Goal: Task Accomplishment & Management: Manage account settings

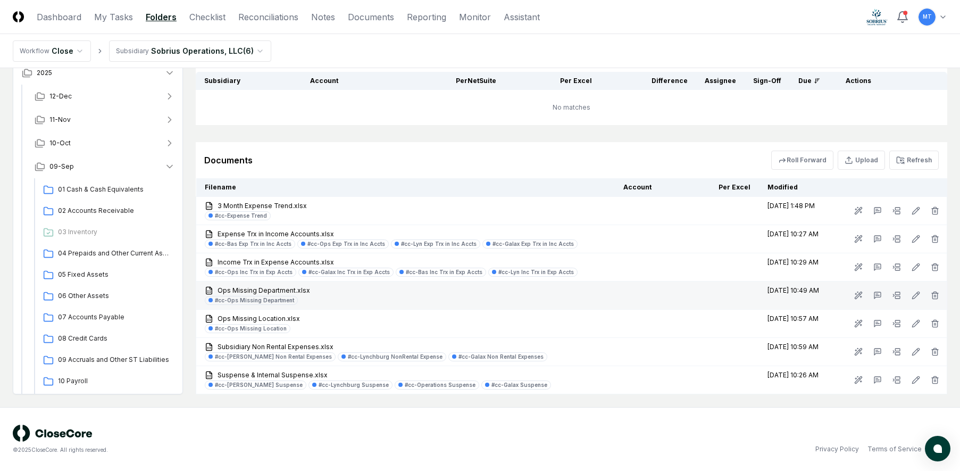
scroll to position [266, 0]
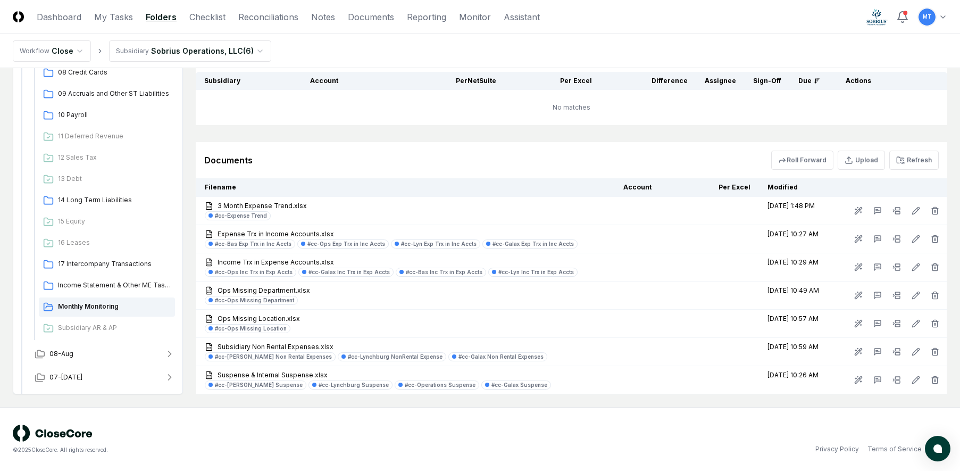
click at [447, 434] on div "© 2025 CloseCore. All rights reserved." at bounding box center [247, 439] width 468 height 29
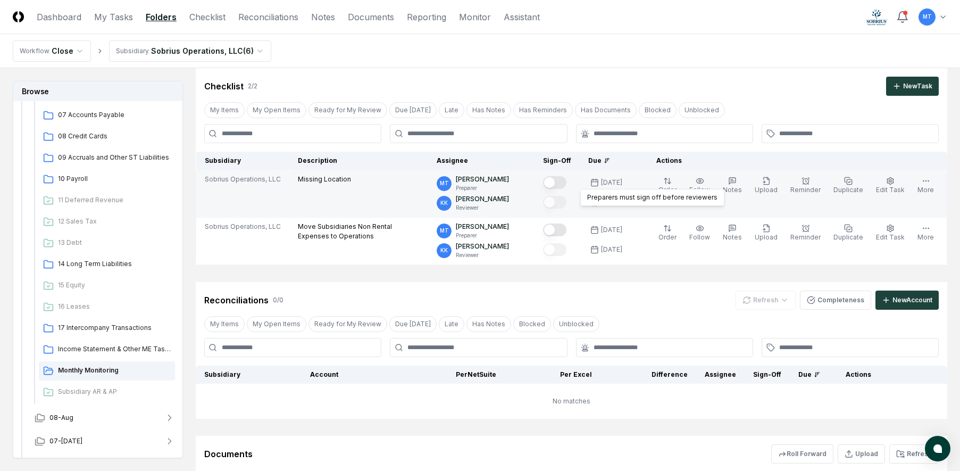
scroll to position [53, 0]
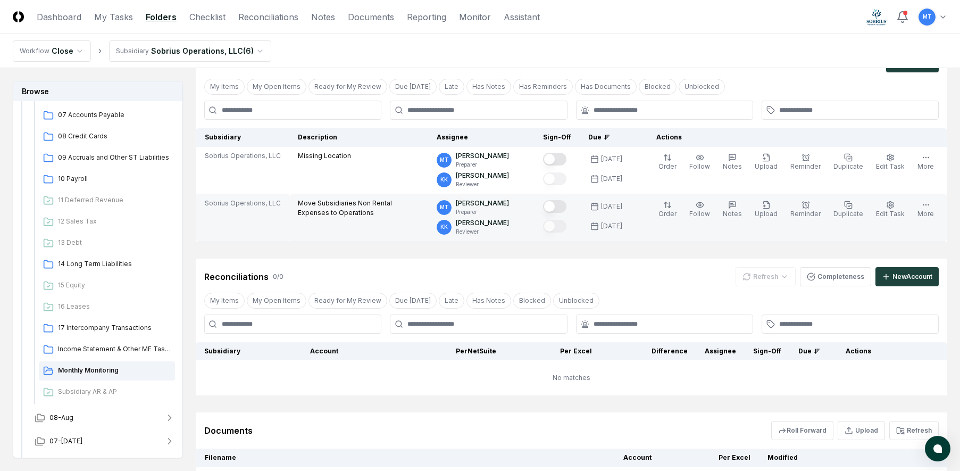
click at [567, 207] on button "Mark complete" at bounding box center [554, 206] width 23 height 13
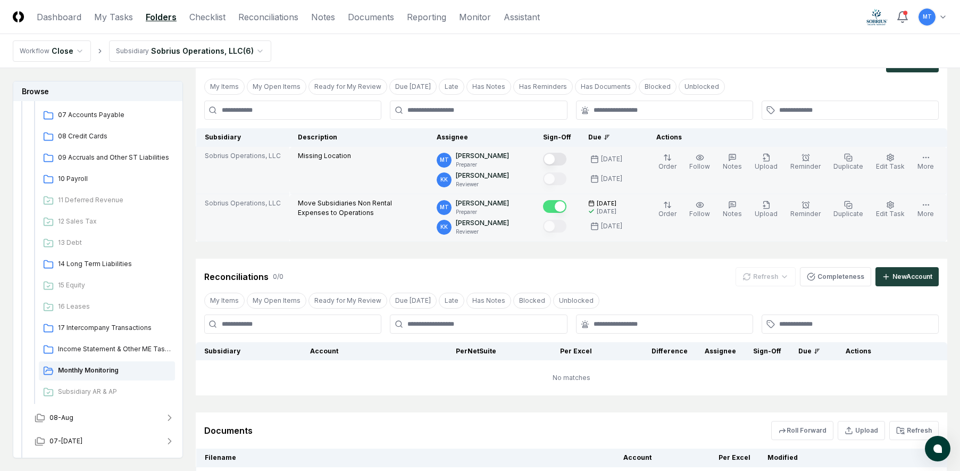
click at [567, 159] on button "Mark complete" at bounding box center [554, 159] width 23 height 13
click at [564, 265] on div "Reconciliations 0 / 0 Refresh Completeness New Account" at bounding box center [572, 273] width 752 height 28
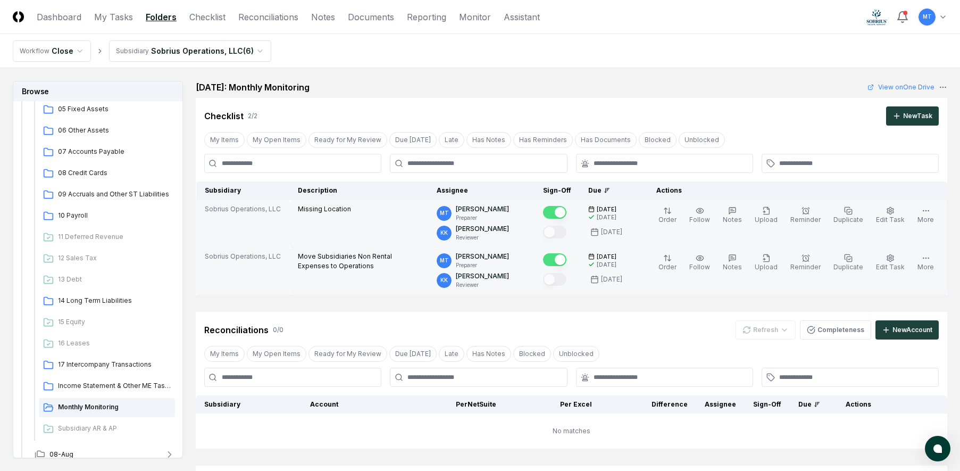
scroll to position [0, 0]
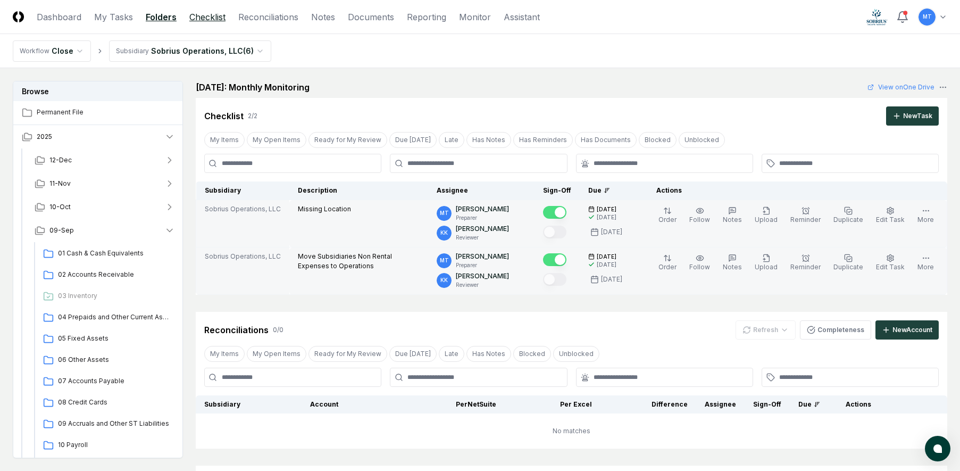
click at [202, 15] on link "Checklist" at bounding box center [207, 17] width 36 height 13
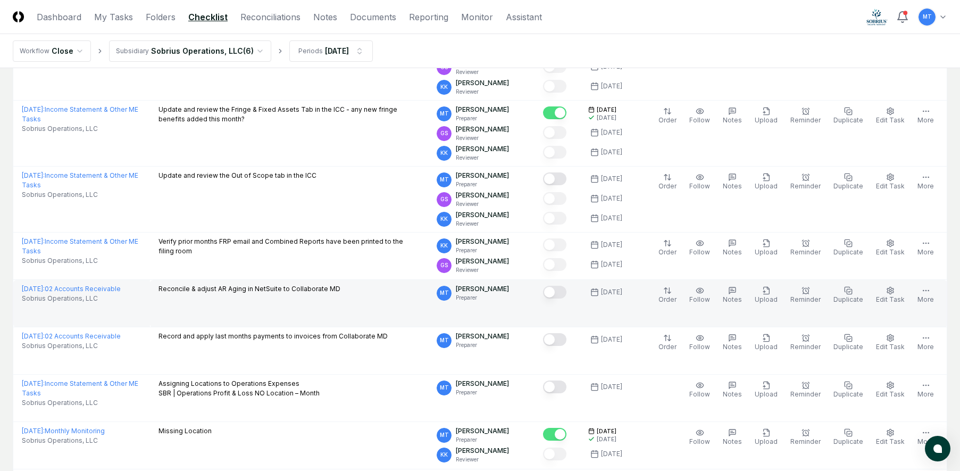
scroll to position [851, 0]
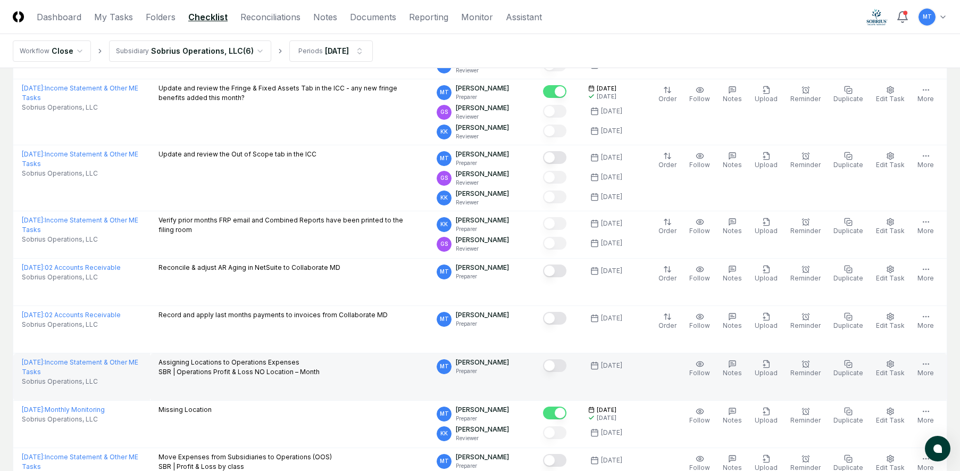
click at [567, 364] on button "Mark complete" at bounding box center [554, 365] width 23 height 13
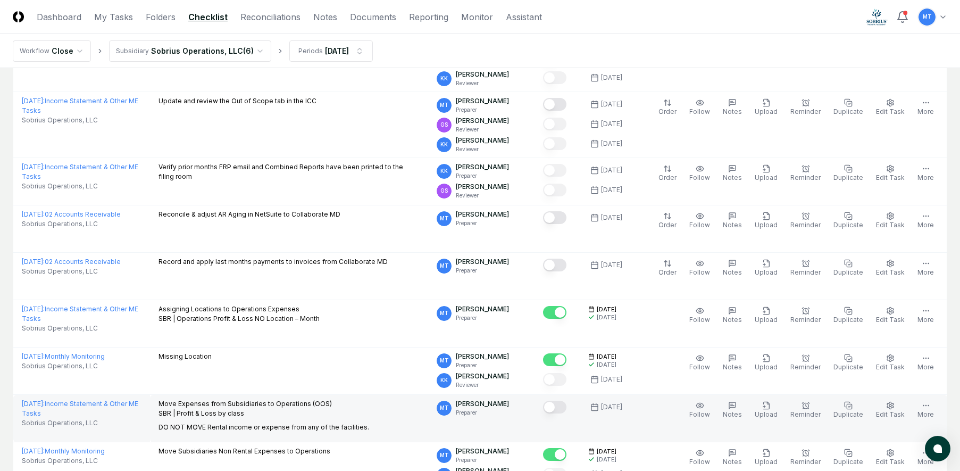
click at [567, 406] on button "Mark complete" at bounding box center [554, 407] width 23 height 13
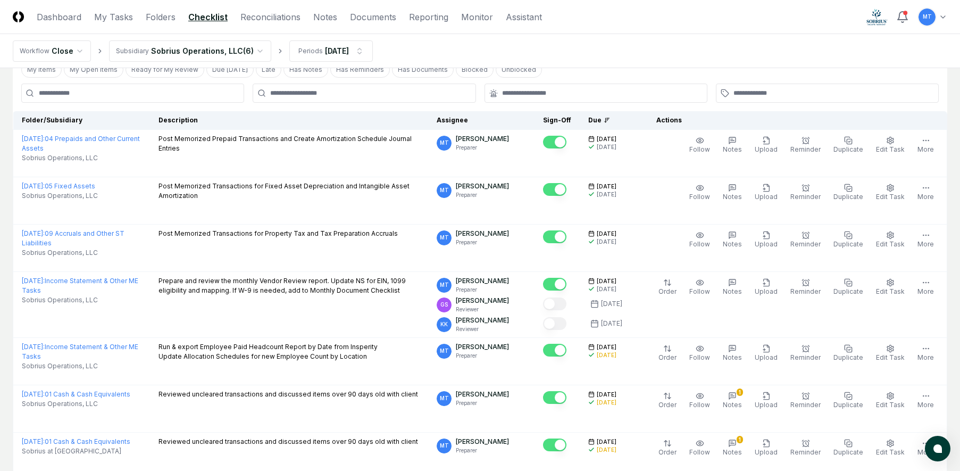
scroll to position [0, 0]
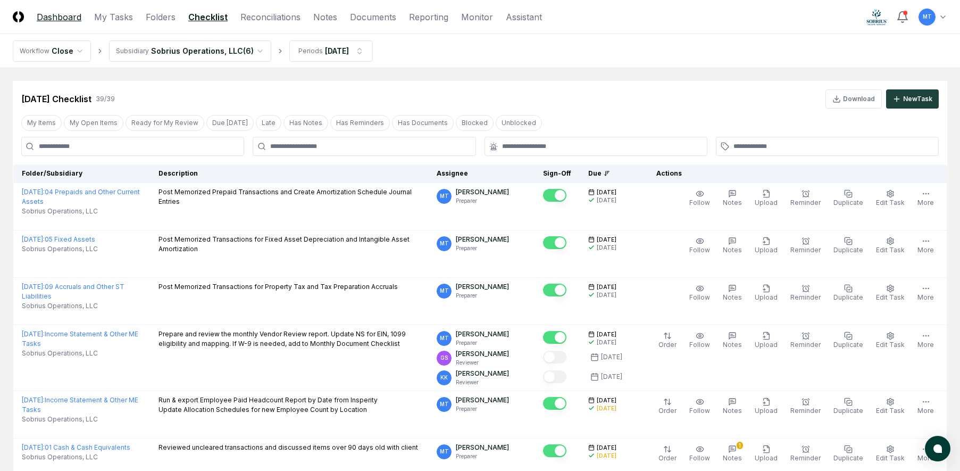
click at [76, 16] on link "Dashboard" at bounding box center [59, 17] width 45 height 13
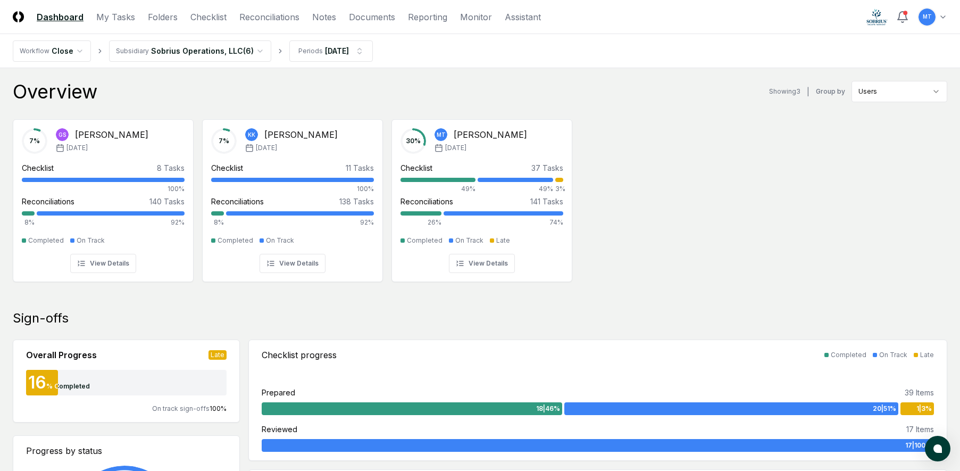
click at [839, 272] on div "7 % GS [PERSON_NAME] [DATE] Checklist 8 Tasks 100% Reconciliations 140 Tasks 8%…" at bounding box center [480, 200] width 960 height 178
click at [265, 20] on link "Reconciliations" at bounding box center [269, 17] width 60 height 13
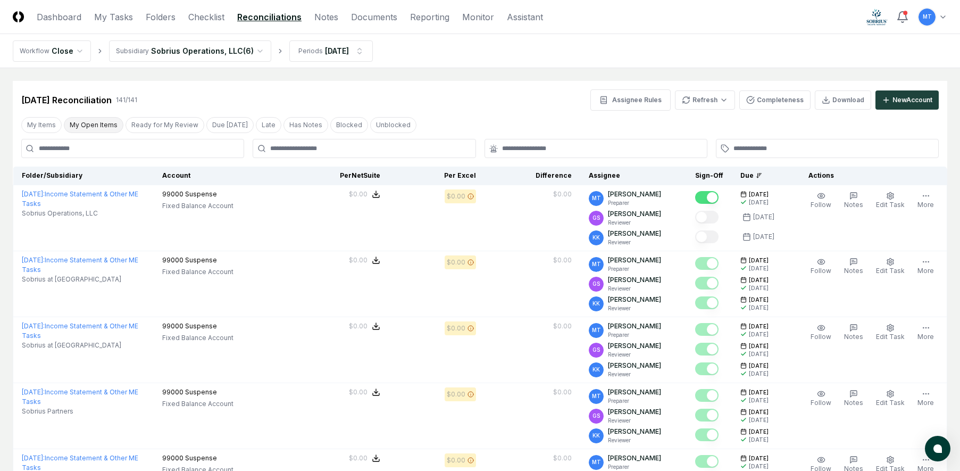
click at [86, 127] on button "My Open Items" at bounding box center [94, 125] width 60 height 16
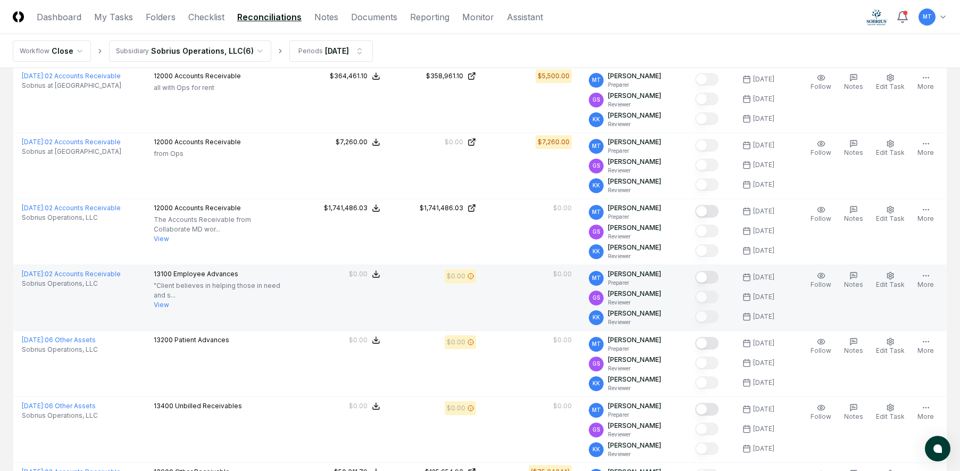
scroll to position [213, 0]
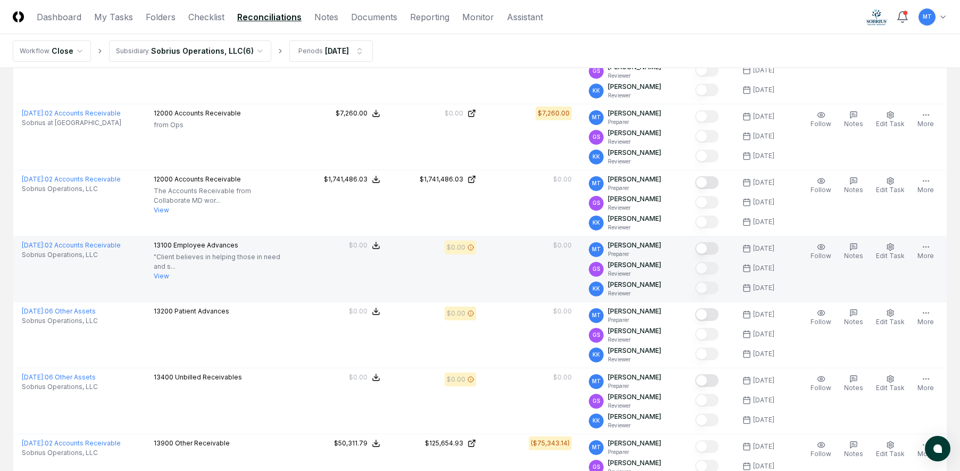
click at [719, 246] on button "Mark complete" at bounding box center [706, 248] width 23 height 13
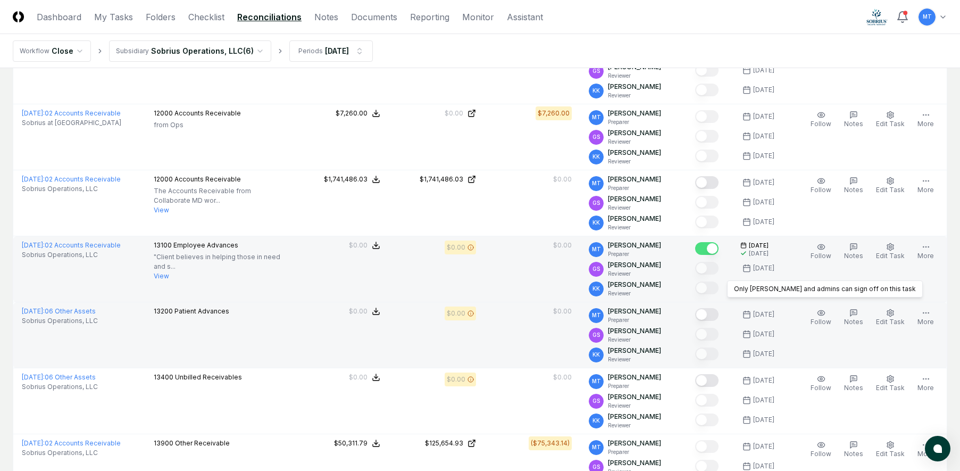
click at [717, 313] on button "Mark complete" at bounding box center [706, 314] width 23 height 13
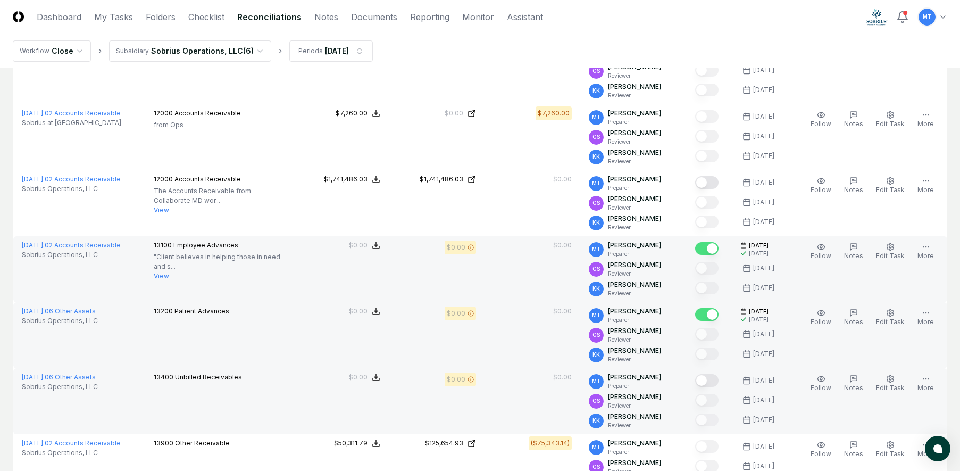
click at [718, 378] on button "Mark complete" at bounding box center [706, 380] width 23 height 13
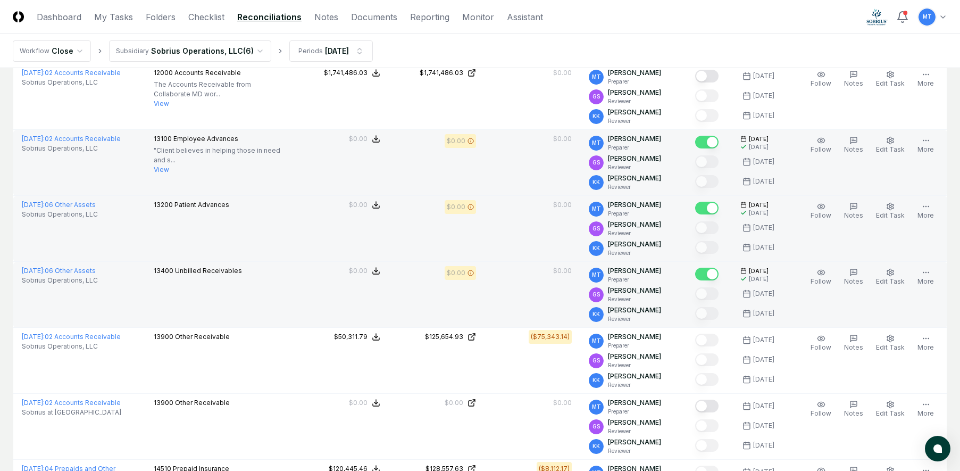
scroll to position [372, 0]
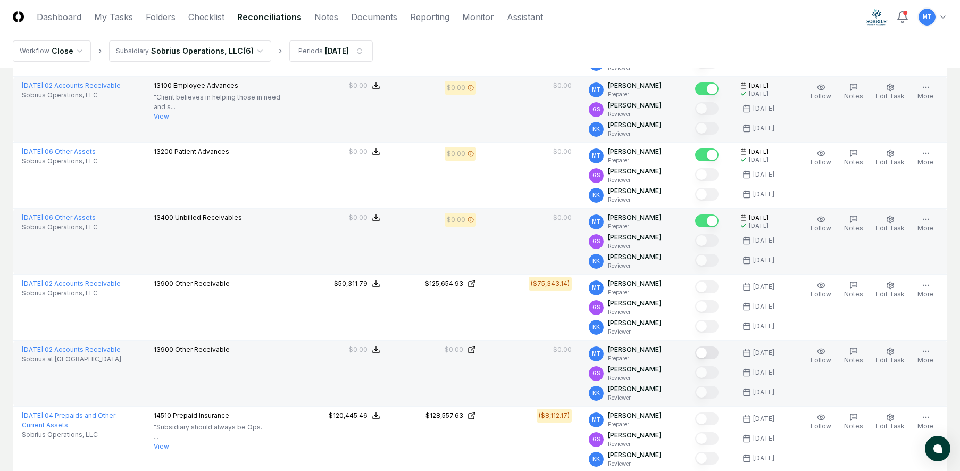
click at [716, 353] on button "Mark complete" at bounding box center [706, 352] width 23 height 13
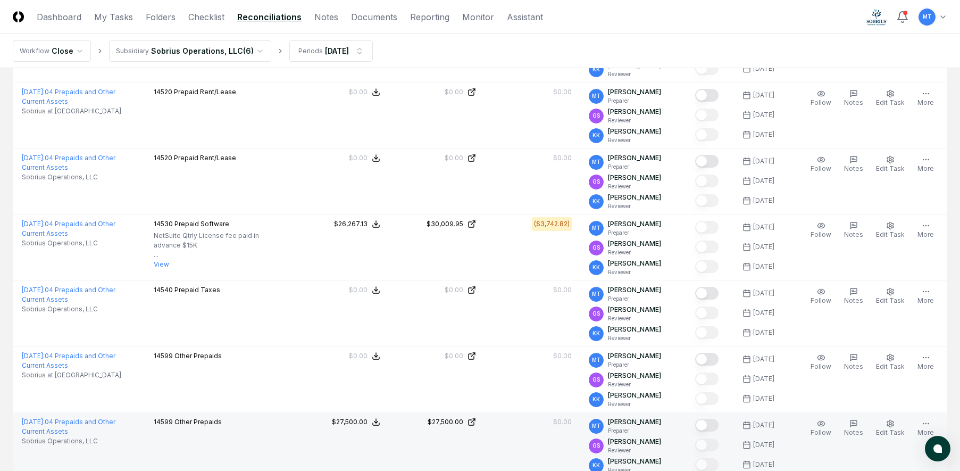
scroll to position [851, 0]
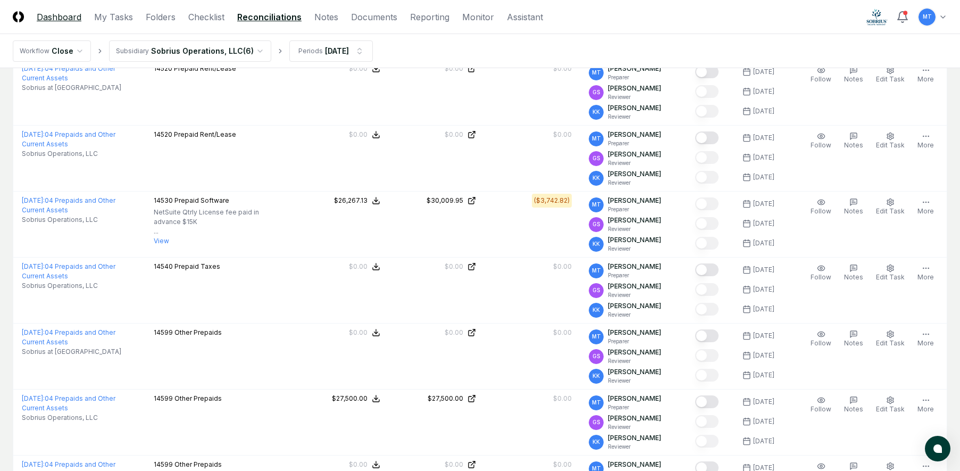
click at [56, 16] on link "Dashboard" at bounding box center [59, 17] width 45 height 13
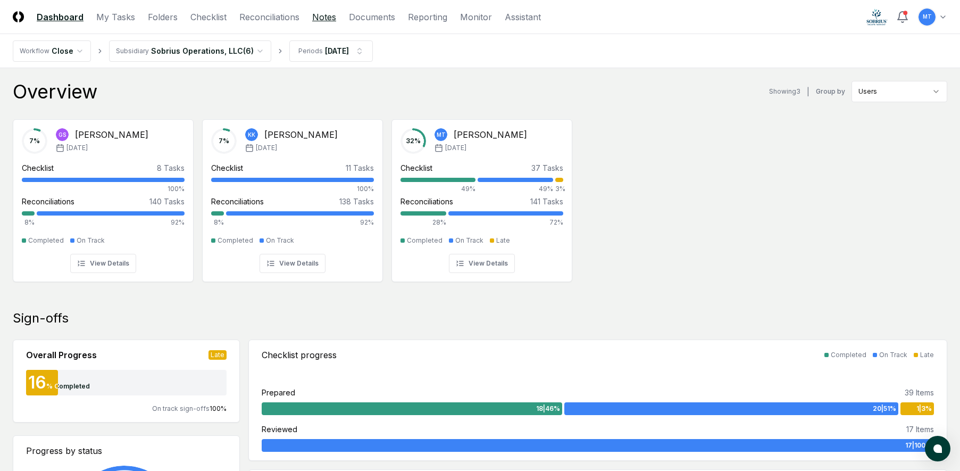
click at [325, 18] on link "Notes" at bounding box center [324, 17] width 24 height 13
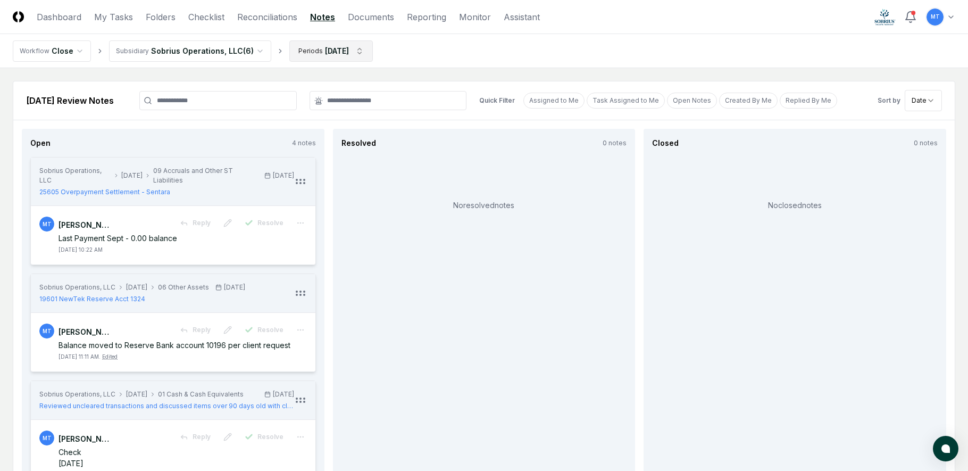
click at [336, 54] on html "CloseCore Dashboard My Tasks Folders Checklist Reconciliations Notes Documents …" at bounding box center [484, 400] width 968 height 801
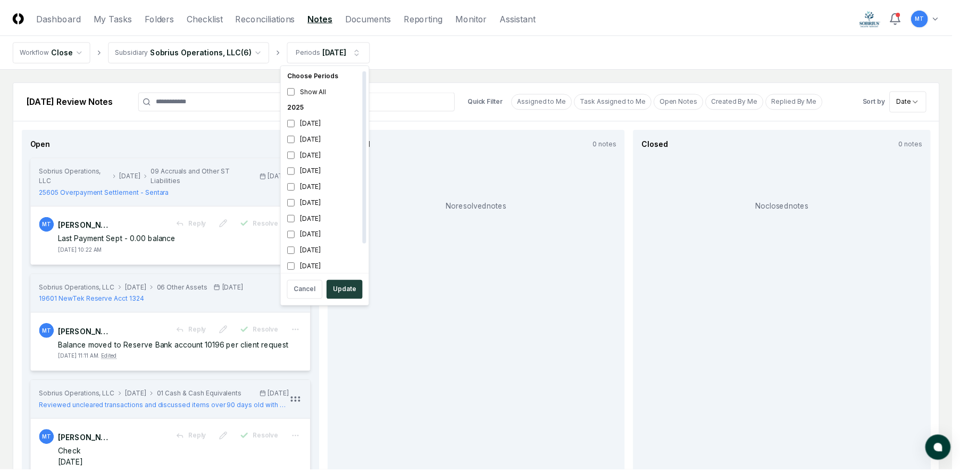
scroll to position [3, 0]
click at [343, 288] on button "Update" at bounding box center [347, 289] width 36 height 19
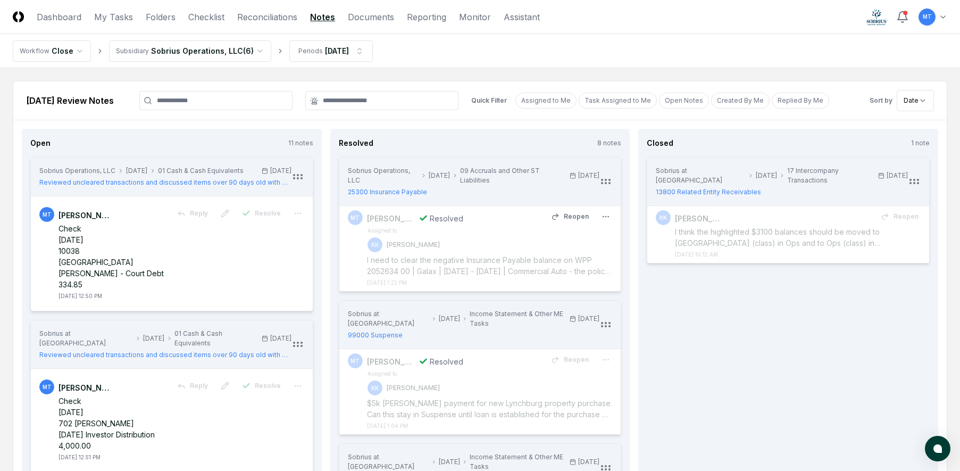
click at [601, 271] on div "I need to clear the negative Insurance Payable balance on WPP 2052634 00 | Gala…" at bounding box center [490, 265] width 246 height 22
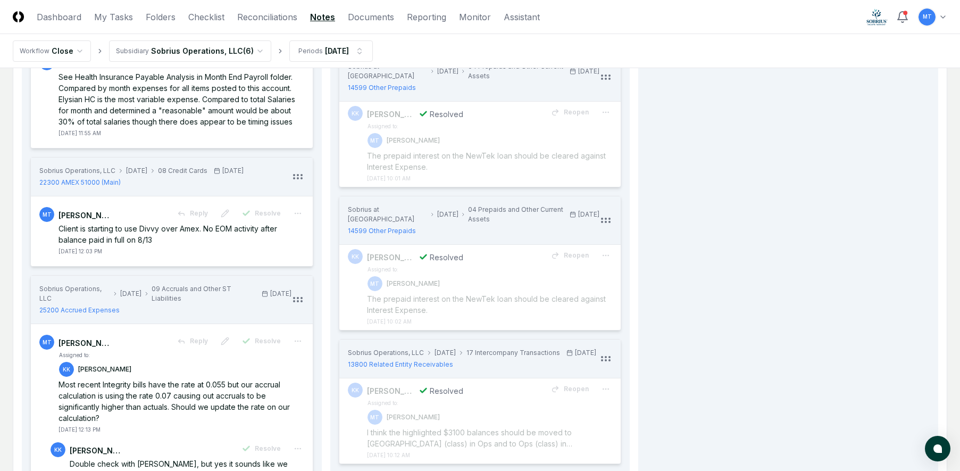
scroll to position [692, 0]
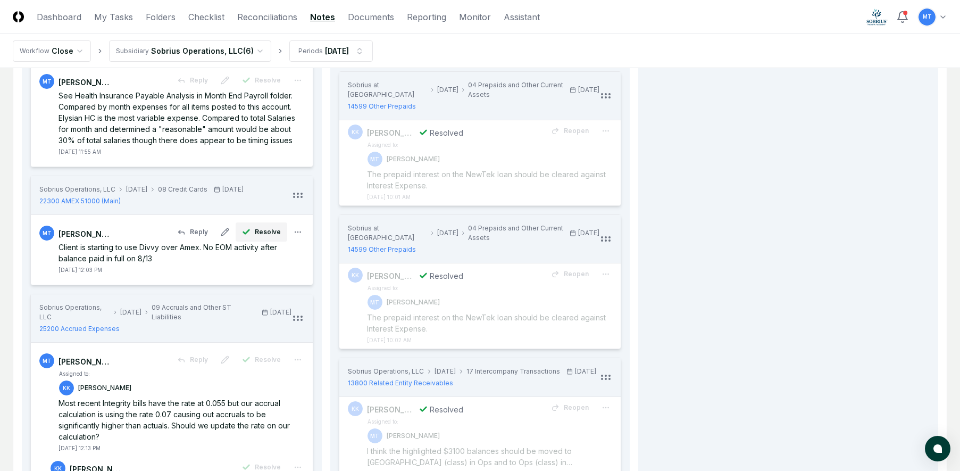
click at [260, 227] on span "Resolve" at bounding box center [268, 232] width 26 height 10
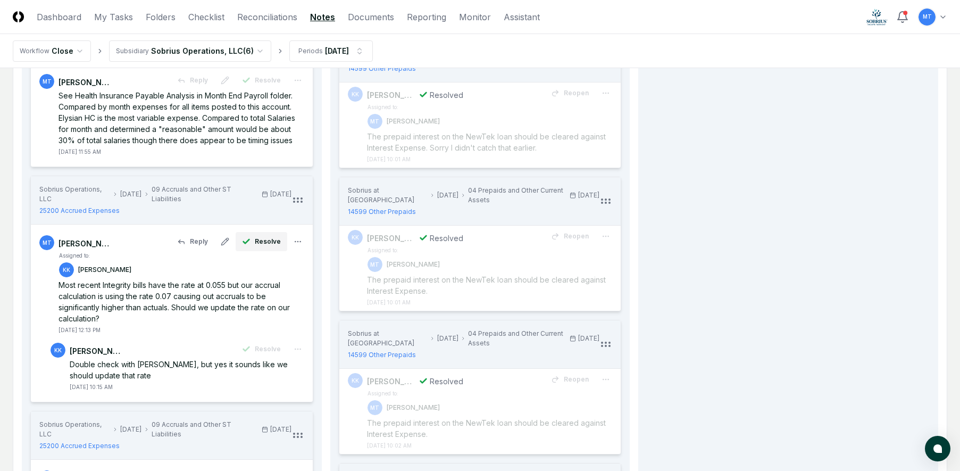
click at [269, 237] on span "Resolve" at bounding box center [268, 242] width 26 height 10
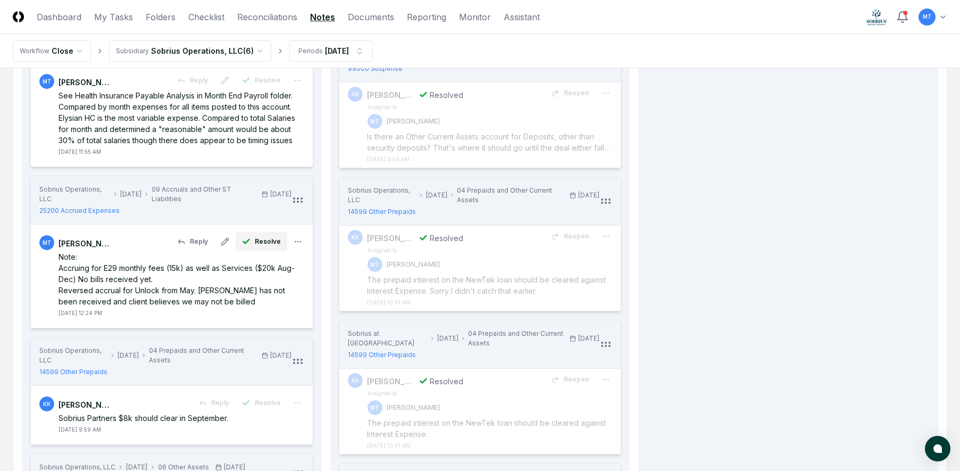
click at [277, 237] on span "Resolve" at bounding box center [268, 242] width 26 height 10
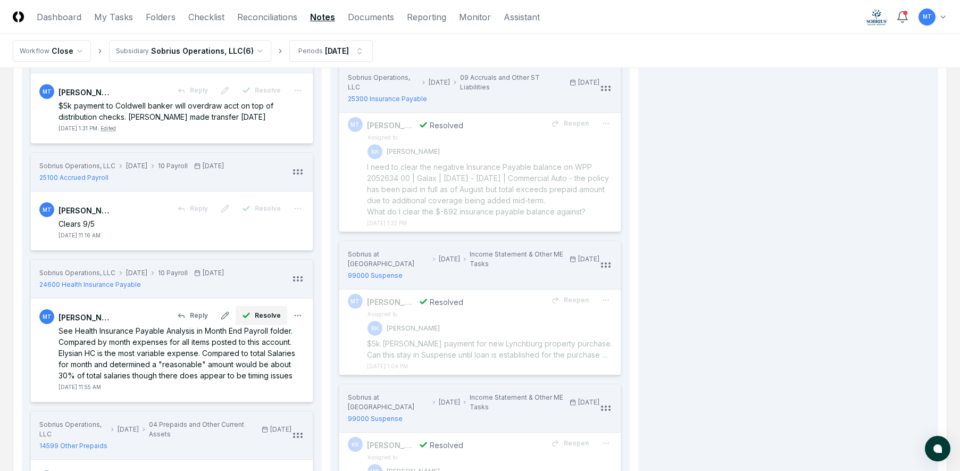
scroll to position [426, 0]
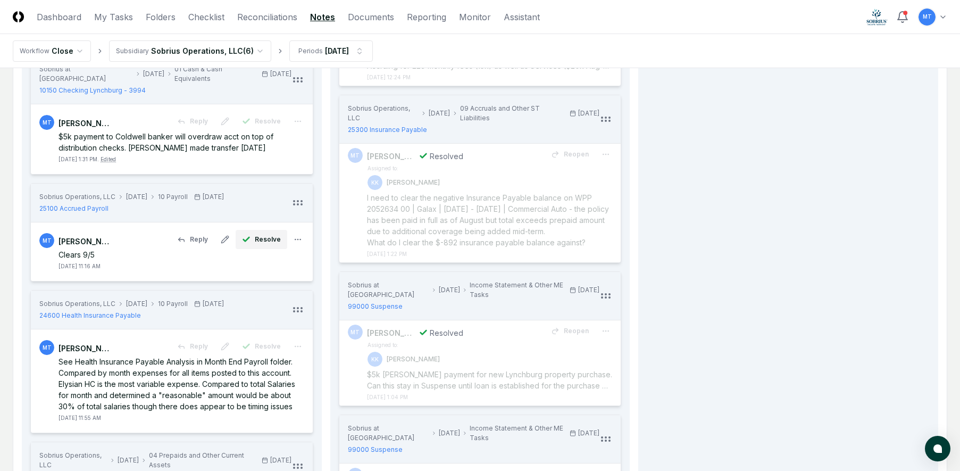
click at [270, 235] on span "Resolve" at bounding box center [268, 240] width 26 height 10
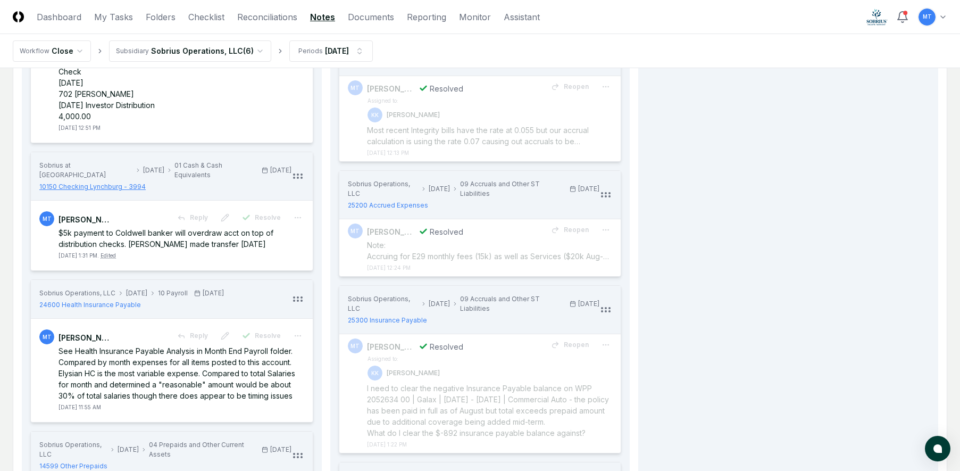
scroll to position [319, 0]
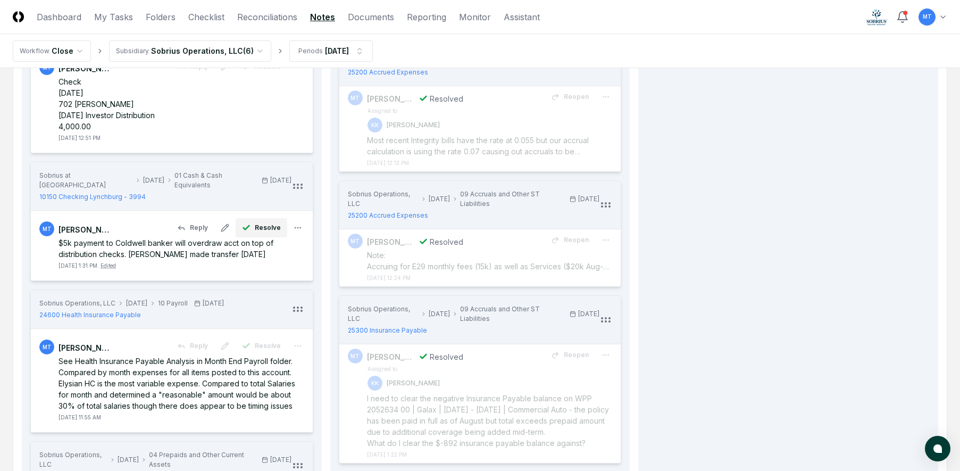
click at [260, 223] on span "Resolve" at bounding box center [268, 228] width 26 height 10
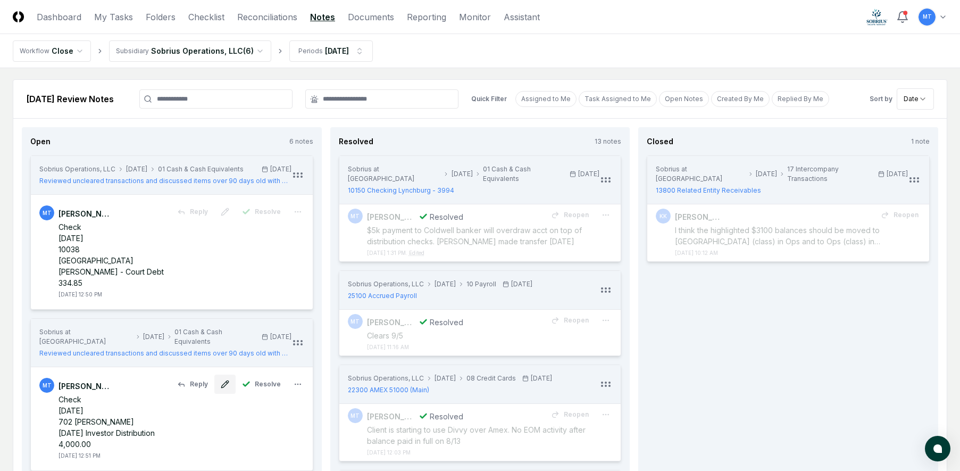
scroll to position [0, 0]
click at [247, 18] on link "Reconciliations" at bounding box center [267, 17] width 60 height 13
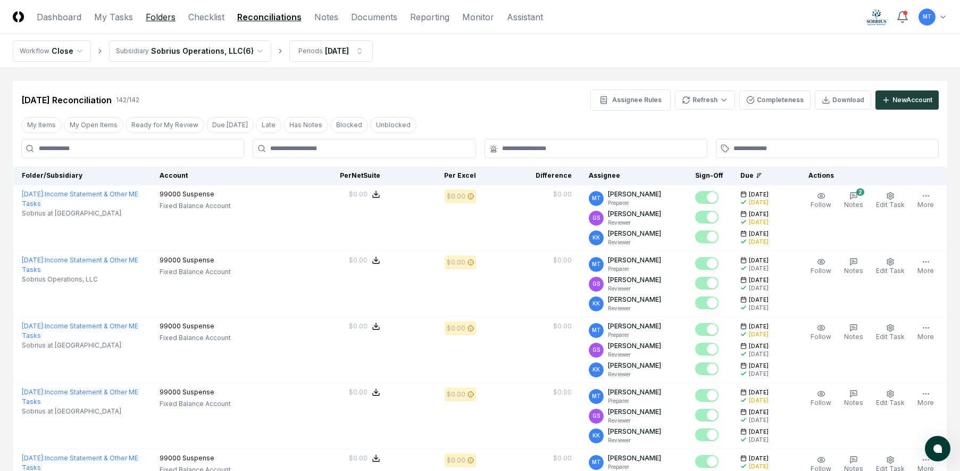
click at [160, 13] on link "Folders" at bounding box center [161, 17] width 30 height 13
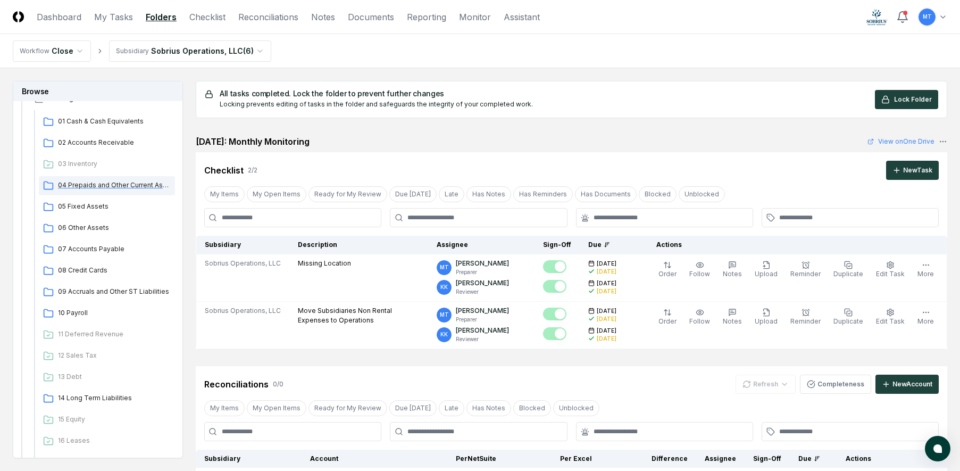
scroll to position [160, 0]
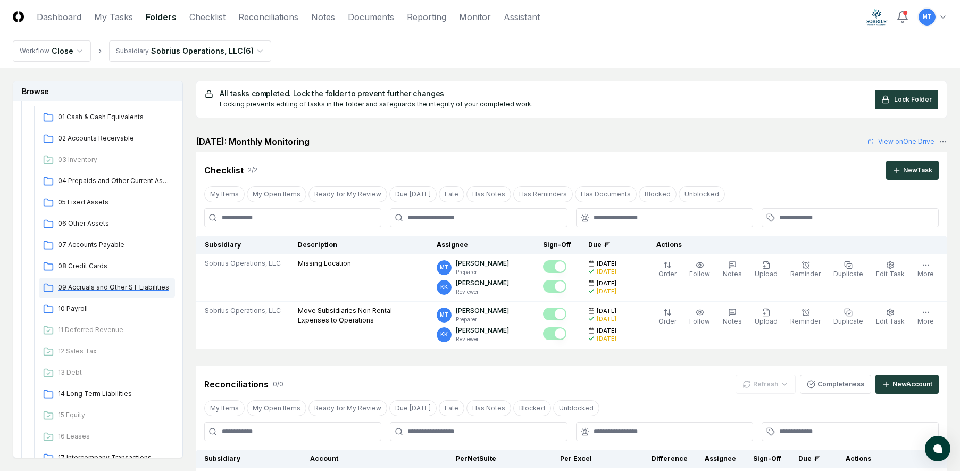
click at [109, 289] on span "09 Accruals and Other ST Liabilities" at bounding box center [114, 287] width 113 height 10
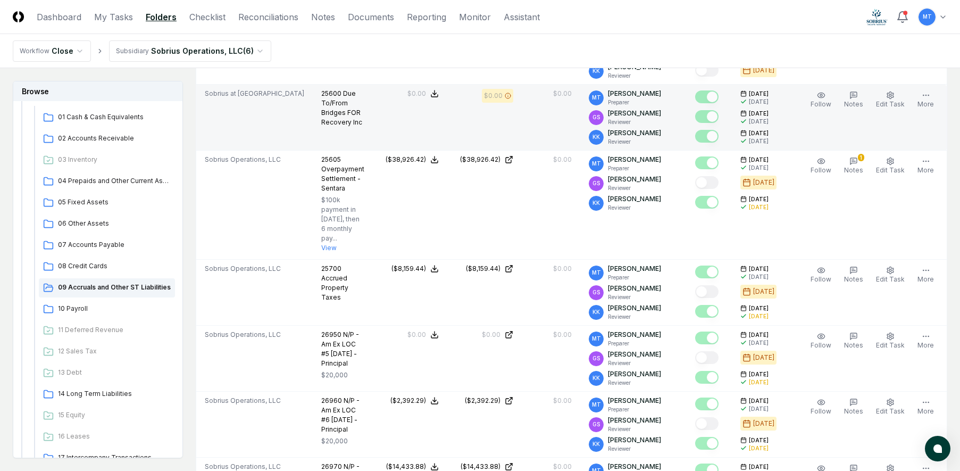
scroll to position [372, 0]
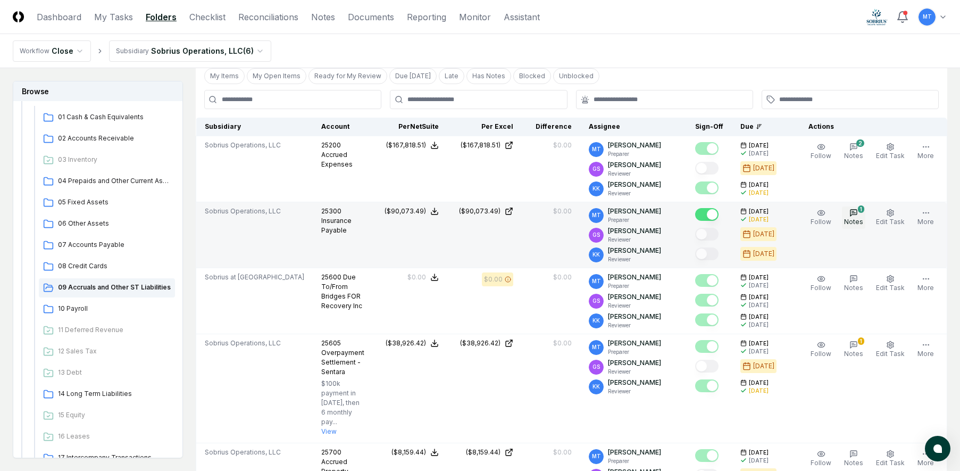
click at [862, 215] on button "1 Notes" at bounding box center [853, 217] width 23 height 22
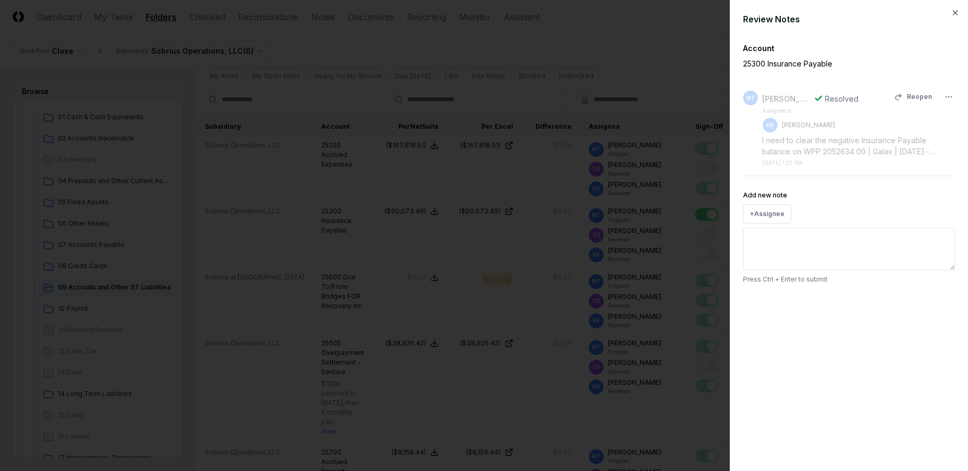
click at [831, 153] on div "I need to clear the negative Insurance Payable balance on WPP 2052634 00 | Gala…" at bounding box center [858, 146] width 193 height 22
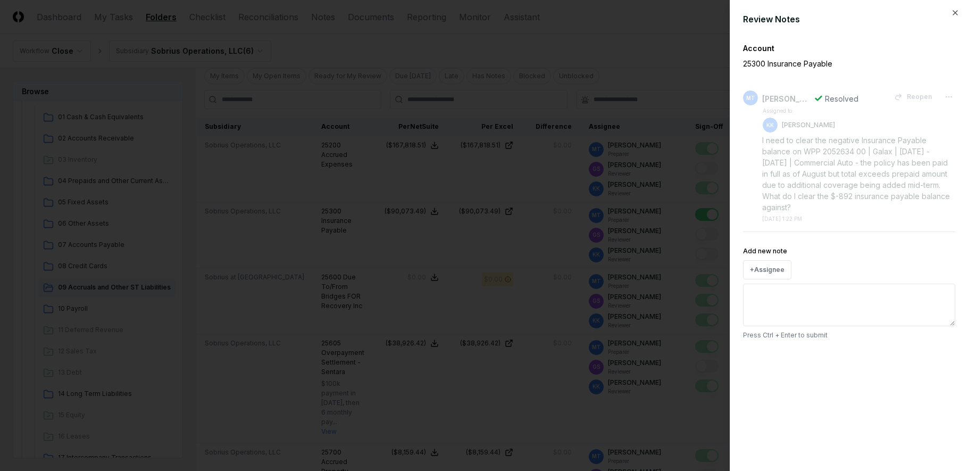
click at [614, 40] on div at bounding box center [484, 235] width 968 height 471
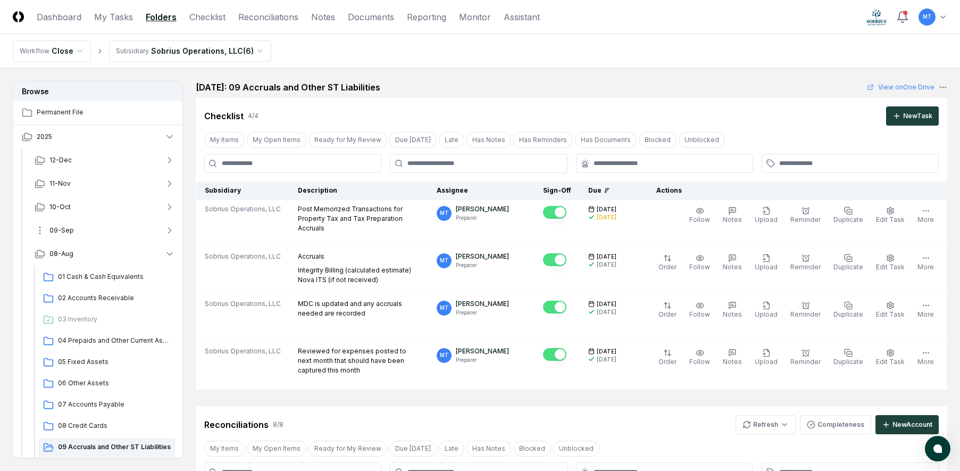
click at [77, 228] on button "09-Sep" at bounding box center [104, 230] width 157 height 23
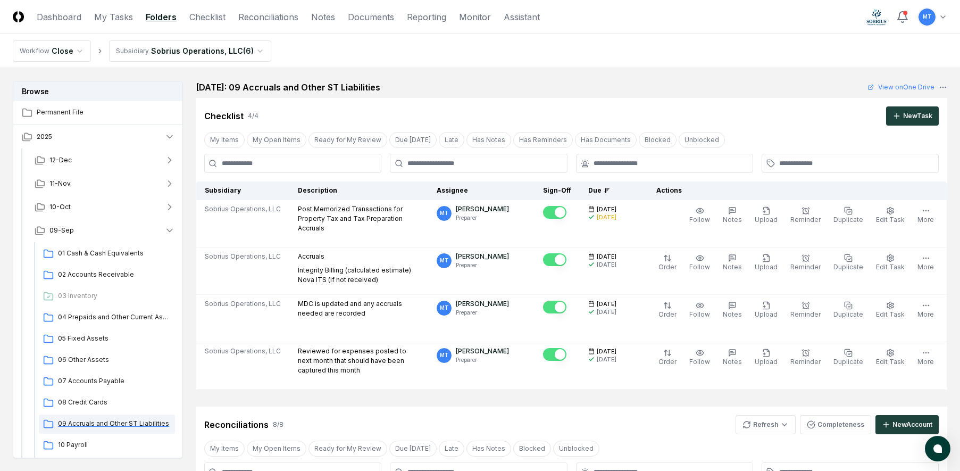
click at [135, 421] on span "09 Accruals and Other ST Liabilities" at bounding box center [114, 424] width 113 height 10
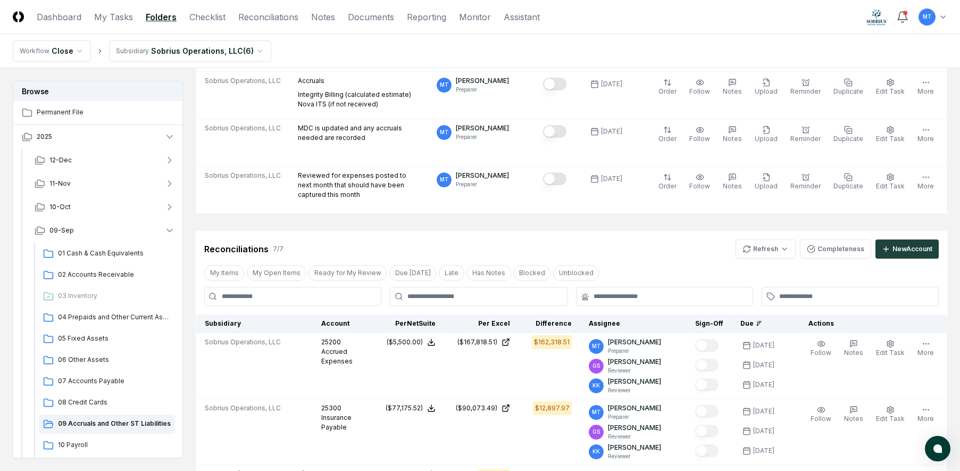
scroll to position [372, 0]
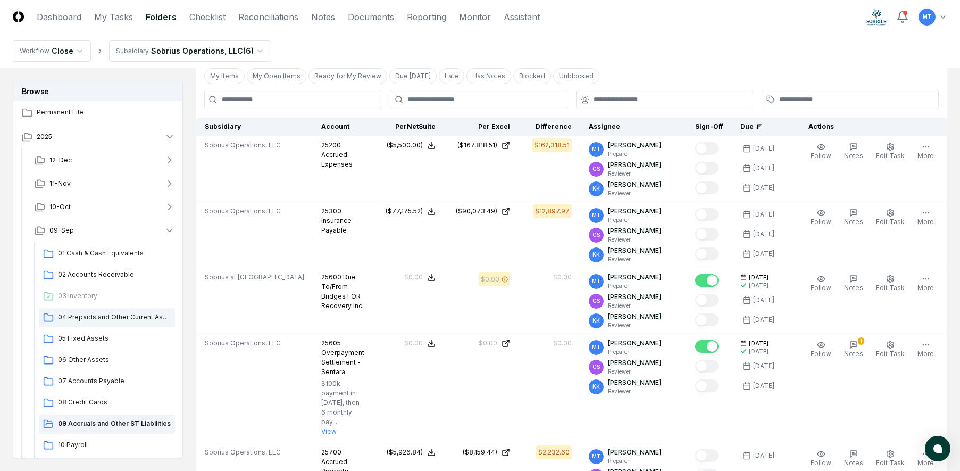
click at [104, 314] on span "04 Prepaids and Other Current Assets" at bounding box center [114, 317] width 113 height 10
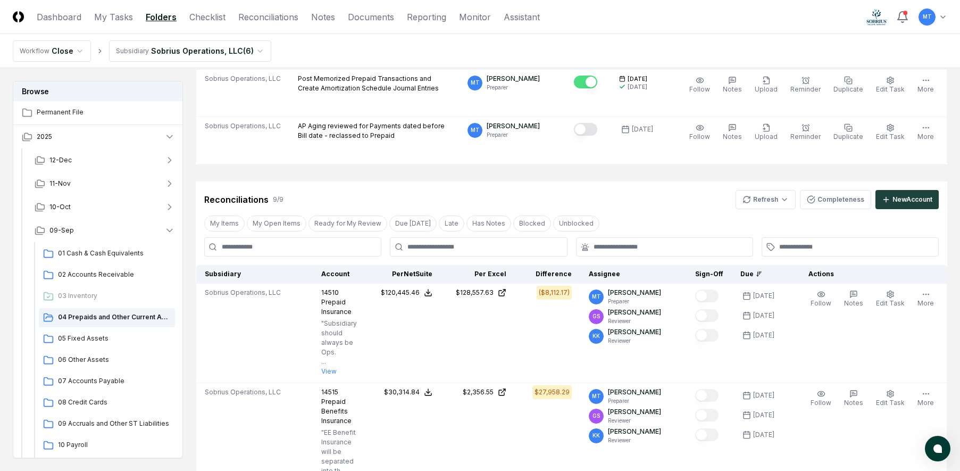
scroll to position [160, 0]
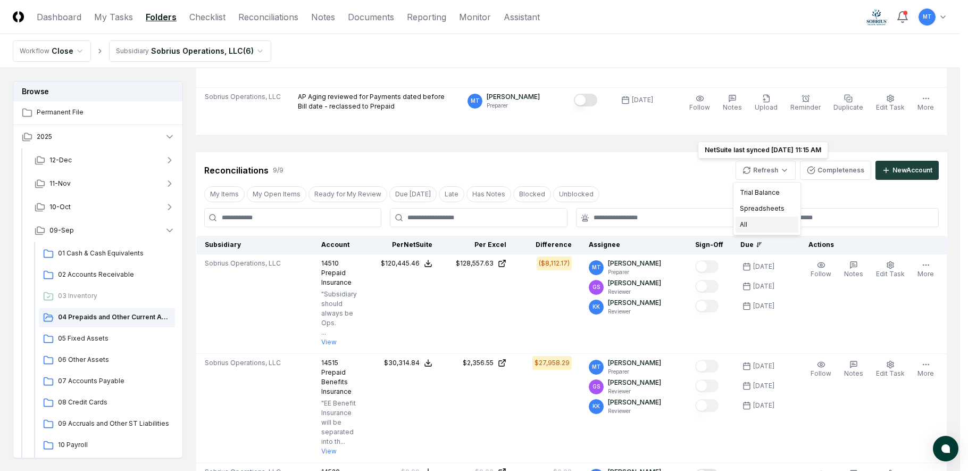
click at [768, 224] on div "All" at bounding box center [767, 225] width 63 height 16
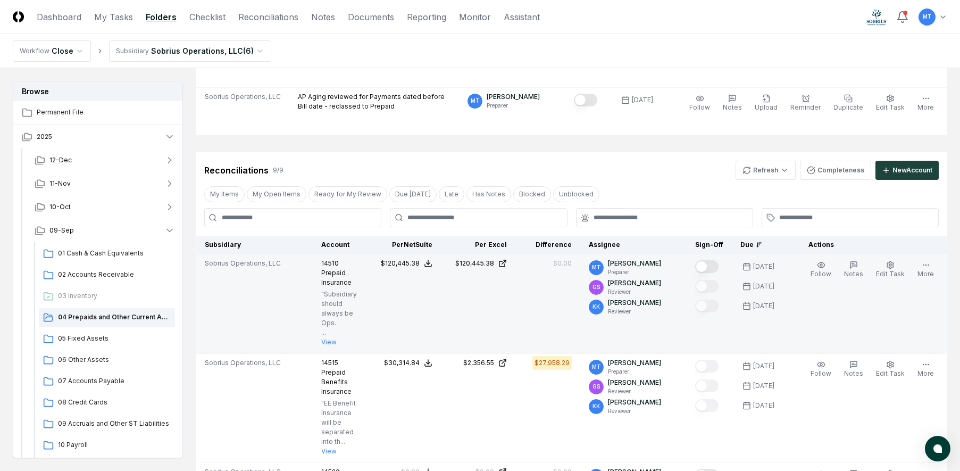
click at [716, 267] on button "Mark complete" at bounding box center [706, 266] width 23 height 13
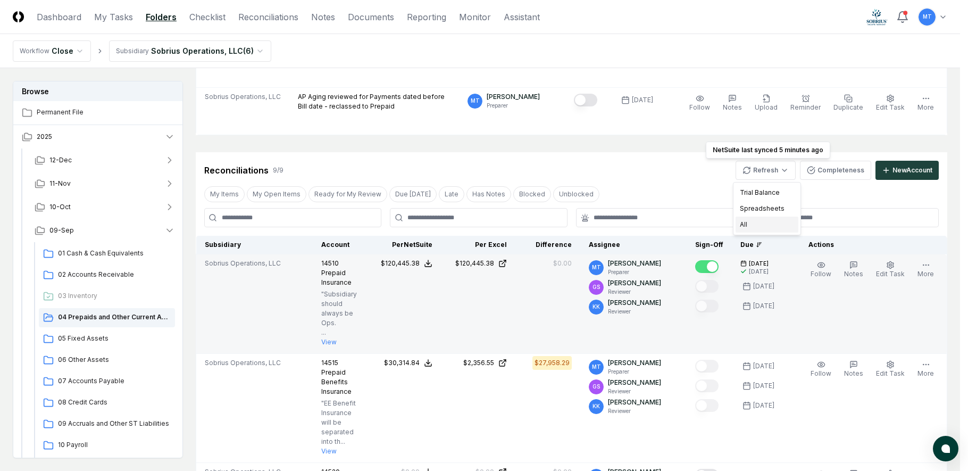
click at [759, 227] on div "All" at bounding box center [767, 225] width 63 height 16
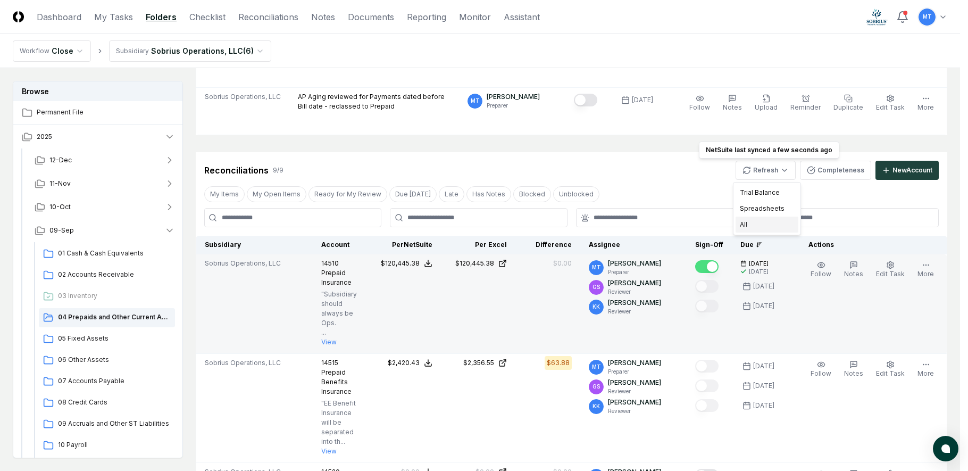
click at [769, 229] on div "All" at bounding box center [767, 225] width 63 height 16
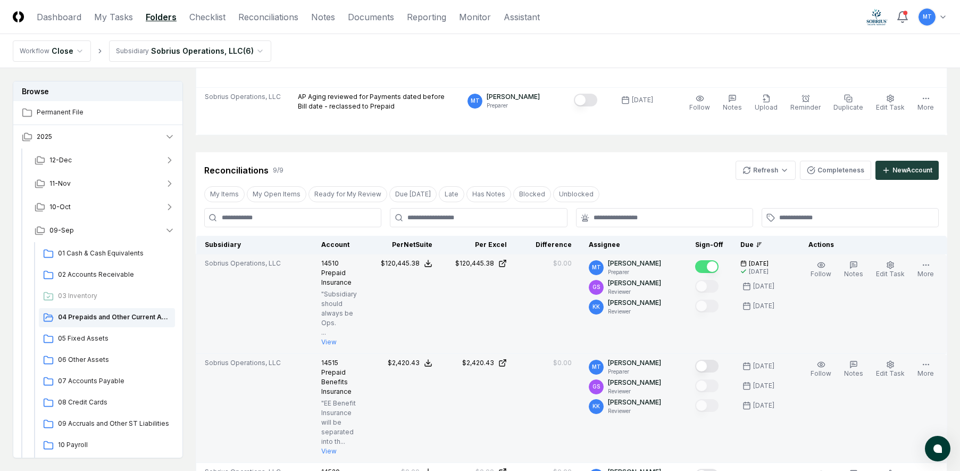
click at [719, 365] on button "Mark complete" at bounding box center [706, 366] width 23 height 13
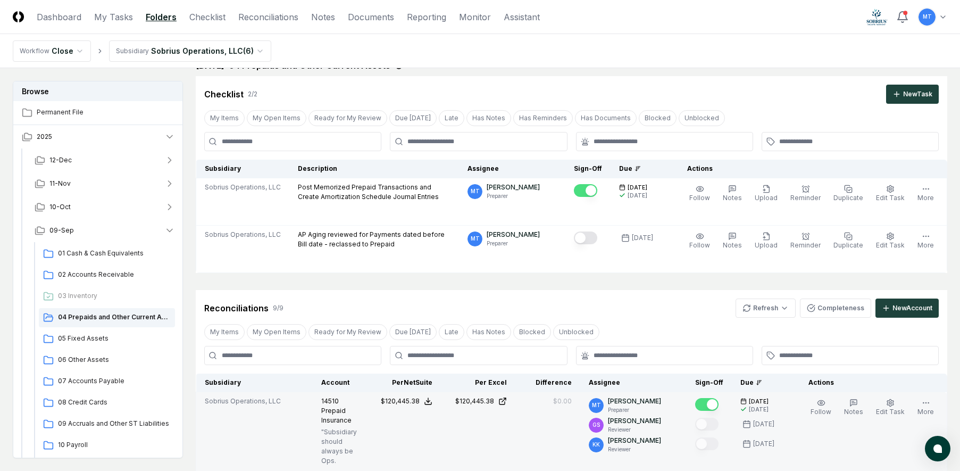
scroll to position [0, 0]
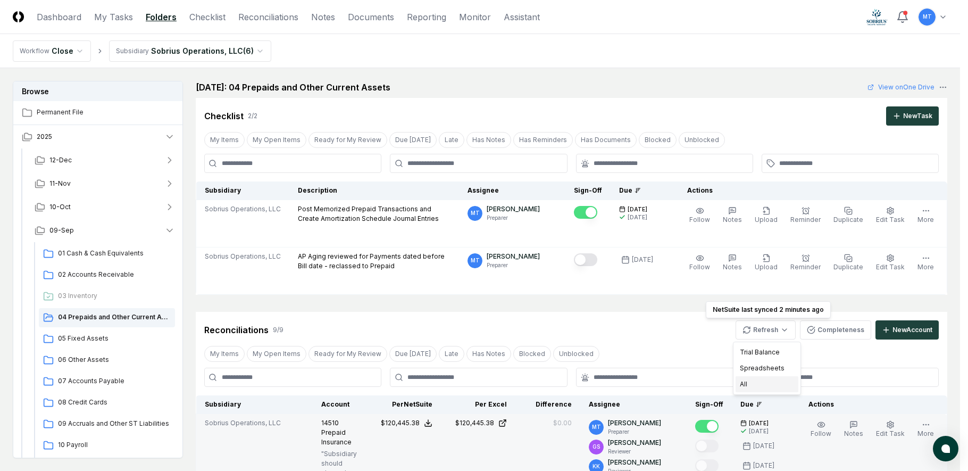
click at [763, 386] on div "All" at bounding box center [767, 384] width 63 height 16
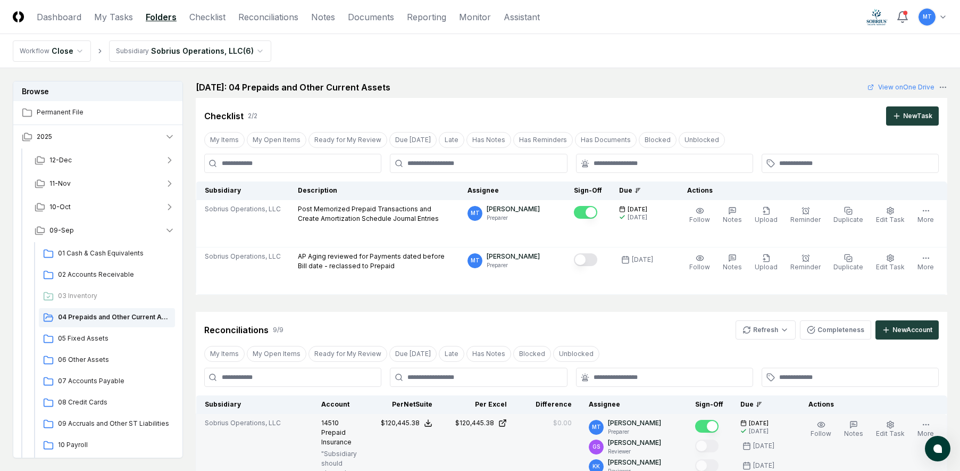
scroll to position [372, 0]
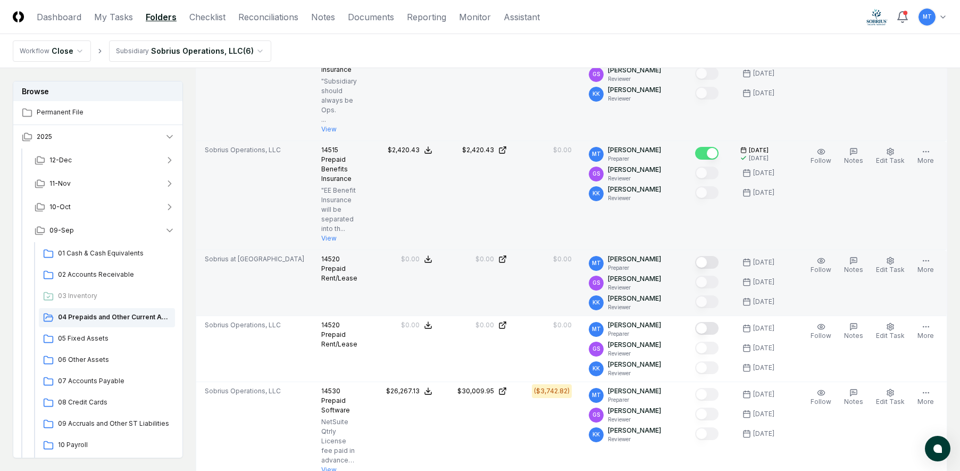
click at [719, 262] on button "Mark complete" at bounding box center [706, 262] width 23 height 13
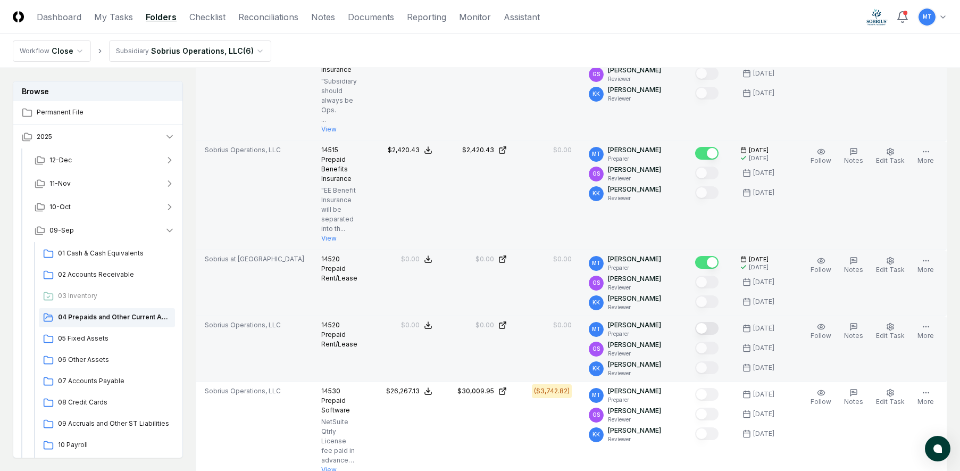
click at [719, 329] on button "Mark complete" at bounding box center [706, 328] width 23 height 13
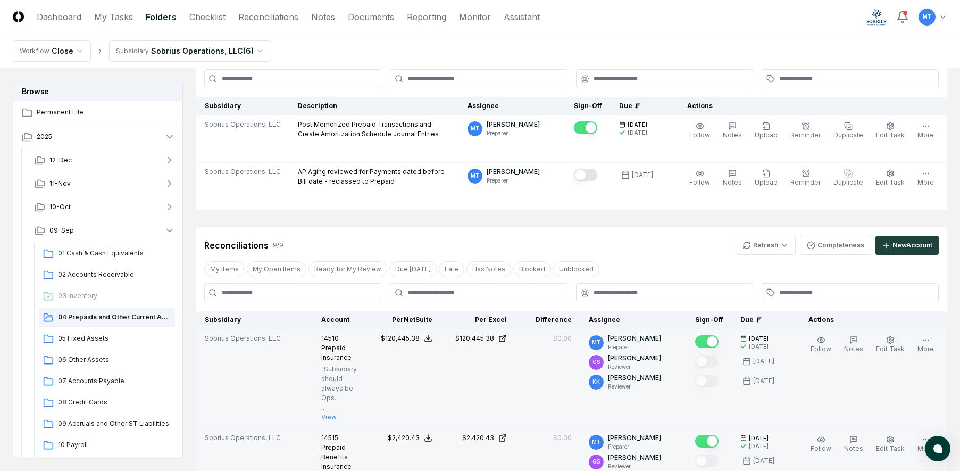
scroll to position [0, 0]
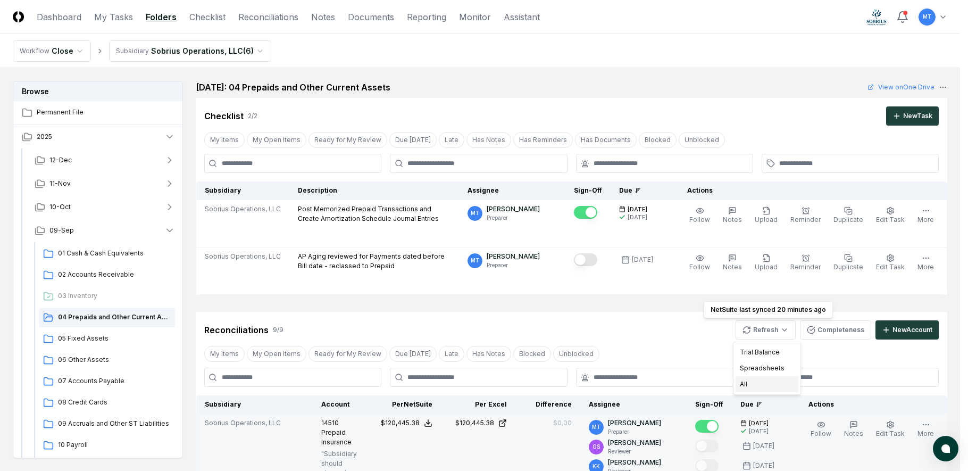
click at [763, 385] on div "All" at bounding box center [767, 384] width 63 height 16
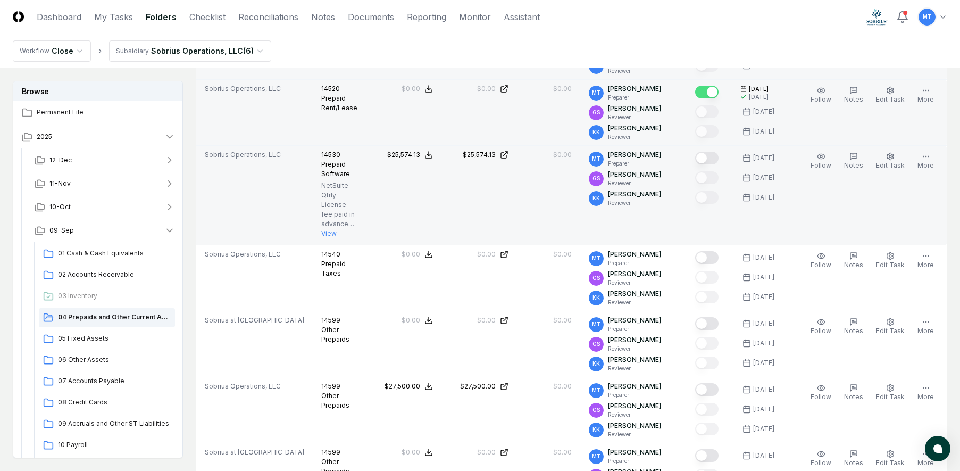
scroll to position [585, 0]
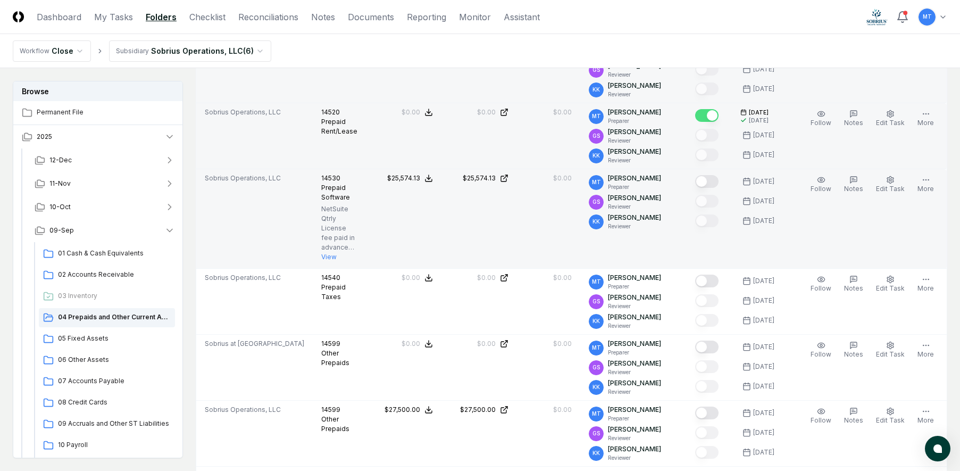
click at [719, 179] on button "Mark complete" at bounding box center [706, 181] width 23 height 13
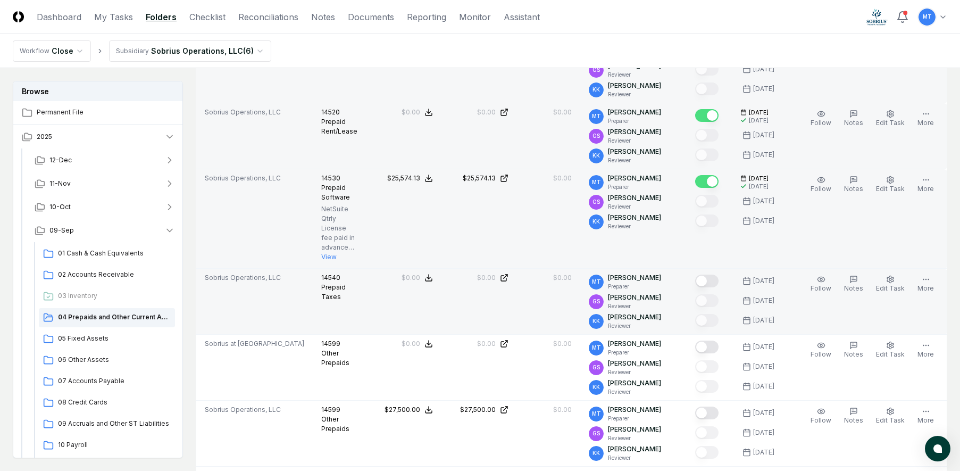
click at [719, 280] on button "Mark complete" at bounding box center [706, 281] width 23 height 13
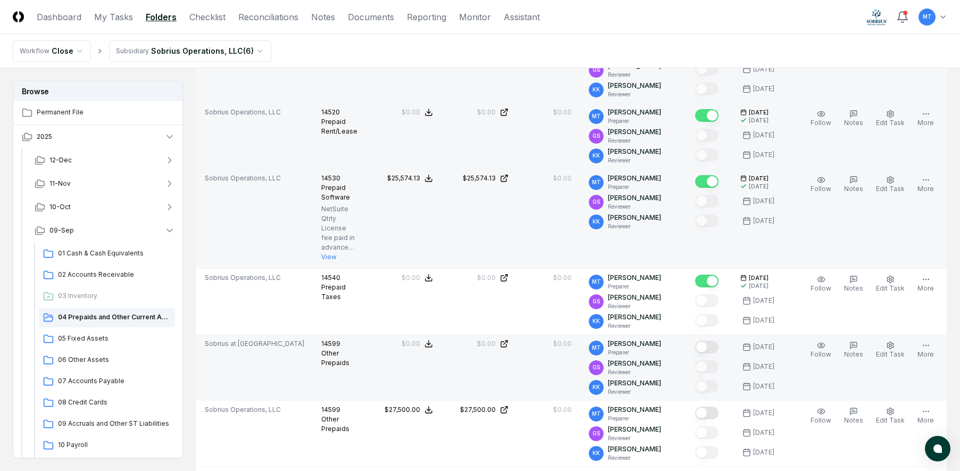
click at [719, 350] on button "Mark complete" at bounding box center [706, 346] width 23 height 13
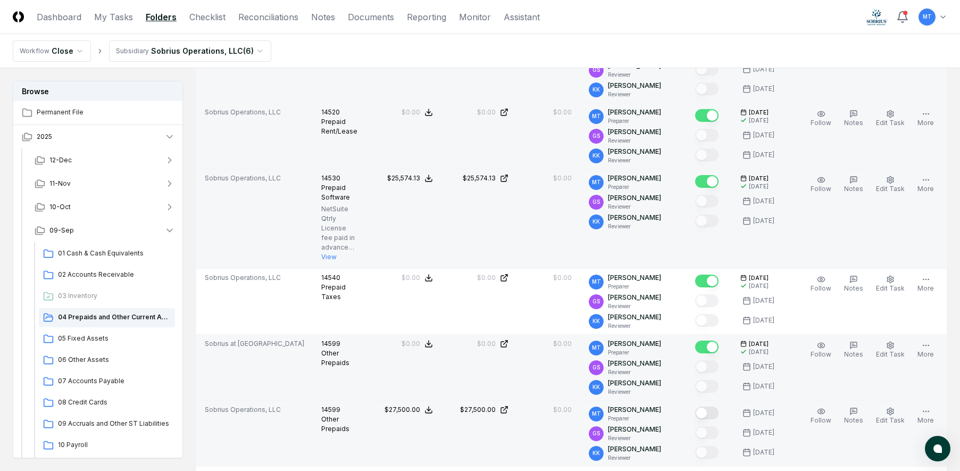
click at [719, 415] on button "Mark complete" at bounding box center [706, 412] width 23 height 13
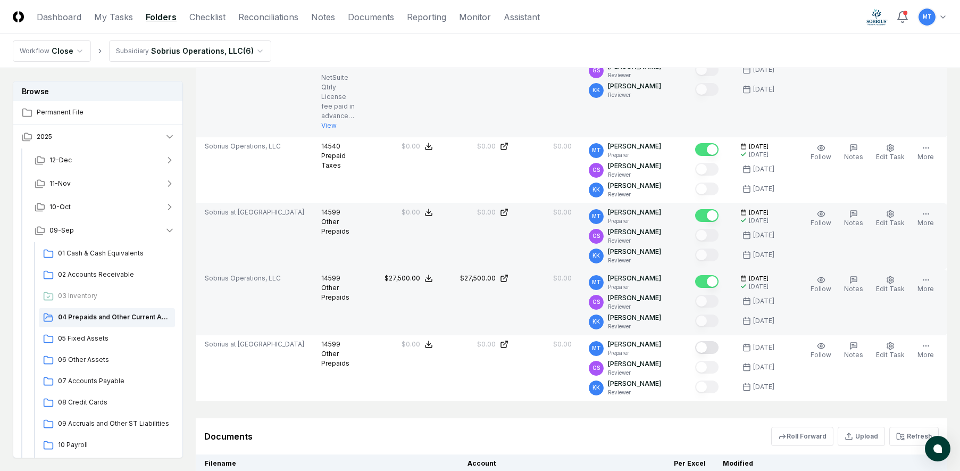
scroll to position [745, 0]
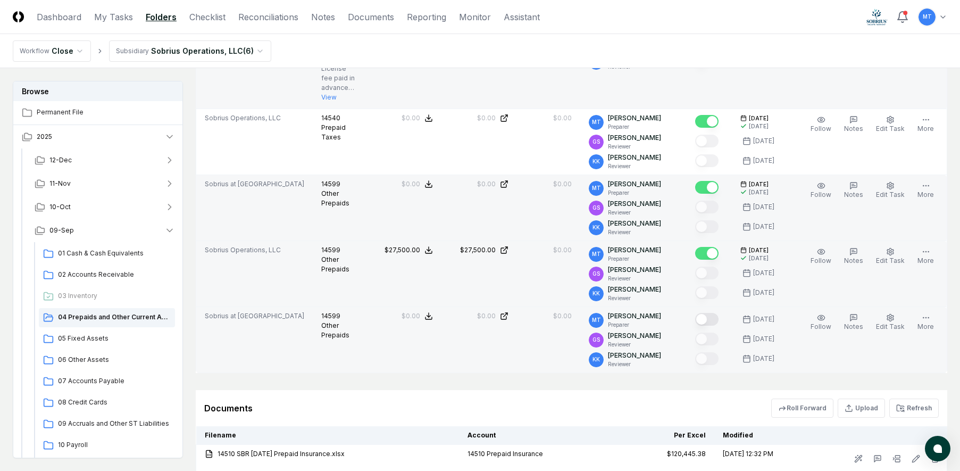
click at [719, 320] on button "Mark complete" at bounding box center [706, 319] width 23 height 13
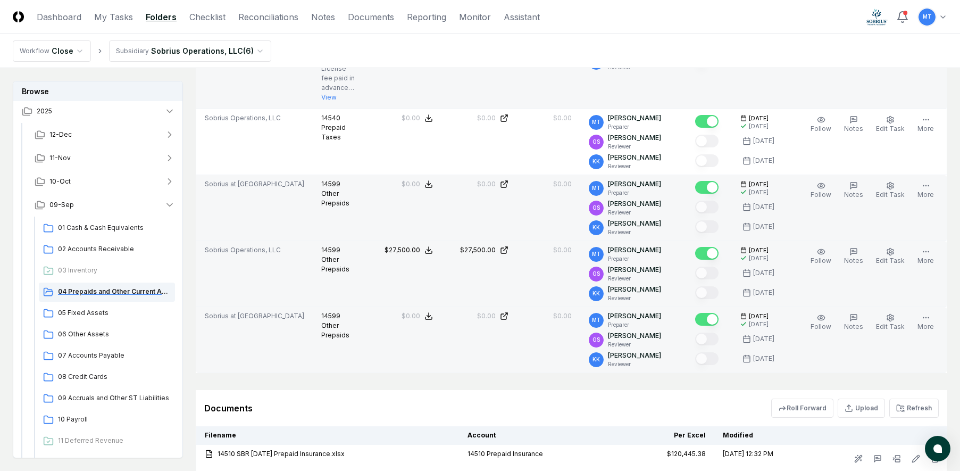
scroll to position [53, 0]
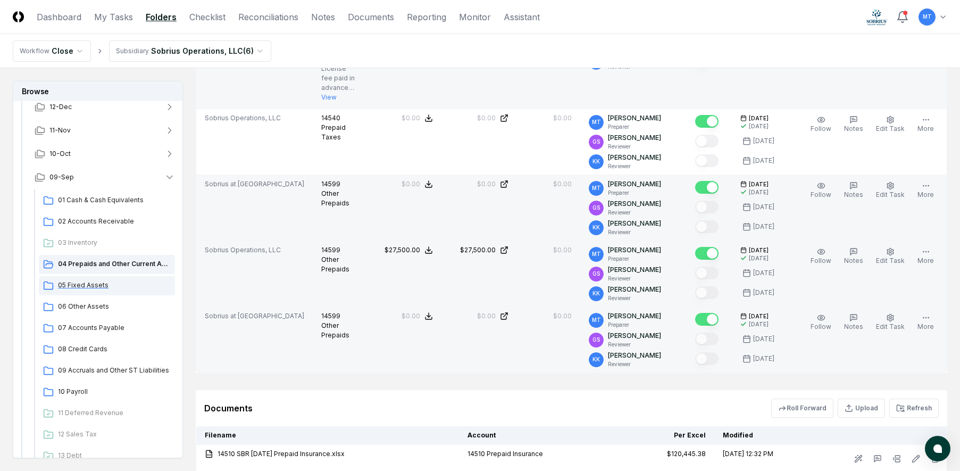
click at [86, 288] on span "05 Fixed Assets" at bounding box center [114, 285] width 113 height 10
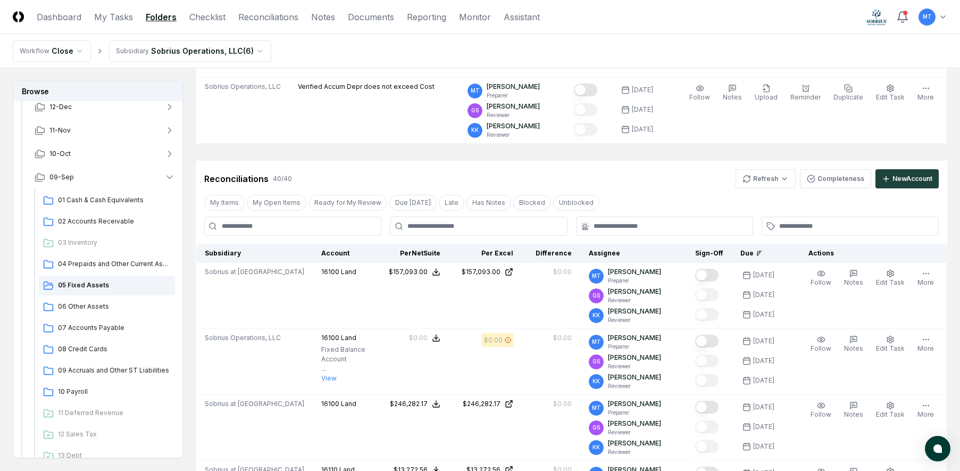
scroll to position [213, 0]
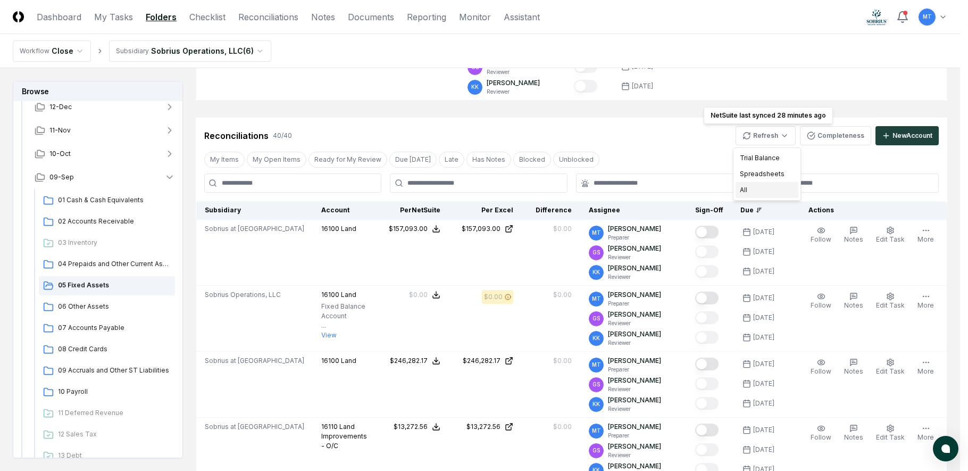
click at [775, 188] on div "All" at bounding box center [767, 190] width 63 height 16
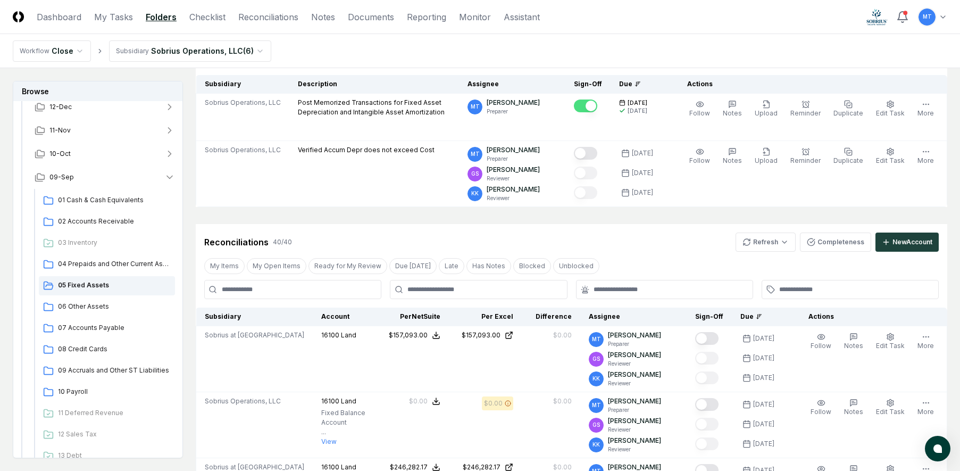
scroll to position [0, 0]
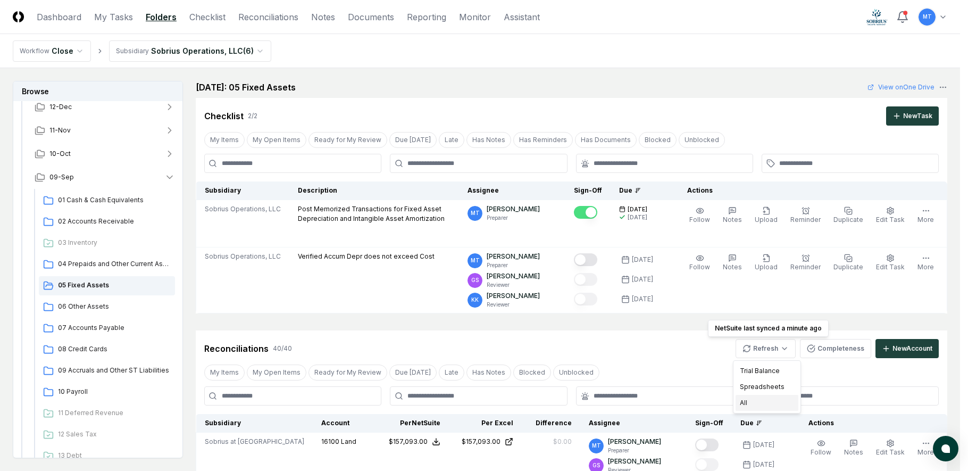
click at [774, 400] on div "All" at bounding box center [767, 403] width 63 height 16
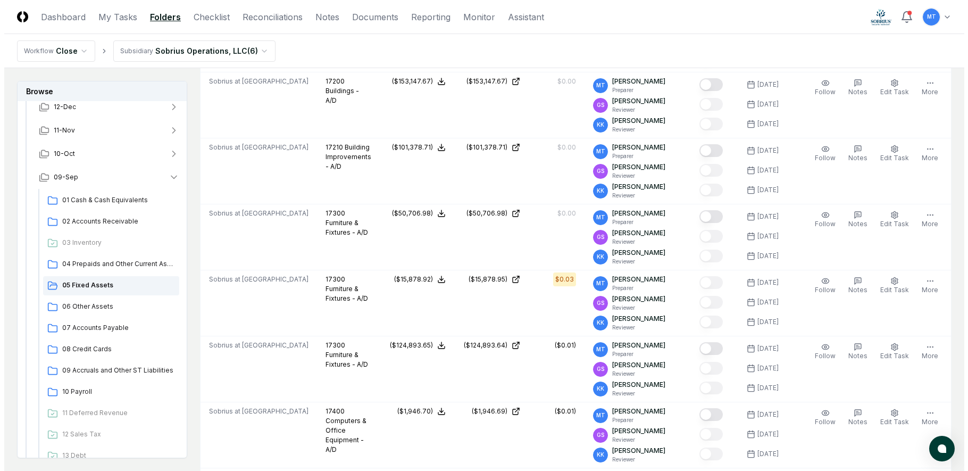
scroll to position [2128, 0]
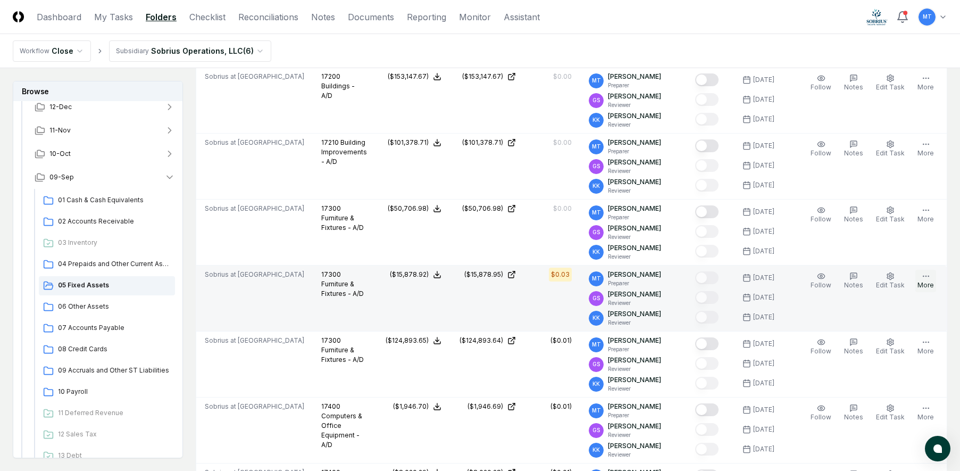
click at [929, 280] on icon "button" at bounding box center [926, 276] width 9 height 9
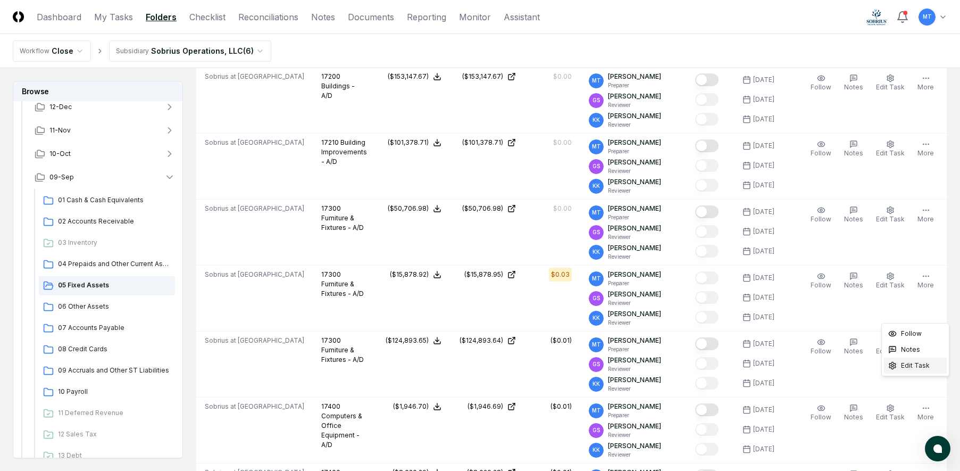
click at [921, 366] on span "Edit Task" at bounding box center [915, 366] width 29 height 10
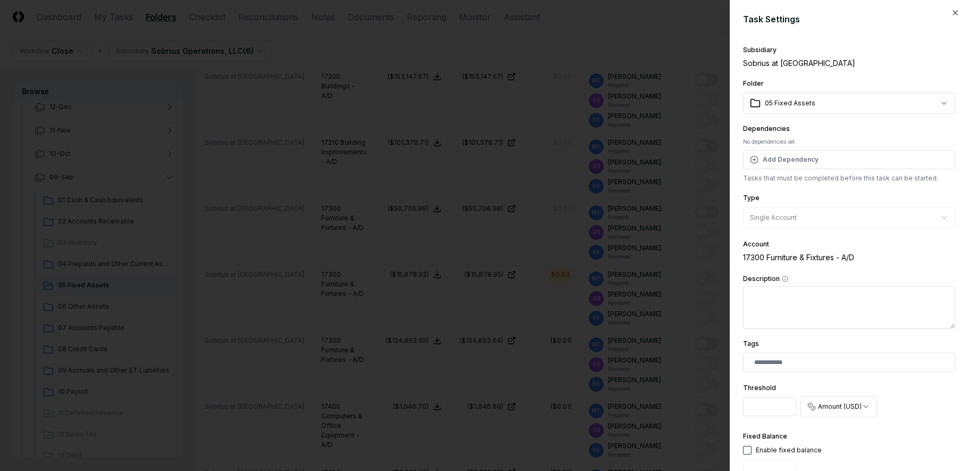
scroll to position [266, 0]
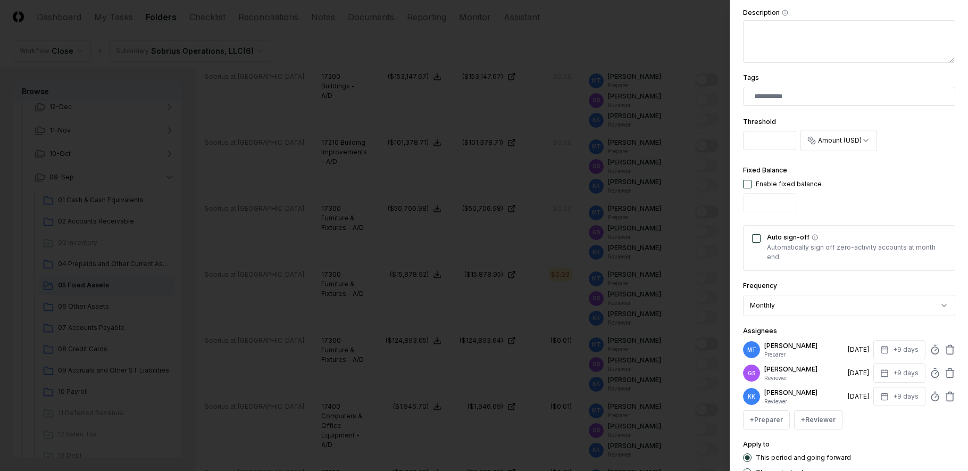
click at [770, 140] on input "****" at bounding box center [769, 140] width 53 height 19
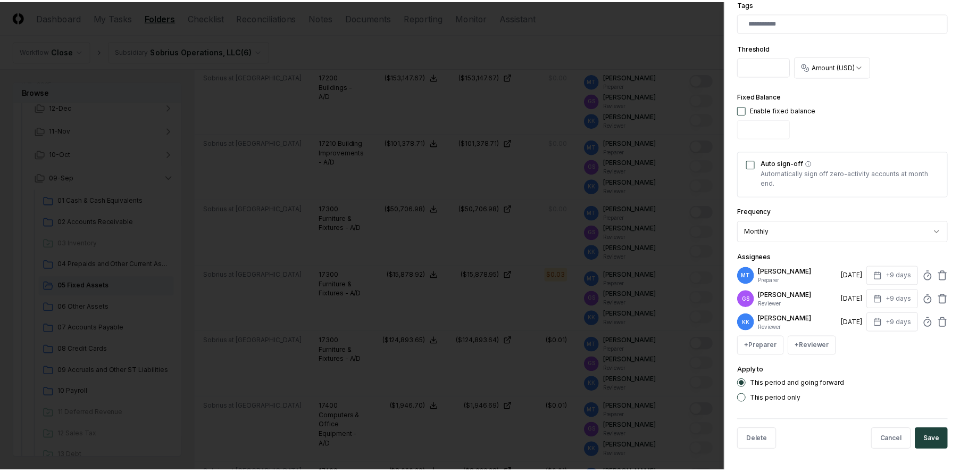
scroll to position [340, 0]
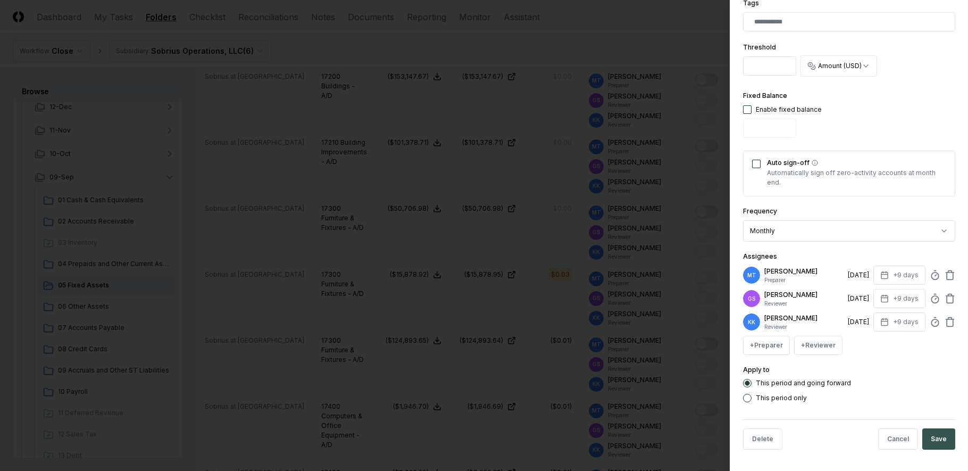
type input "****"
click at [935, 437] on button "Save" at bounding box center [938, 438] width 33 height 21
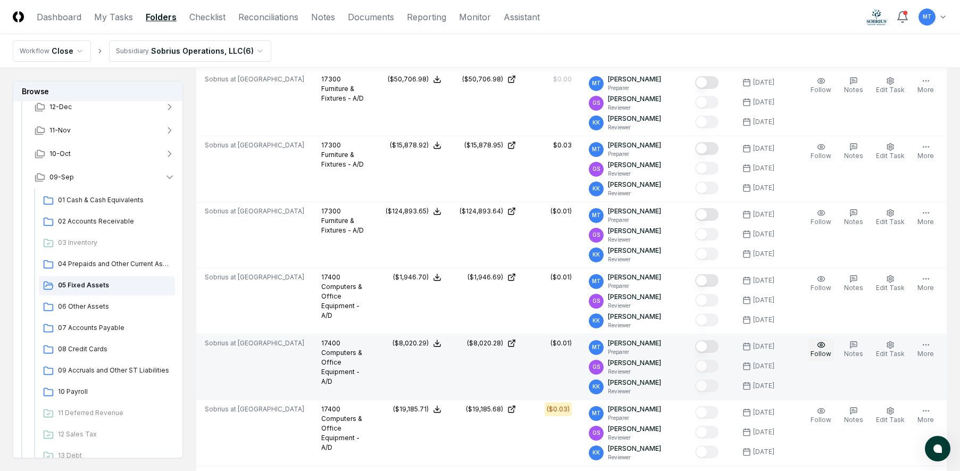
scroll to position [2341, 0]
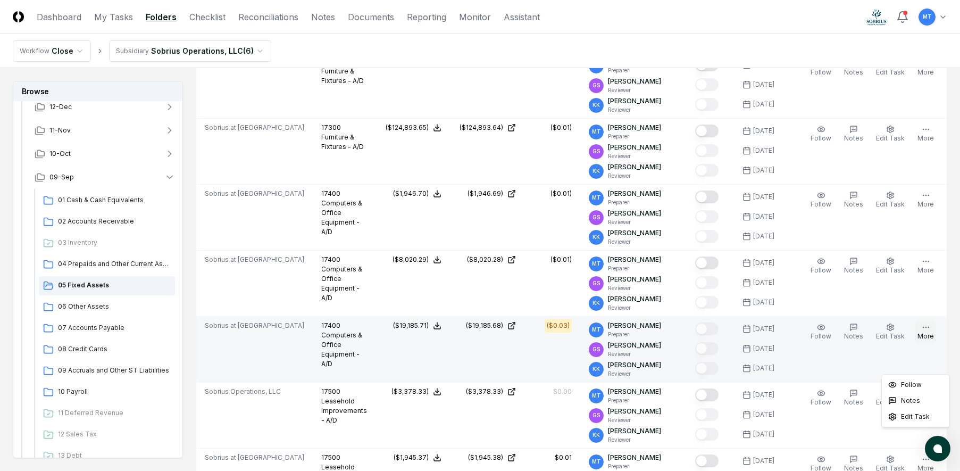
click at [929, 343] on button "More" at bounding box center [926, 332] width 21 height 22
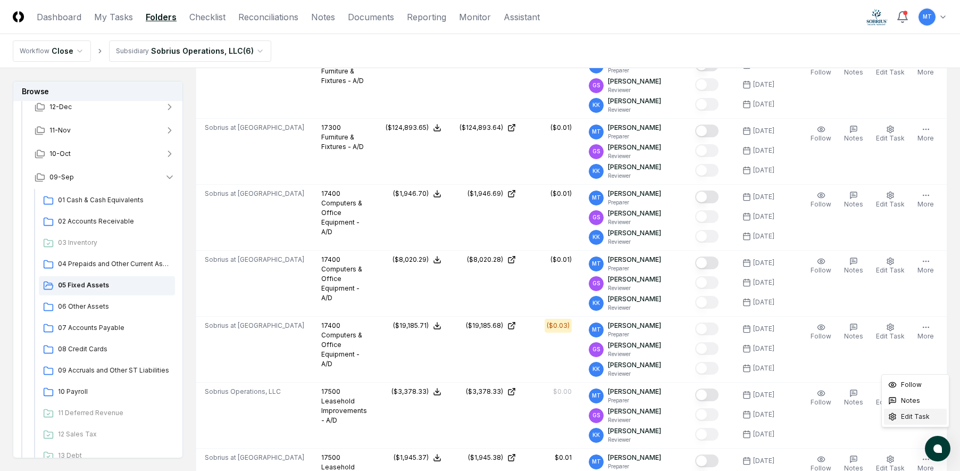
click at [921, 417] on span "Edit Task" at bounding box center [915, 417] width 29 height 10
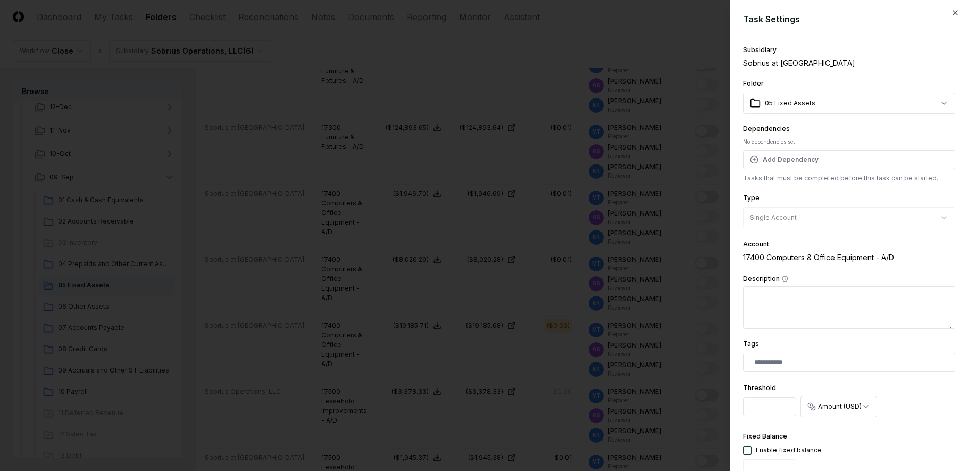
click at [774, 407] on input "****" at bounding box center [769, 406] width 53 height 19
type input "****"
click at [782, 276] on button "Description" at bounding box center [785, 279] width 6 height 6
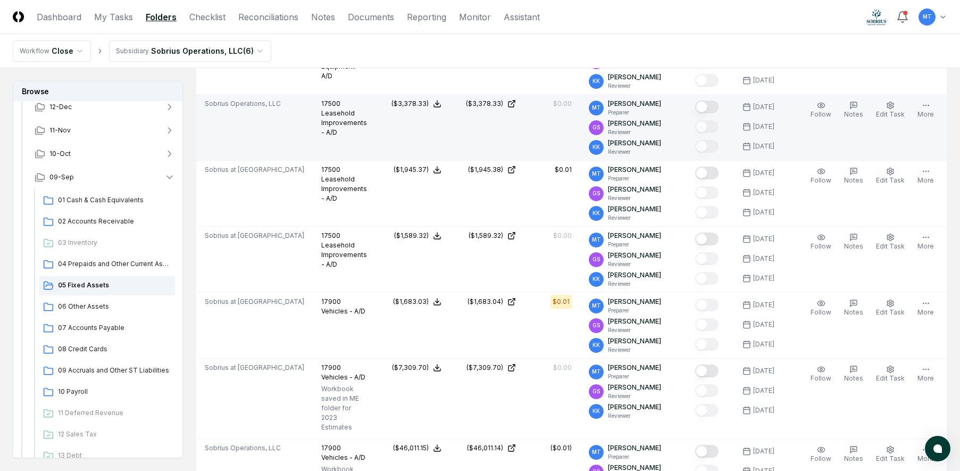
scroll to position [2660, 0]
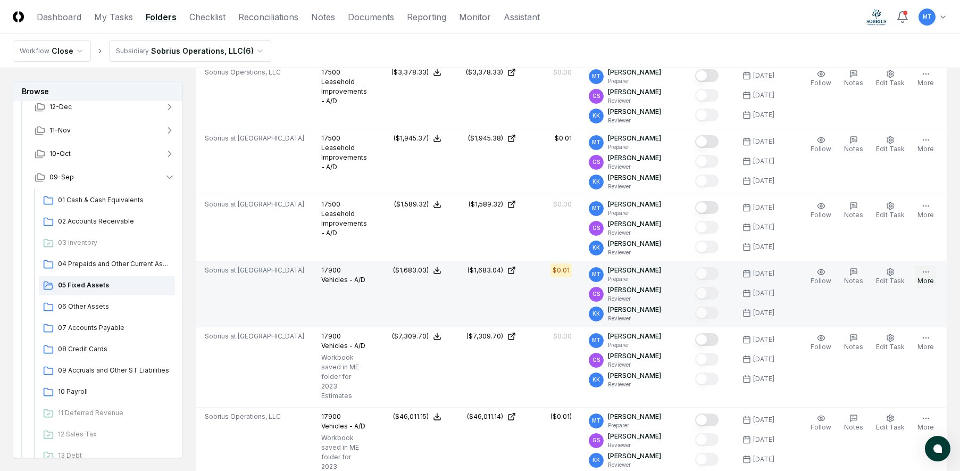
click at [929, 276] on icon "button" at bounding box center [926, 272] width 9 height 9
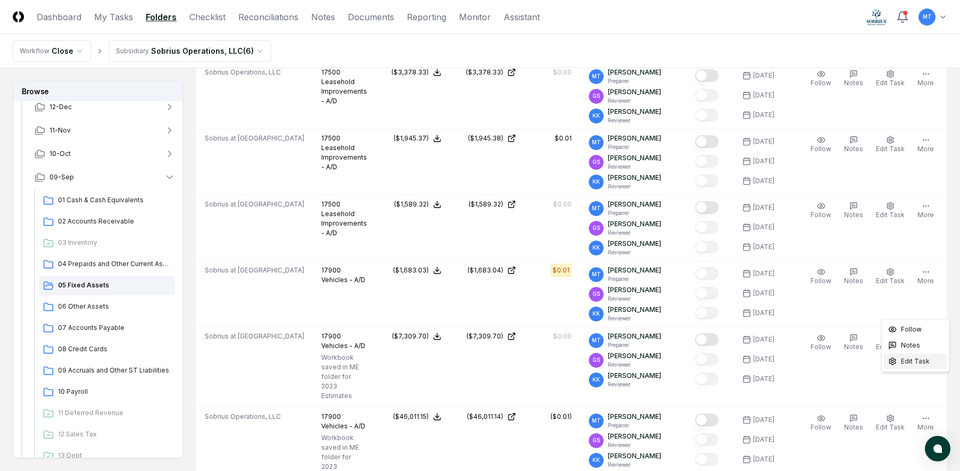
click at [925, 364] on span "Edit Task" at bounding box center [915, 361] width 29 height 10
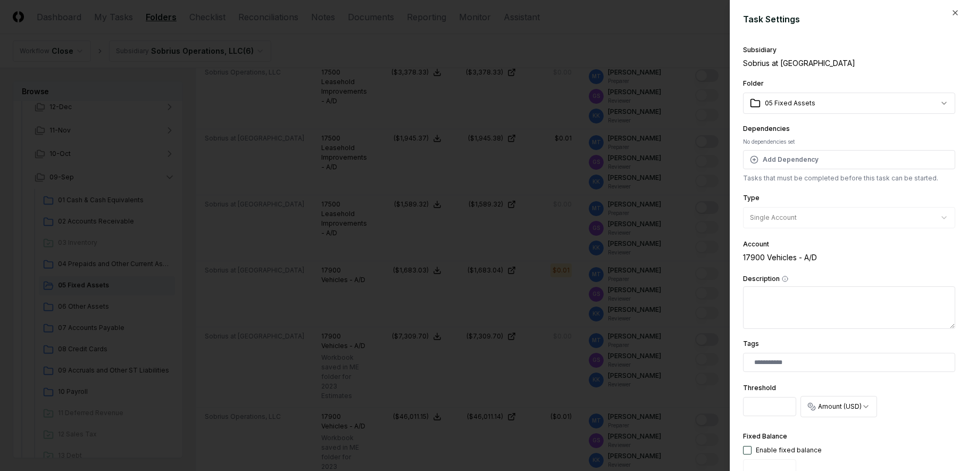
click at [768, 411] on input "*" at bounding box center [769, 406] width 53 height 19
type input "****"
click at [782, 276] on button "Description" at bounding box center [785, 279] width 6 height 6
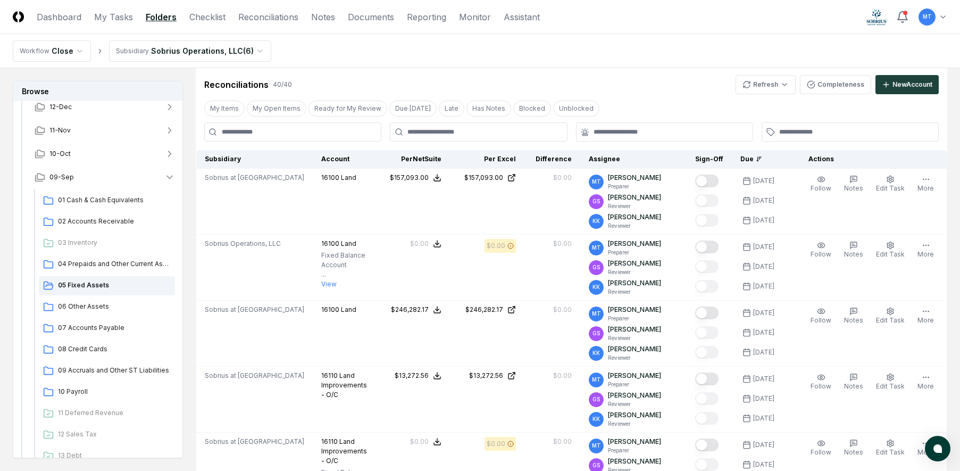
scroll to position [266, 0]
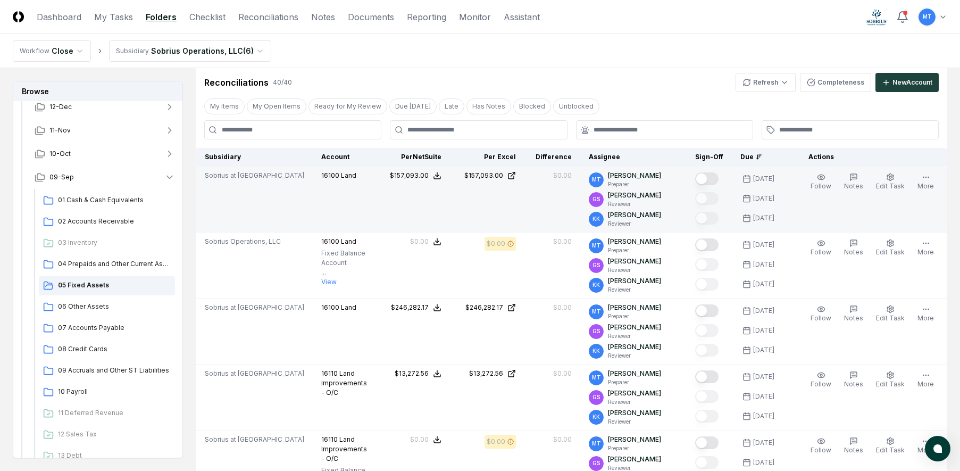
click at [718, 179] on button "Mark complete" at bounding box center [706, 178] width 23 height 13
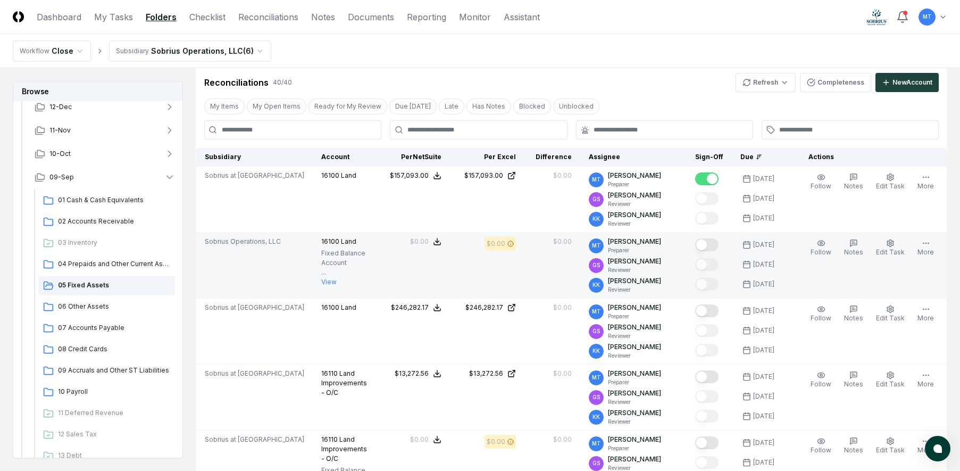
click at [718, 244] on button "Mark complete" at bounding box center [706, 244] width 23 height 13
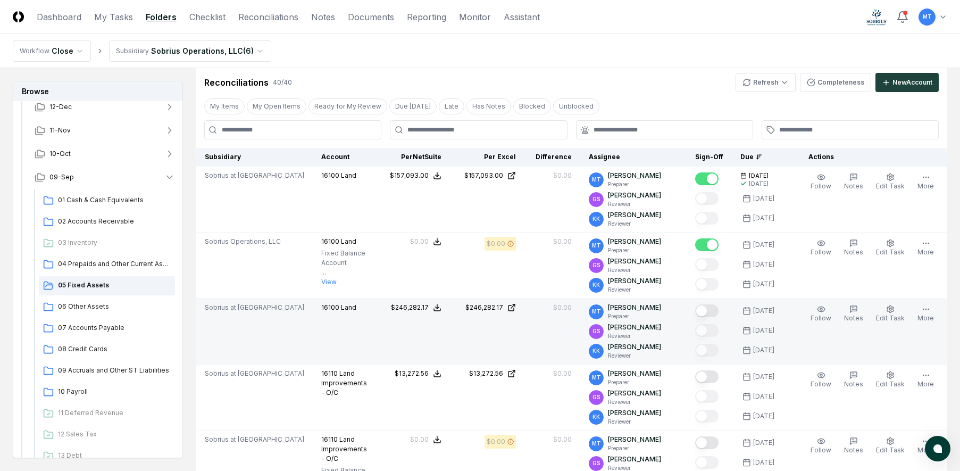
click at [719, 311] on button "Mark complete" at bounding box center [706, 310] width 23 height 13
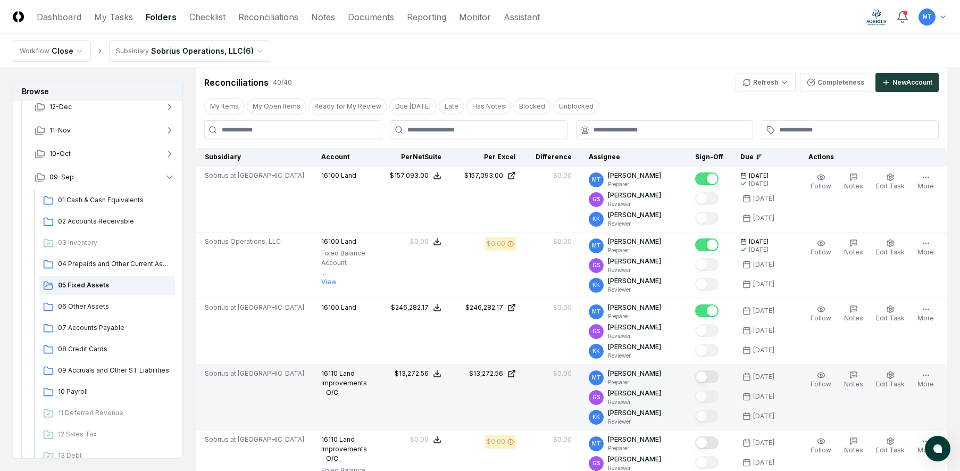
click at [719, 375] on button "Mark complete" at bounding box center [706, 376] width 23 height 13
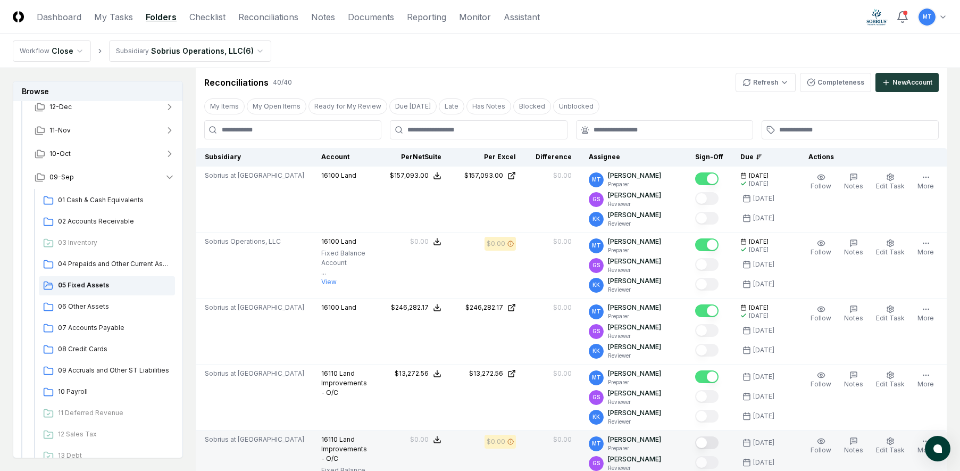
click at [719, 442] on button "Mark complete" at bounding box center [706, 442] width 23 height 13
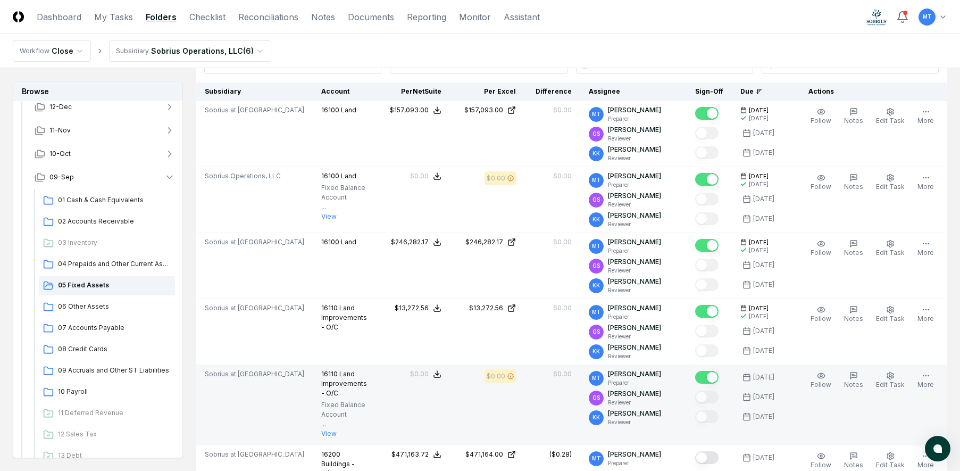
scroll to position [372, 0]
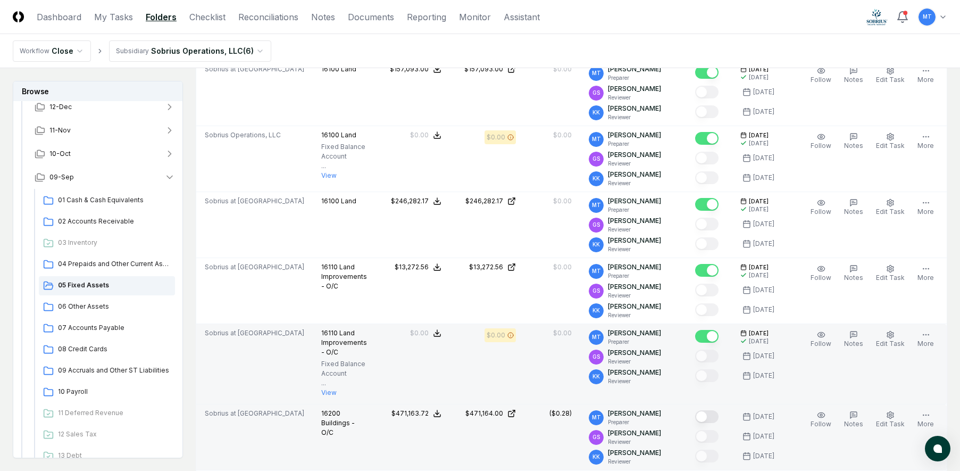
click at [719, 421] on button "Mark complete" at bounding box center [706, 416] width 23 height 13
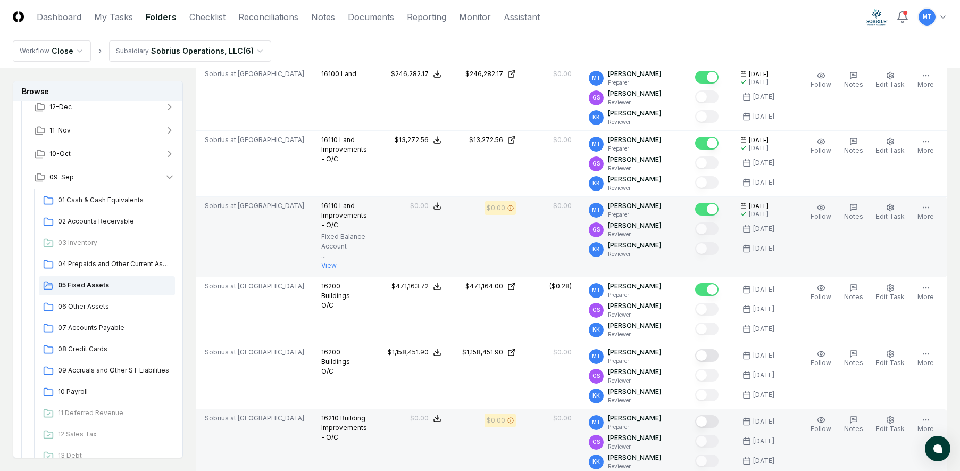
scroll to position [532, 0]
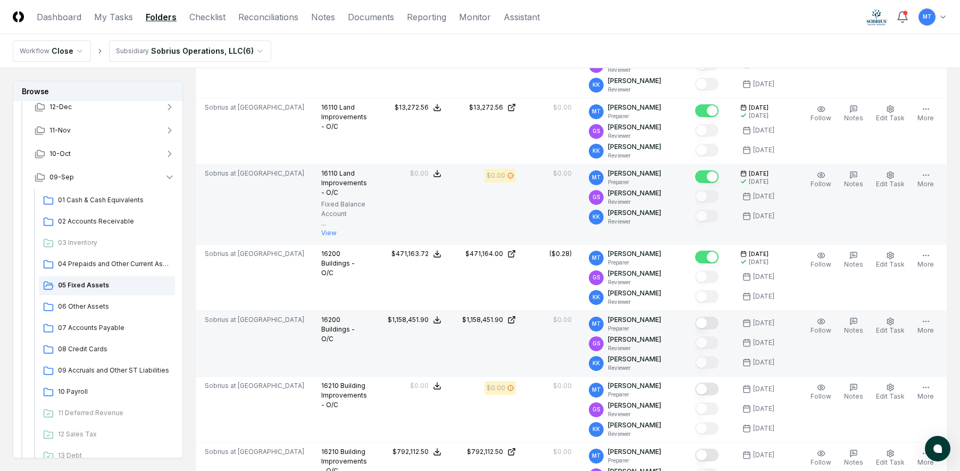
click at [717, 324] on button "Mark complete" at bounding box center [706, 323] width 23 height 13
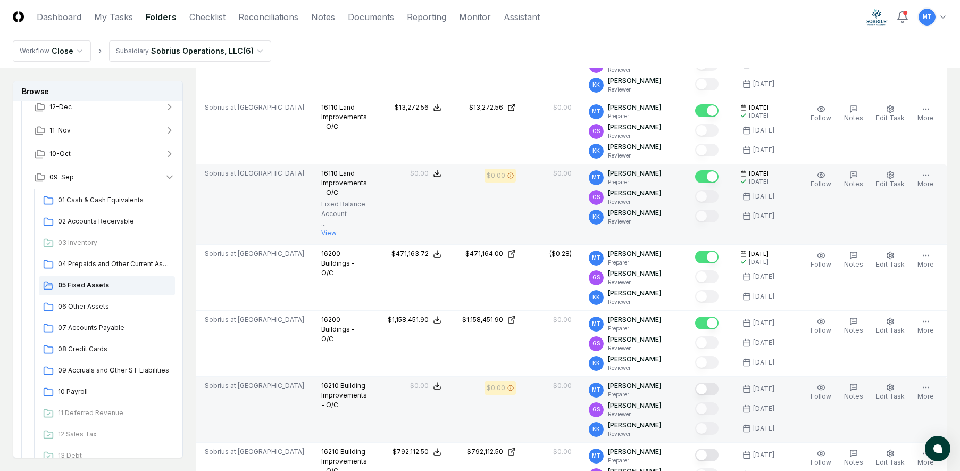
click at [719, 390] on button "Mark complete" at bounding box center [706, 389] width 23 height 13
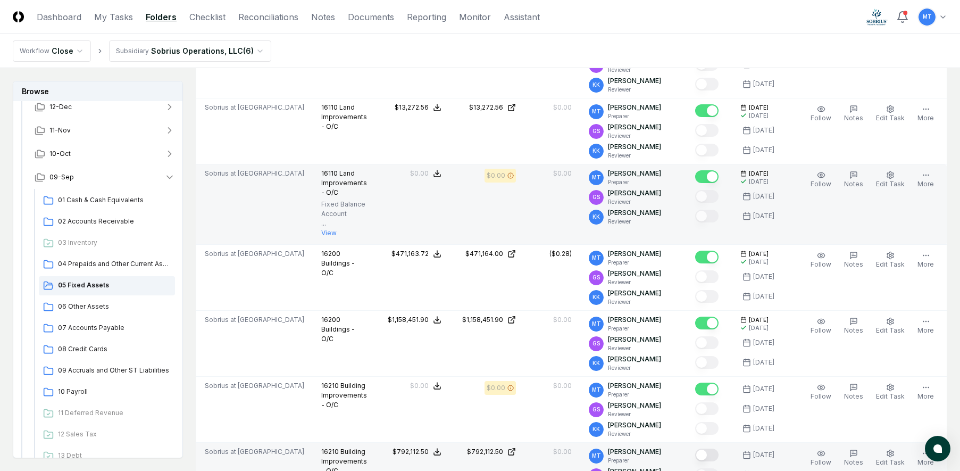
click at [718, 458] on button "Mark complete" at bounding box center [706, 454] width 23 height 13
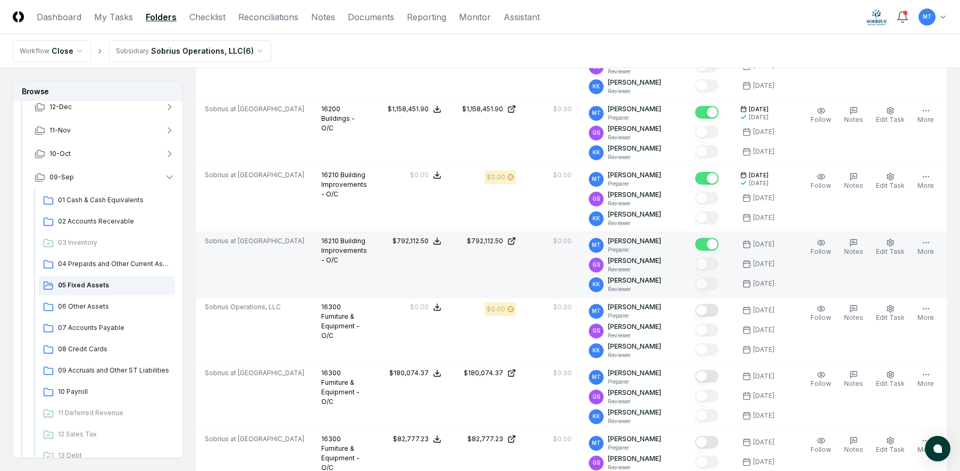
scroll to position [745, 0]
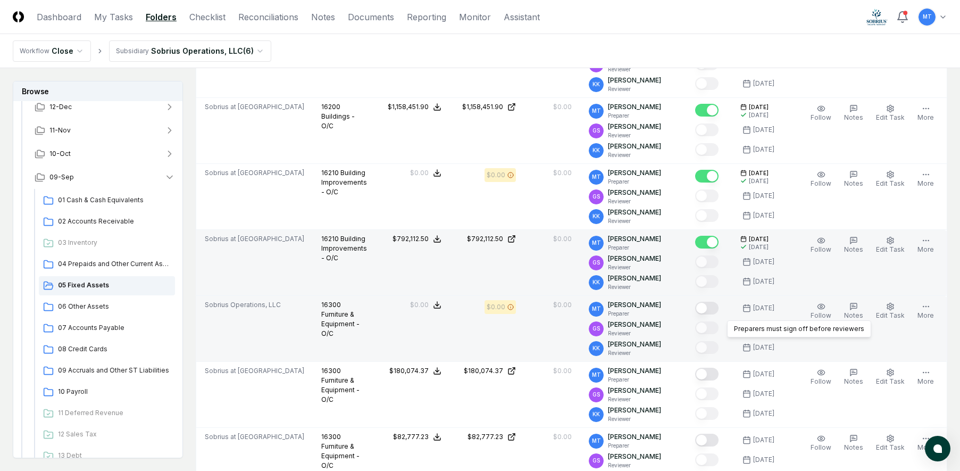
click at [719, 307] on button "Mark complete" at bounding box center [706, 308] width 23 height 13
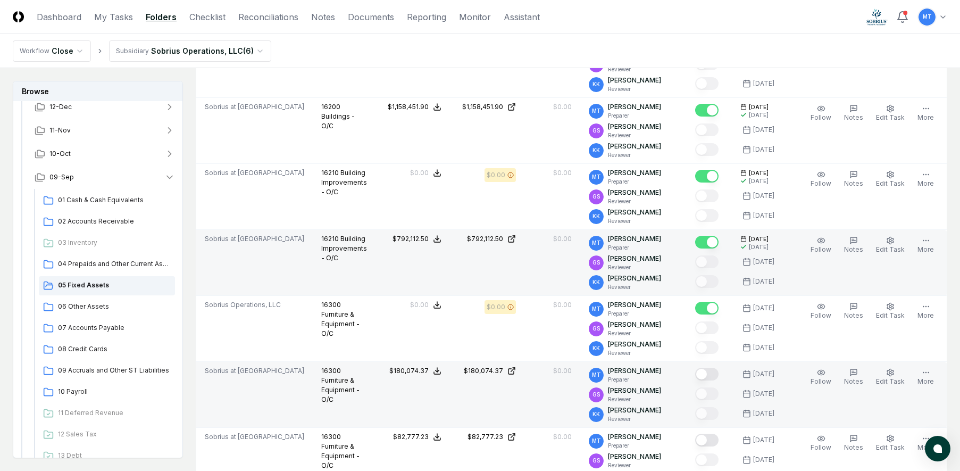
click at [718, 372] on button "Mark complete" at bounding box center [706, 374] width 23 height 13
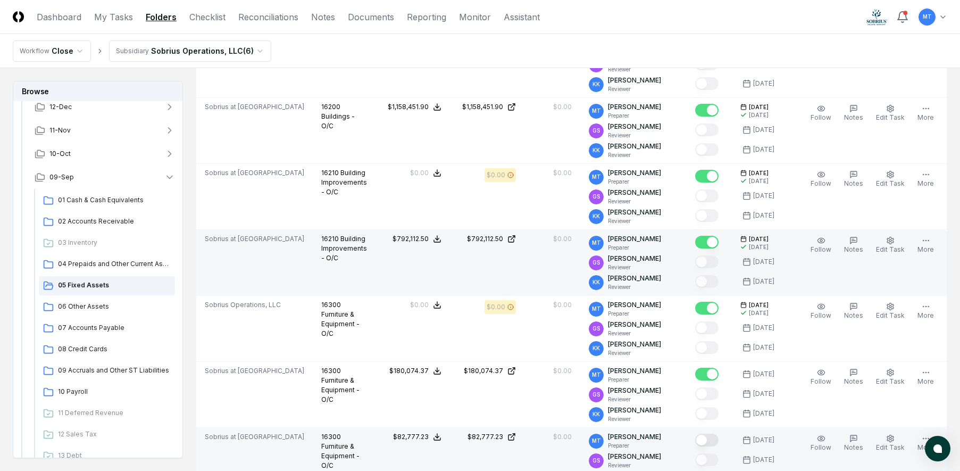
click at [717, 442] on button "Mark complete" at bounding box center [706, 440] width 23 height 13
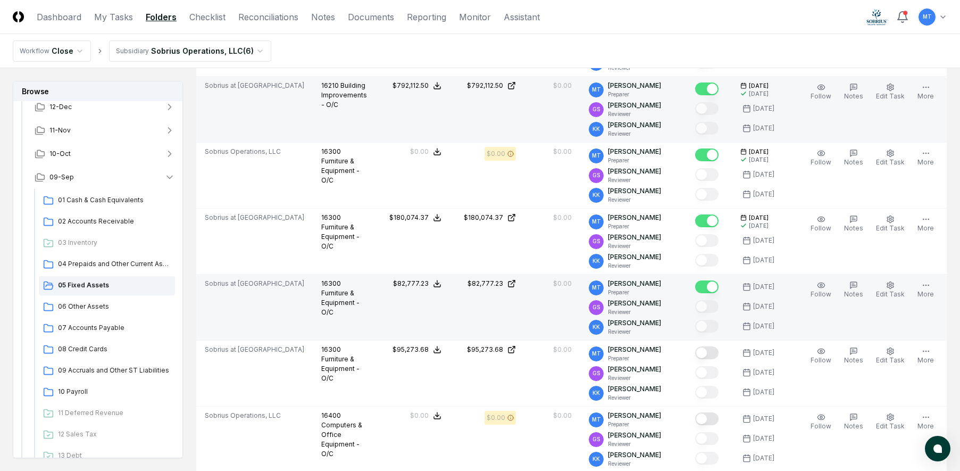
scroll to position [904, 0]
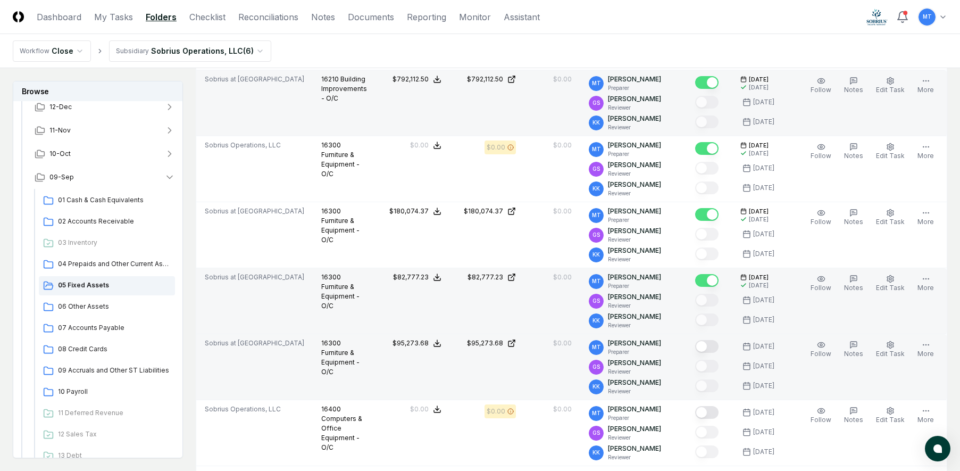
click at [719, 348] on button "Mark complete" at bounding box center [706, 346] width 23 height 13
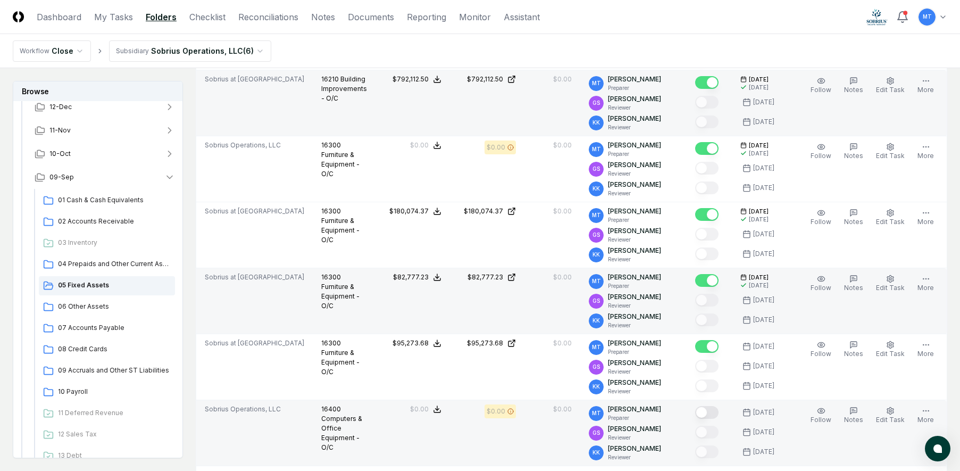
click at [719, 412] on button "Mark complete" at bounding box center [706, 412] width 23 height 13
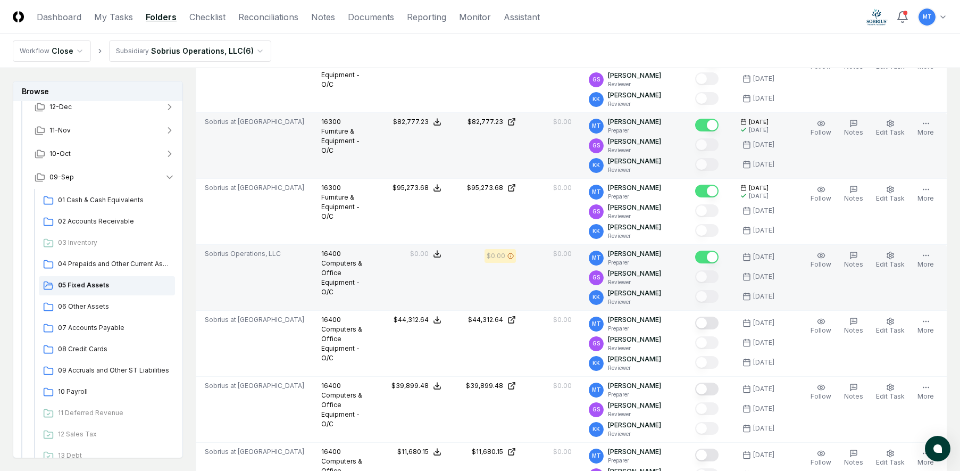
scroll to position [1117, 0]
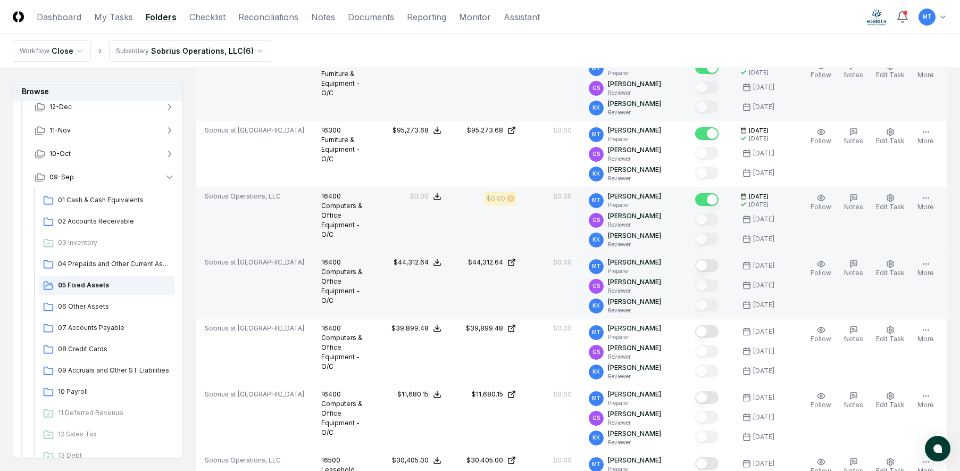
click at [717, 268] on button "Mark complete" at bounding box center [706, 265] width 23 height 13
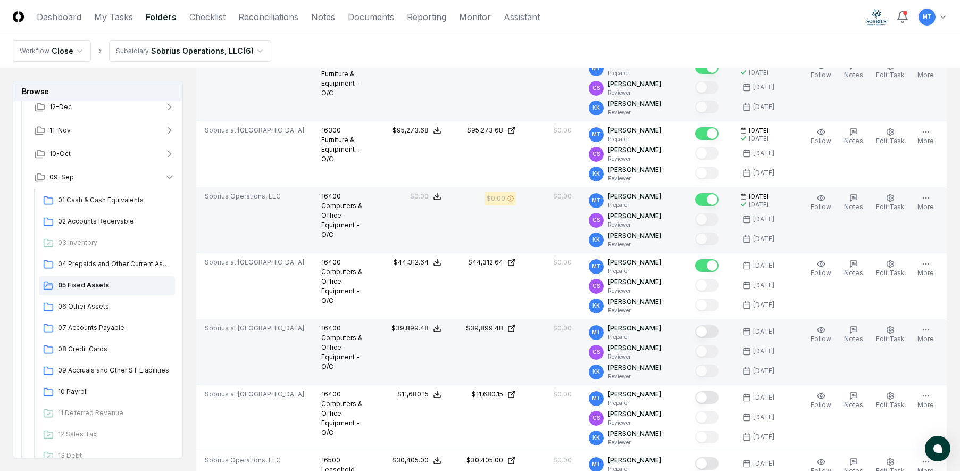
click at [719, 330] on button "Mark complete" at bounding box center [706, 331] width 23 height 13
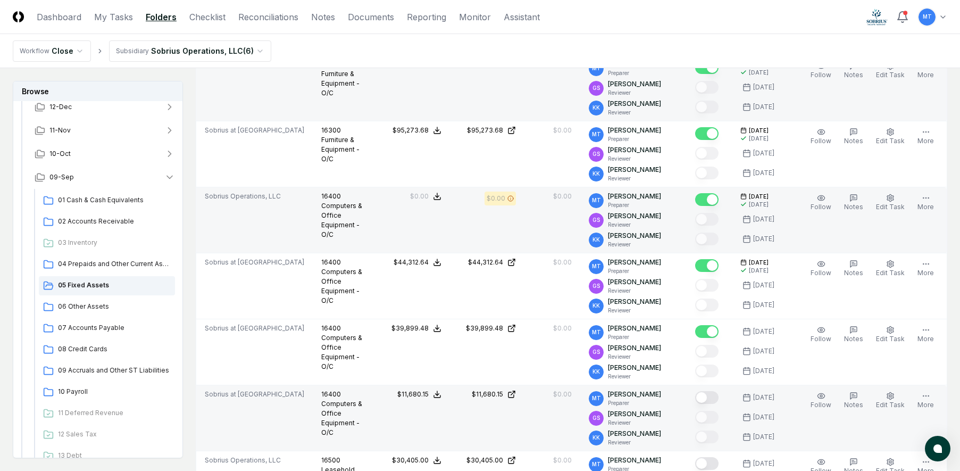
click at [719, 397] on button "Mark complete" at bounding box center [706, 397] width 23 height 13
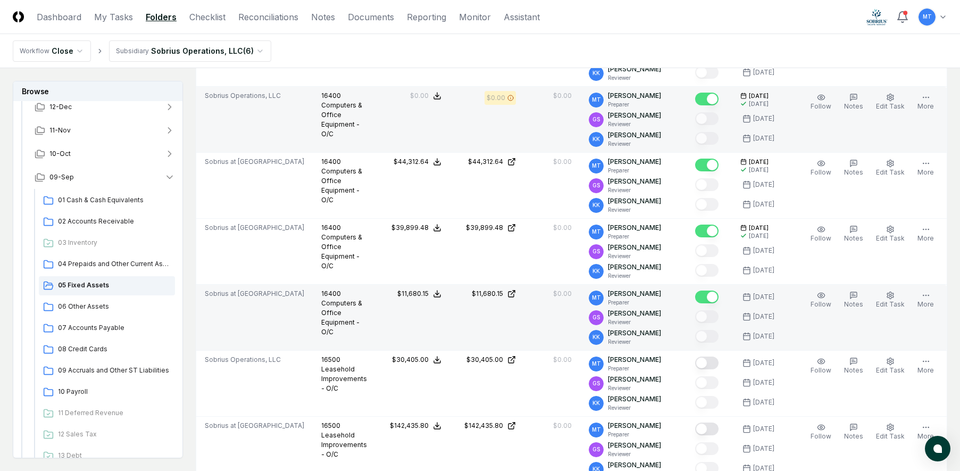
scroll to position [1224, 0]
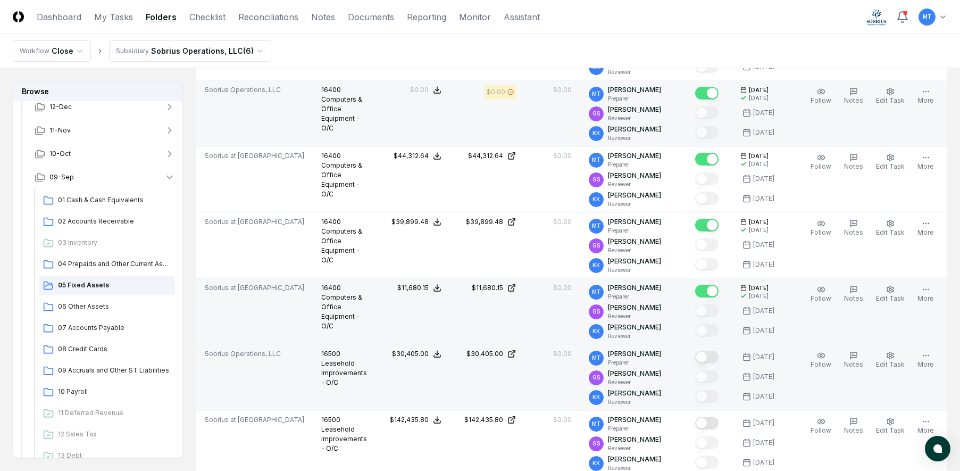
click at [717, 357] on button "Mark complete" at bounding box center [706, 357] width 23 height 13
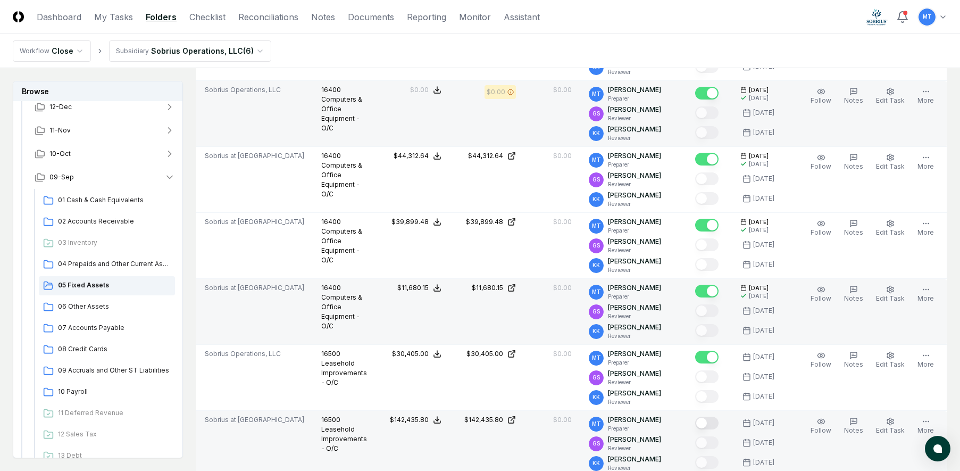
click at [717, 424] on button "Mark complete" at bounding box center [706, 423] width 23 height 13
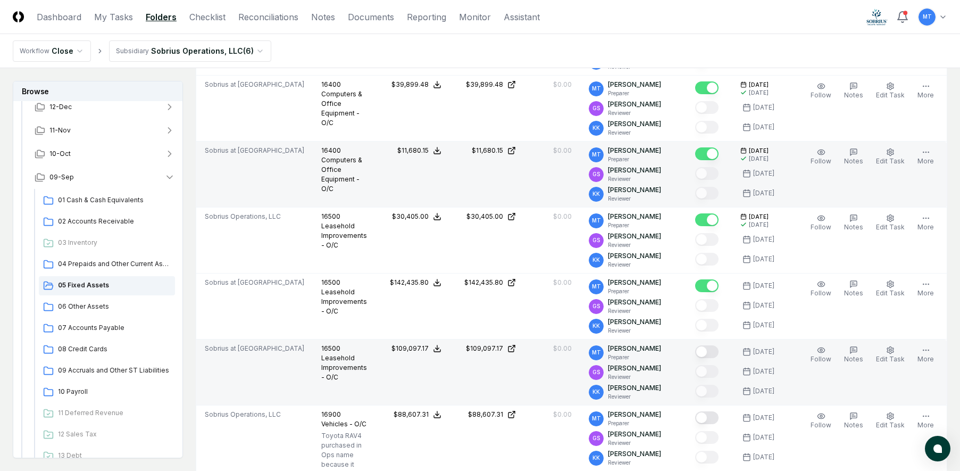
scroll to position [1383, 0]
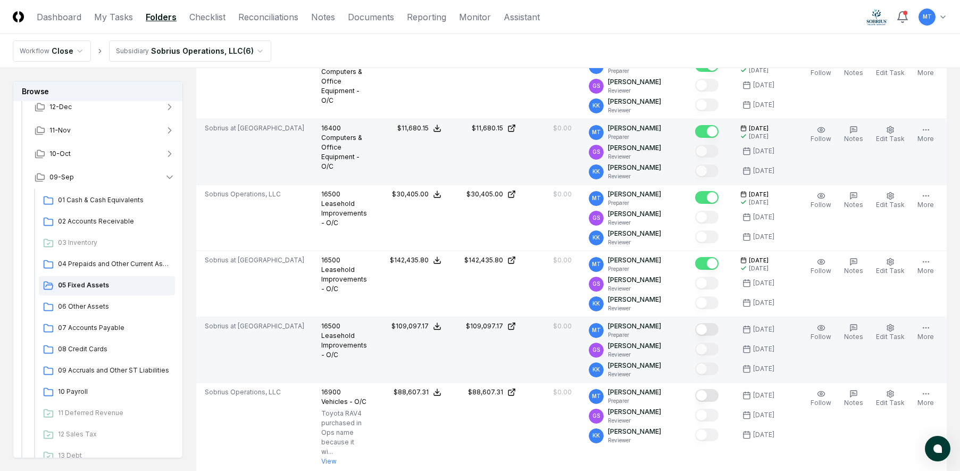
click at [717, 329] on button "Mark complete" at bounding box center [706, 329] width 23 height 13
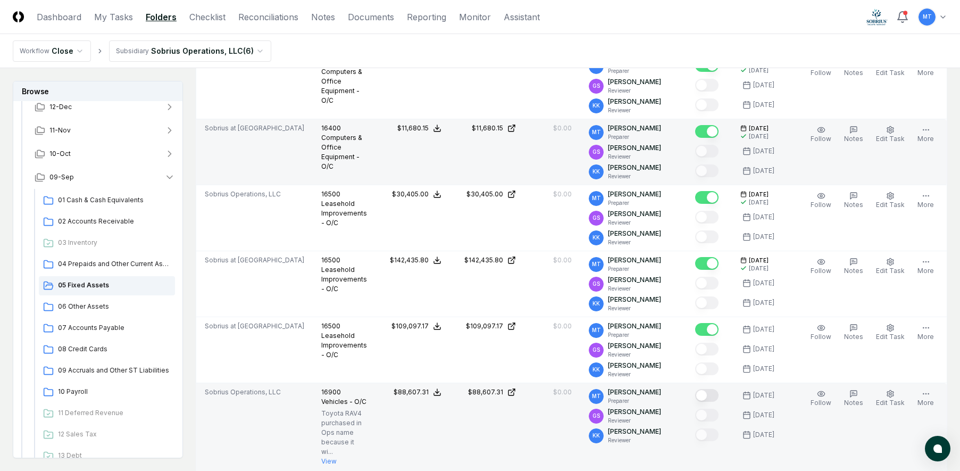
click at [718, 394] on button "Mark complete" at bounding box center [706, 395] width 23 height 13
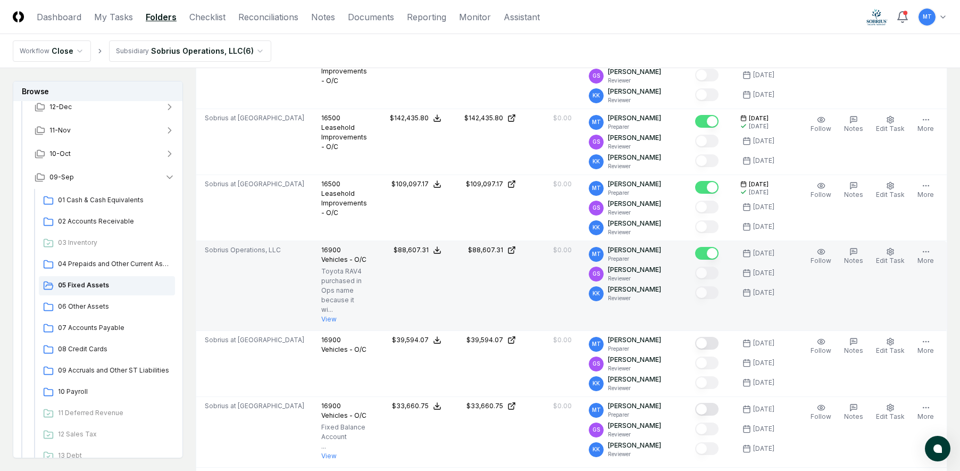
scroll to position [1543, 0]
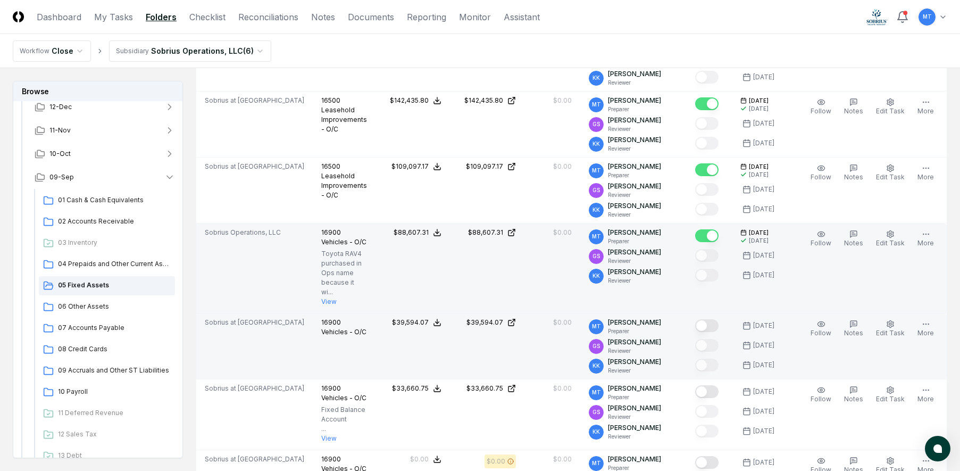
click at [717, 332] on button "Mark complete" at bounding box center [706, 325] width 23 height 13
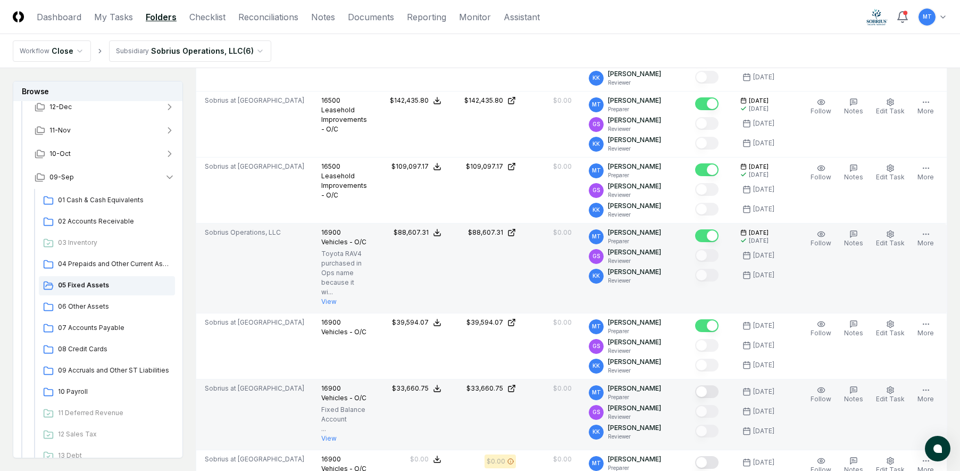
click at [716, 398] on button "Mark complete" at bounding box center [706, 391] width 23 height 13
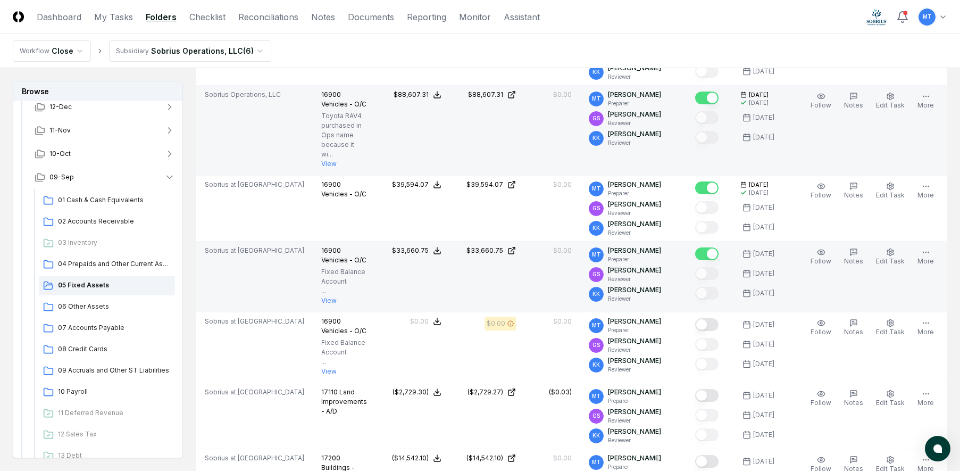
scroll to position [1702, 0]
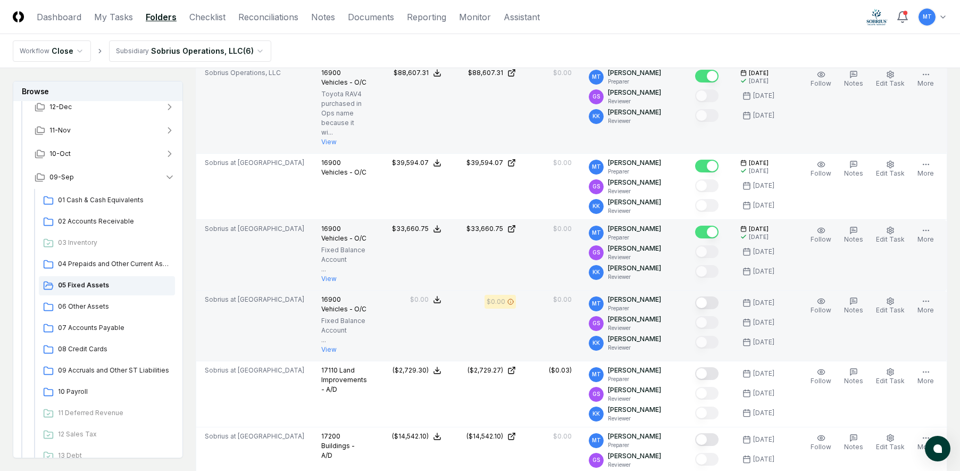
click at [719, 309] on button "Mark complete" at bounding box center [706, 302] width 23 height 13
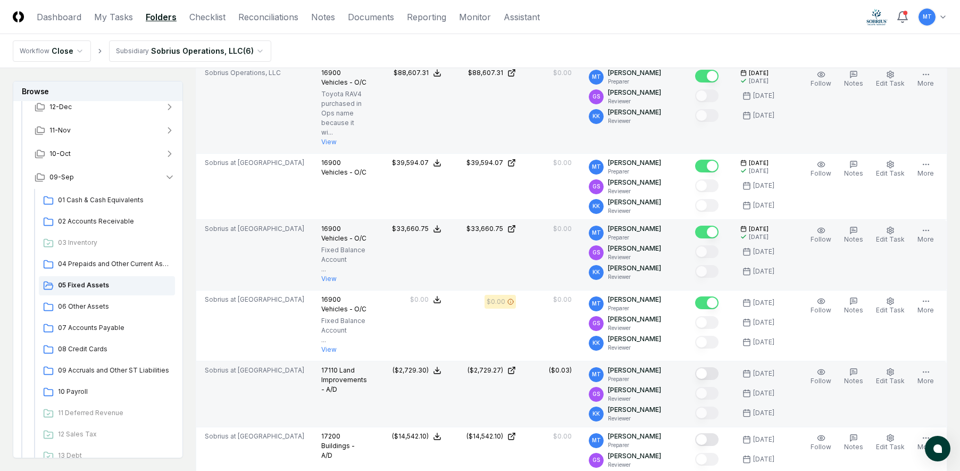
click at [719, 380] on button "Mark complete" at bounding box center [706, 373] width 23 height 13
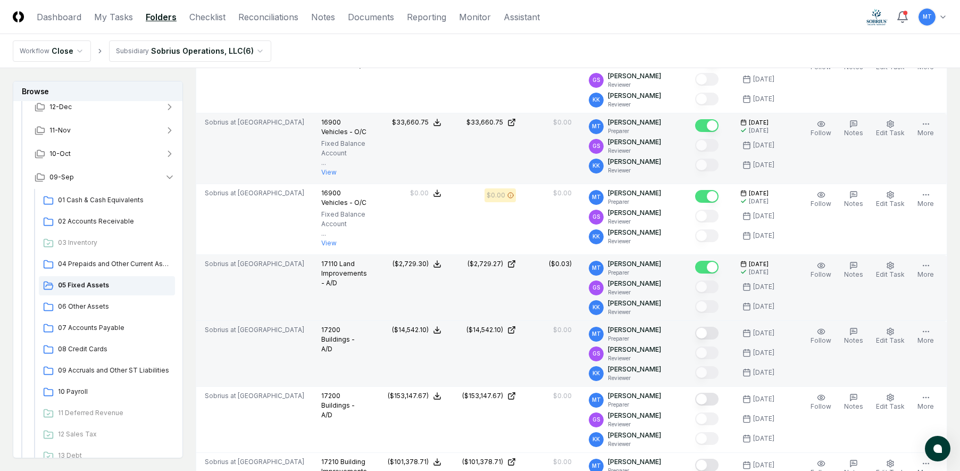
click at [718, 339] on button "Mark complete" at bounding box center [706, 333] width 23 height 13
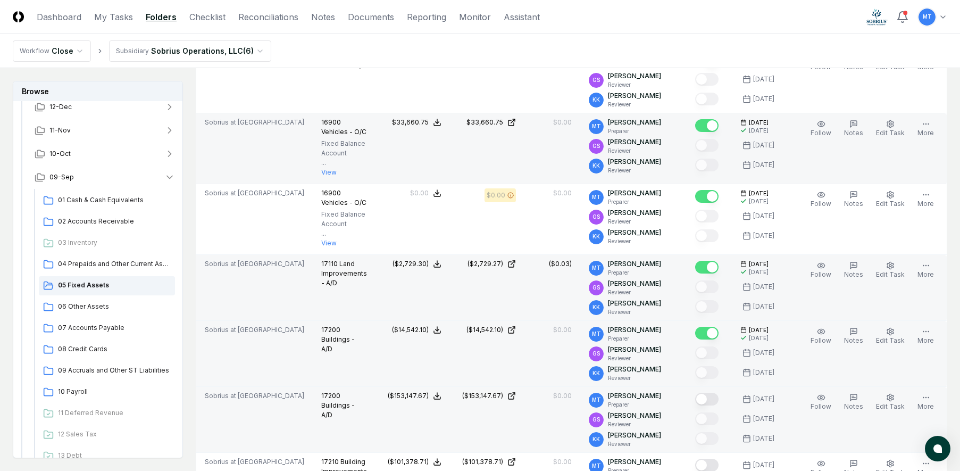
click at [718, 405] on button "Mark complete" at bounding box center [706, 399] width 23 height 13
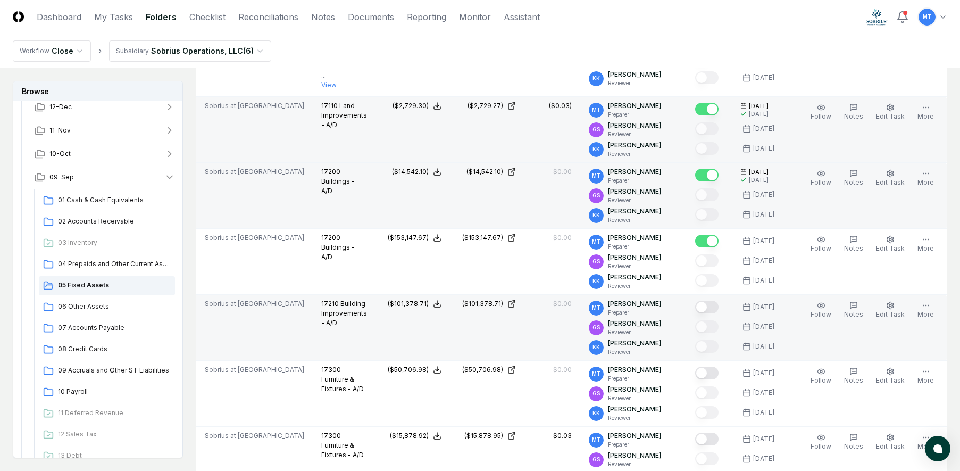
scroll to position [1968, 0]
click at [719, 312] on button "Mark complete" at bounding box center [706, 305] width 23 height 13
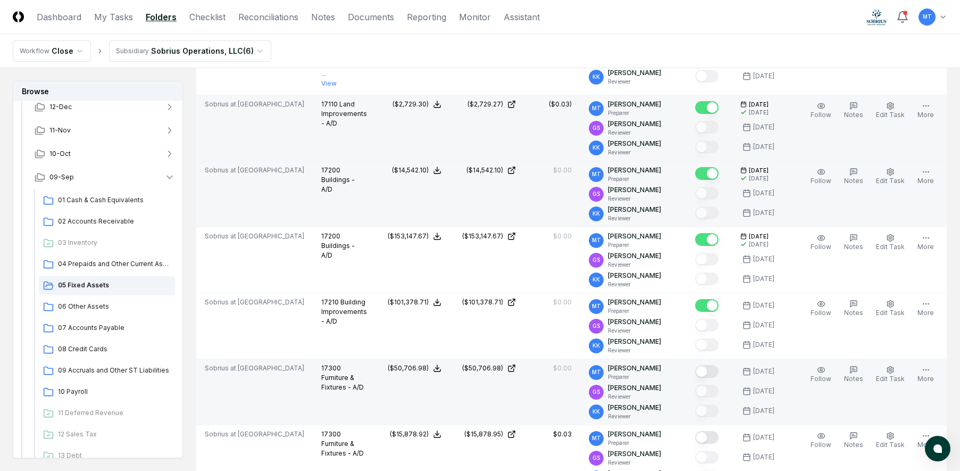
click at [718, 378] on button "Mark complete" at bounding box center [706, 371] width 23 height 13
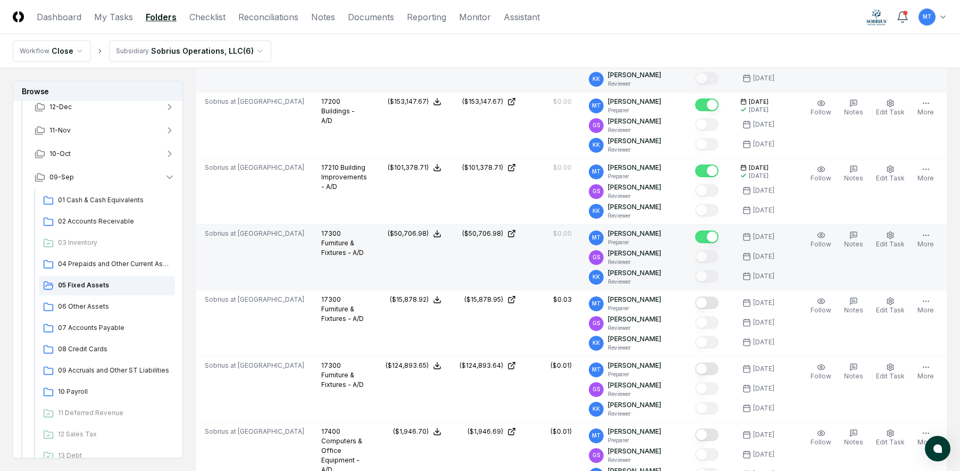
scroll to position [2128, 0]
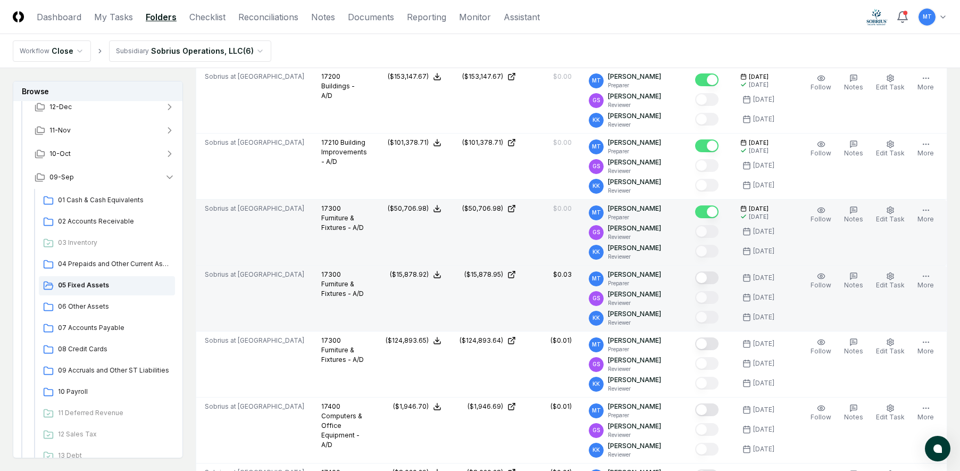
click at [719, 284] on button "Mark complete" at bounding box center [706, 277] width 23 height 13
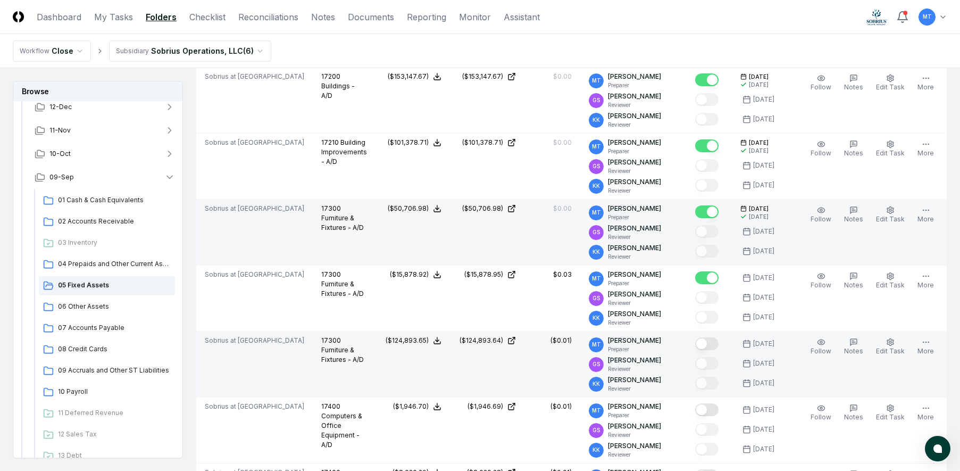
click at [719, 350] on button "Mark complete" at bounding box center [706, 343] width 23 height 13
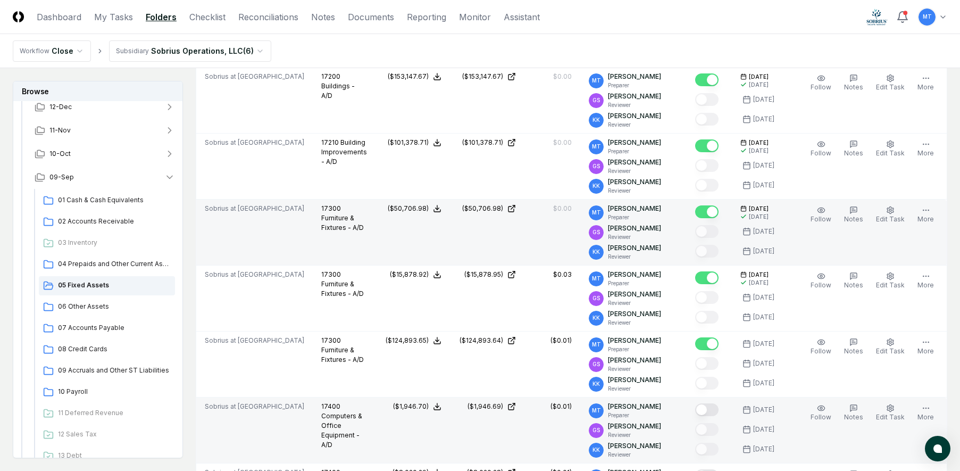
click at [719, 416] on button "Mark complete" at bounding box center [706, 409] width 23 height 13
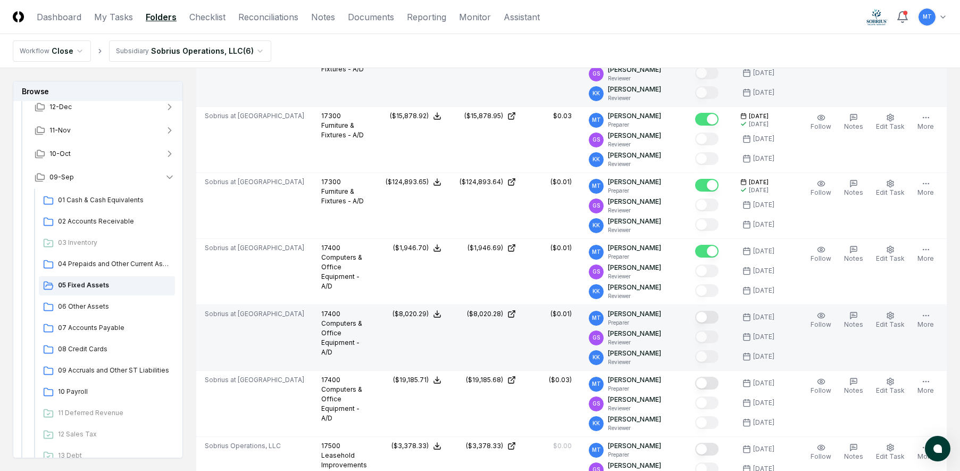
scroll to position [2288, 0]
click at [718, 322] on button "Mark complete" at bounding box center [706, 316] width 23 height 13
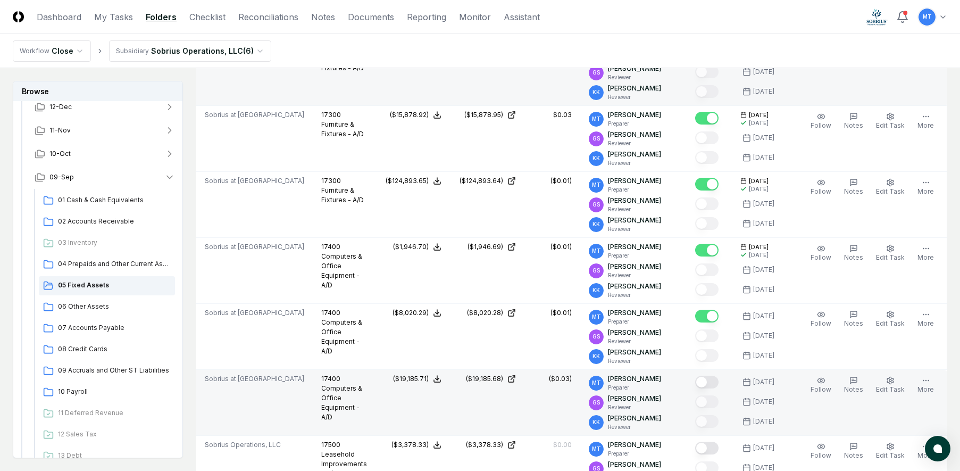
click at [718, 388] on button "Mark complete" at bounding box center [706, 382] width 23 height 13
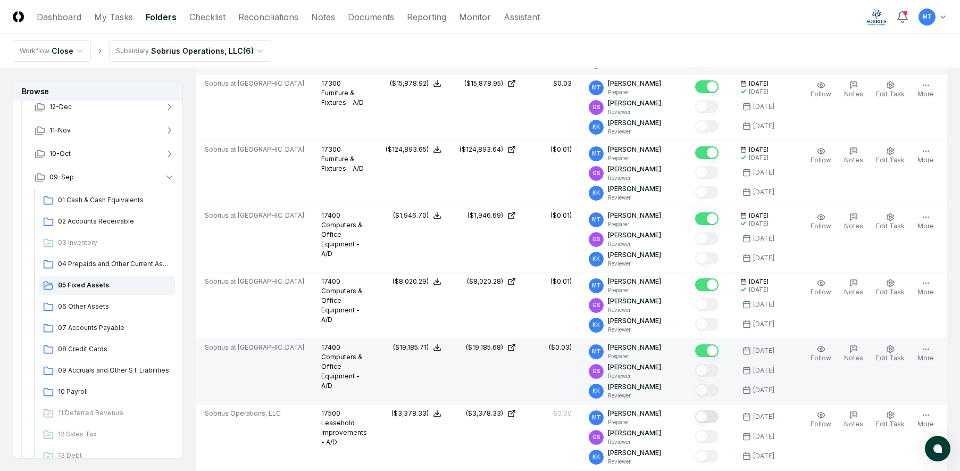
scroll to position [2394, 0]
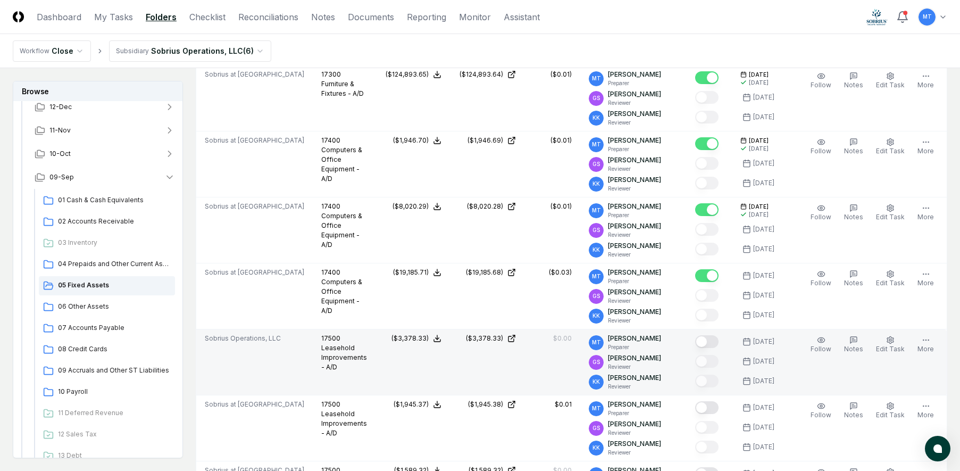
click at [718, 348] on button "Mark complete" at bounding box center [706, 341] width 23 height 13
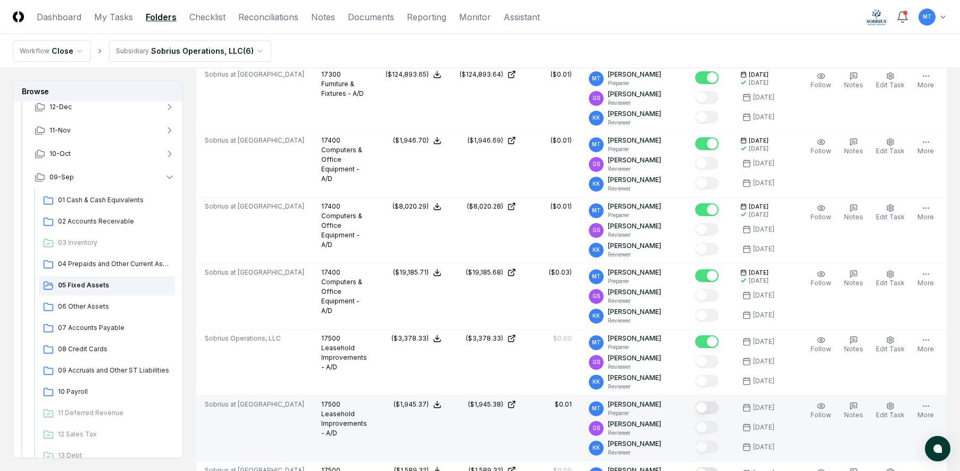
click at [719, 414] on button "Mark complete" at bounding box center [706, 407] width 23 height 13
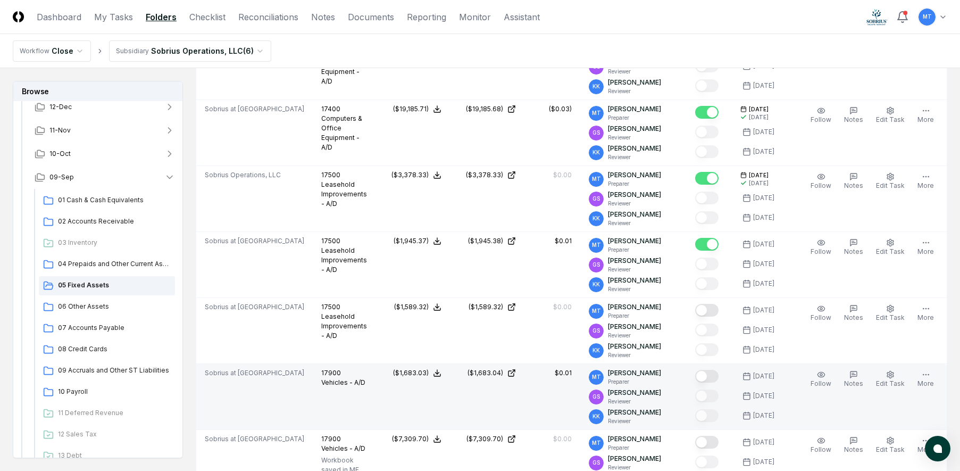
scroll to position [2607, 0]
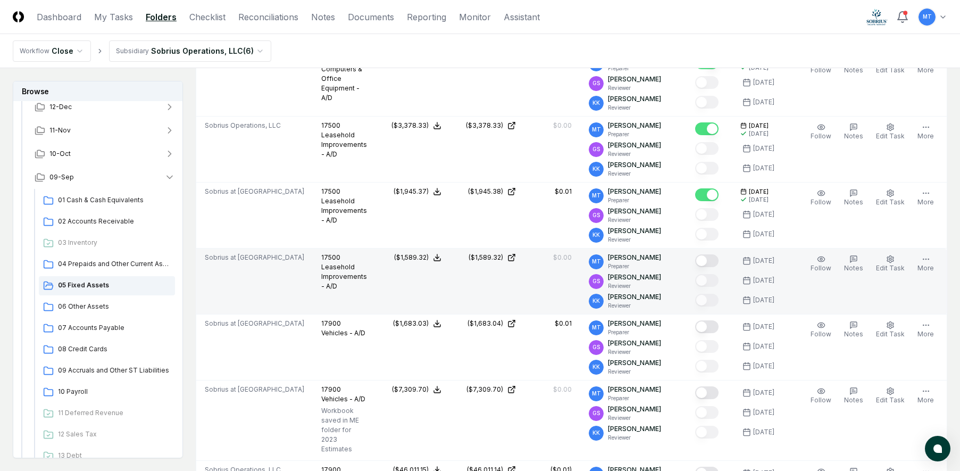
click at [718, 267] on button "Mark complete" at bounding box center [706, 260] width 23 height 13
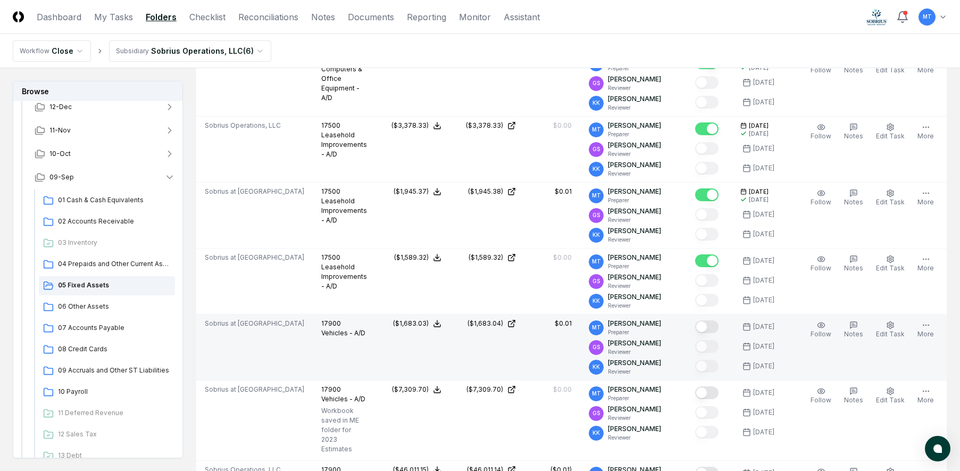
click at [719, 333] on button "Mark complete" at bounding box center [706, 326] width 23 height 13
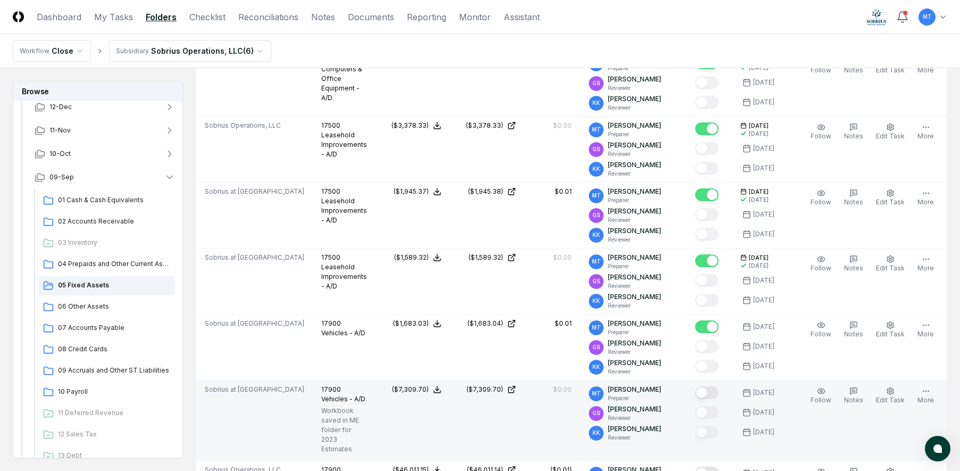
click at [719, 399] on button "Mark complete" at bounding box center [706, 392] width 23 height 13
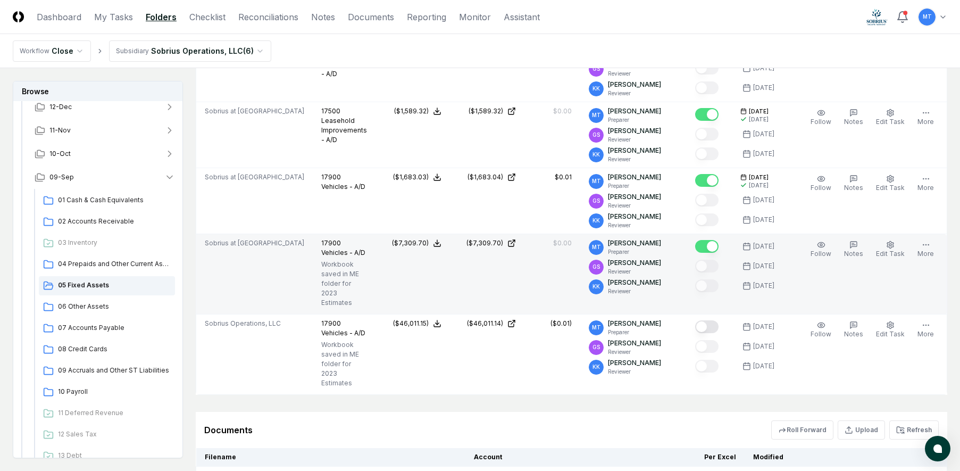
scroll to position [2766, 0]
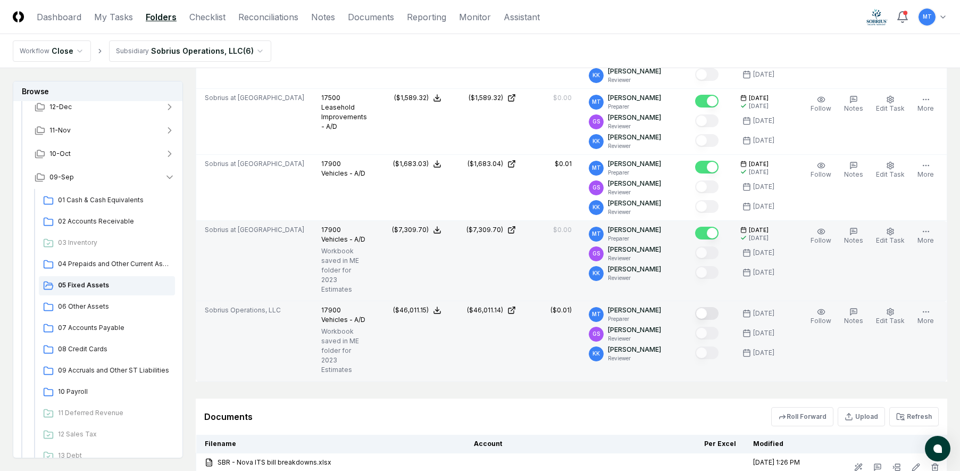
click at [718, 320] on button "Mark complete" at bounding box center [706, 313] width 23 height 13
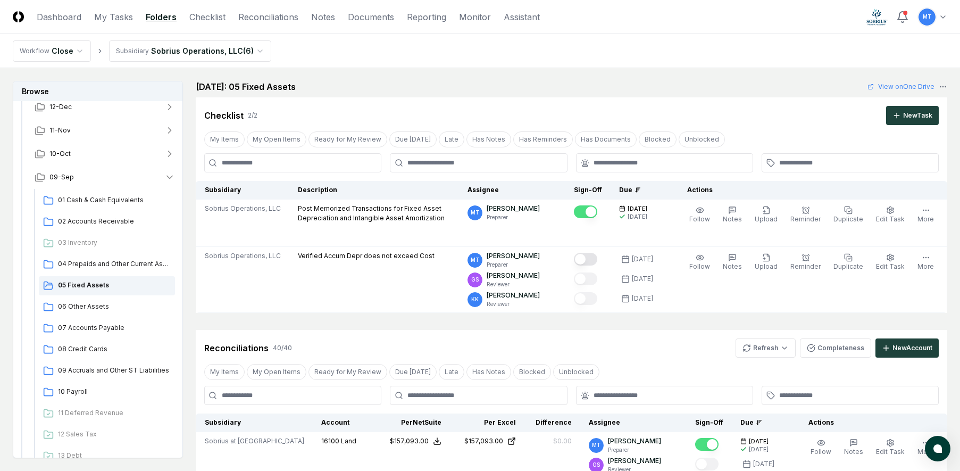
scroll to position [0, 0]
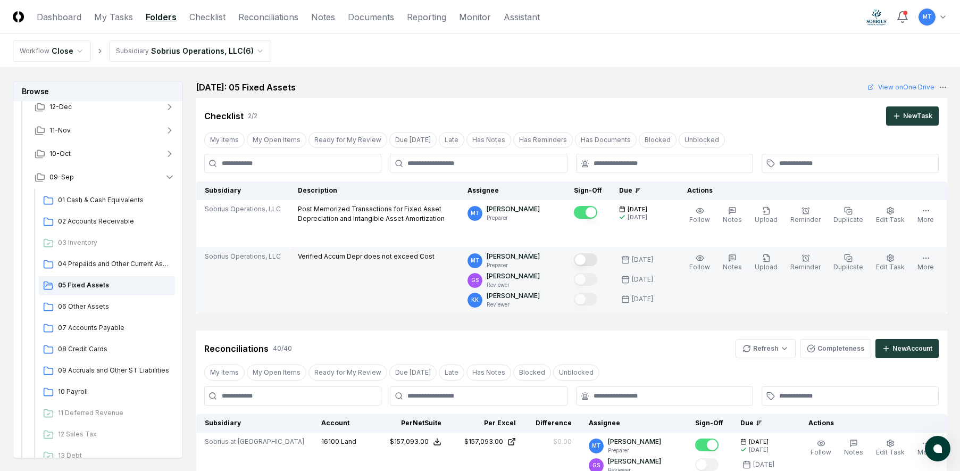
click at [597, 256] on button "Mark complete" at bounding box center [585, 259] width 23 height 13
click at [86, 308] on span "06 Other Assets" at bounding box center [114, 307] width 113 height 10
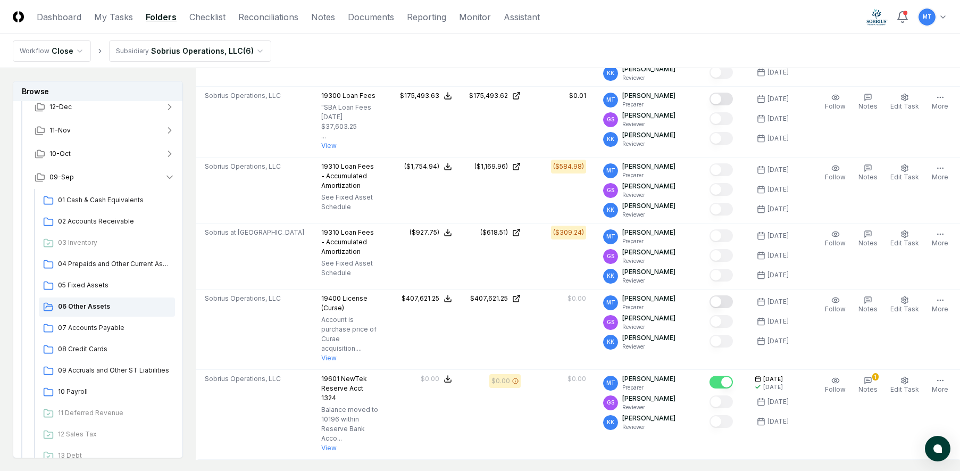
scroll to position [1849, 0]
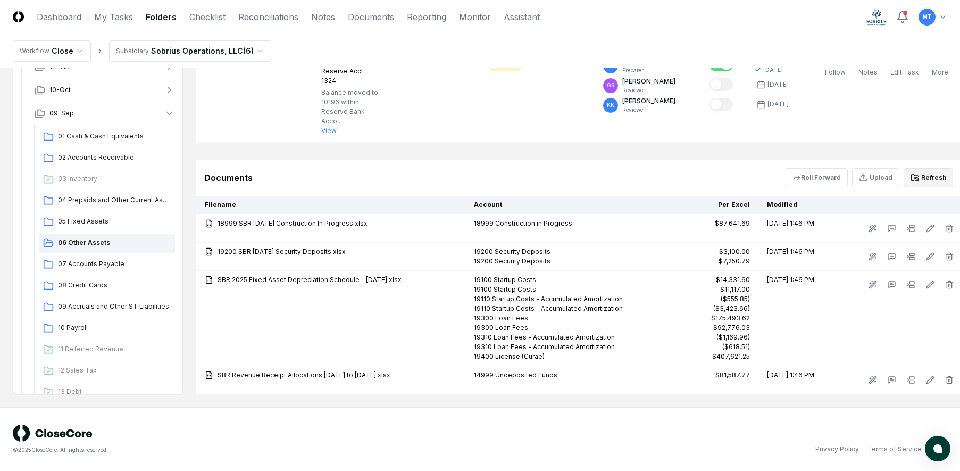
click at [913, 178] on button "Refresh" at bounding box center [928, 177] width 49 height 19
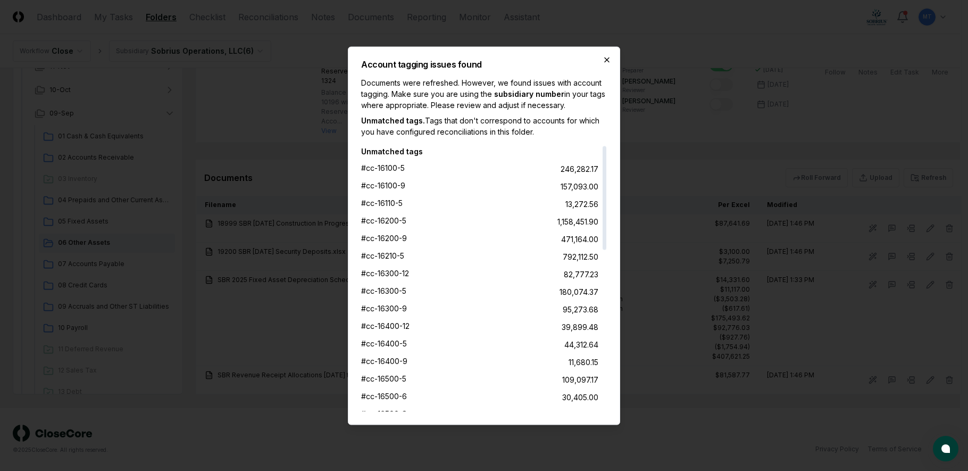
click at [604, 59] on icon "button" at bounding box center [607, 59] width 9 height 9
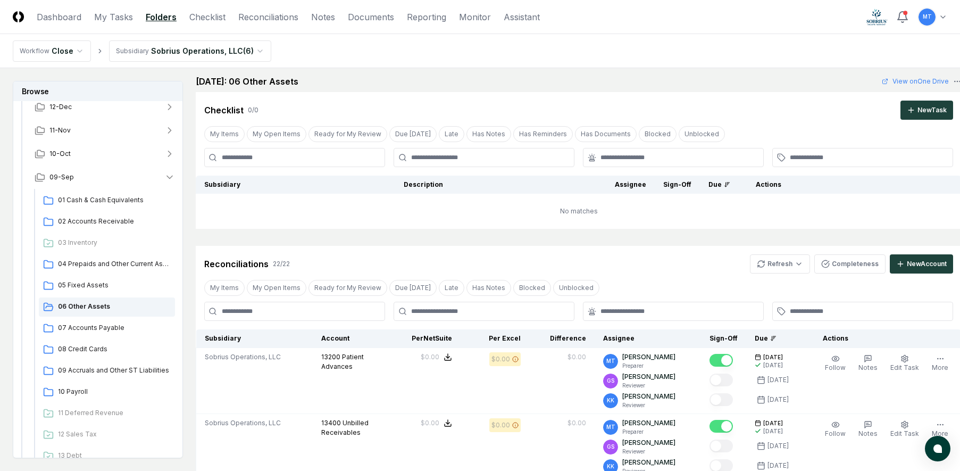
scroll to position [0, 0]
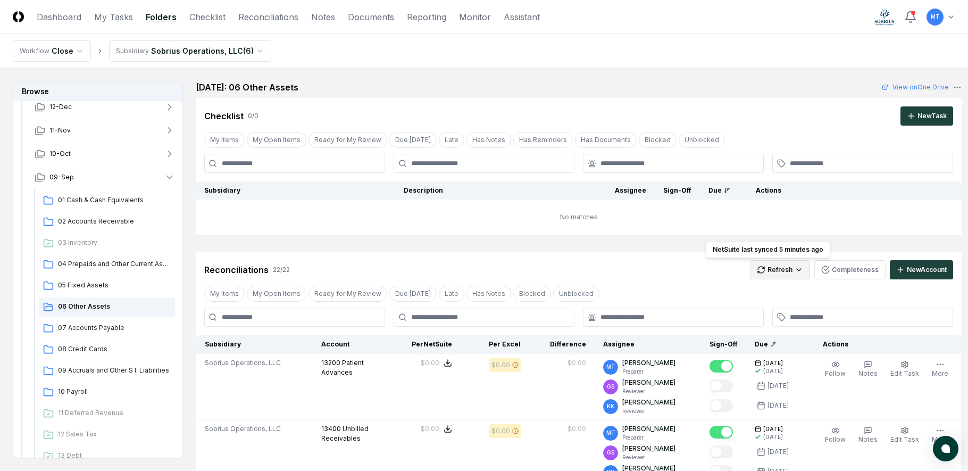
click at [762, 325] on div "All" at bounding box center [767, 324] width 63 height 16
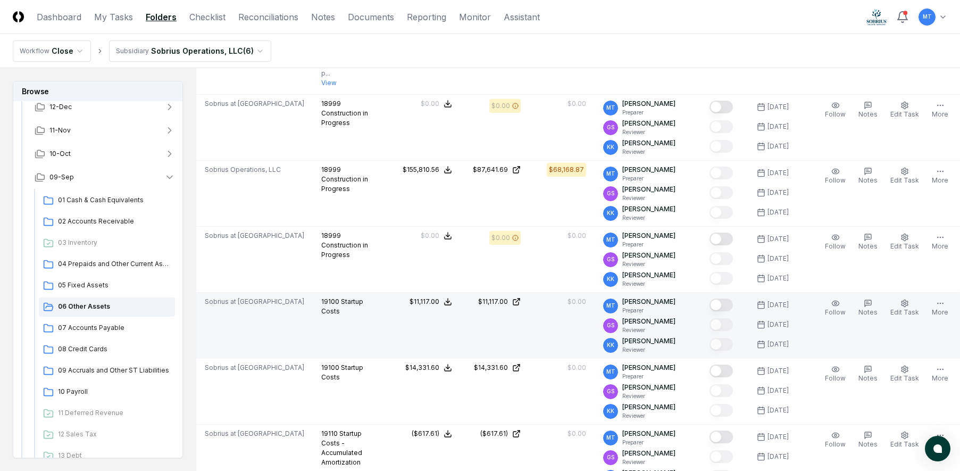
scroll to position [798, 0]
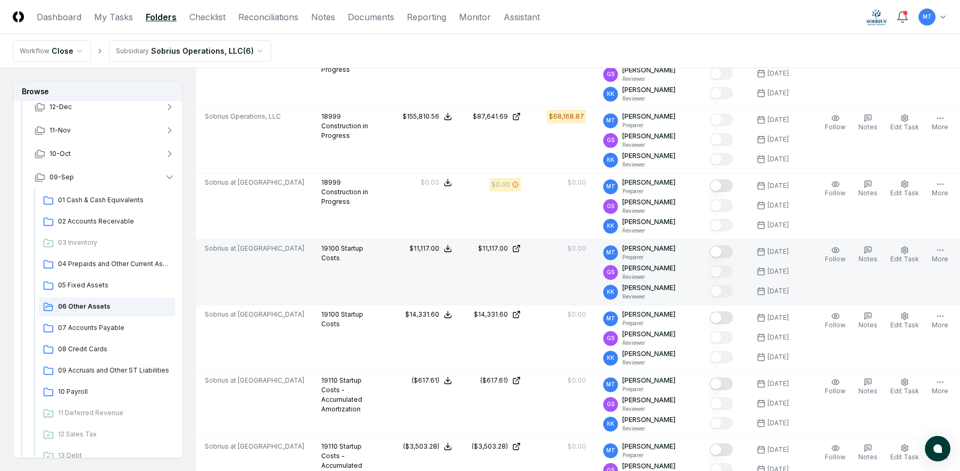
click at [719, 252] on button "Mark complete" at bounding box center [721, 251] width 23 height 13
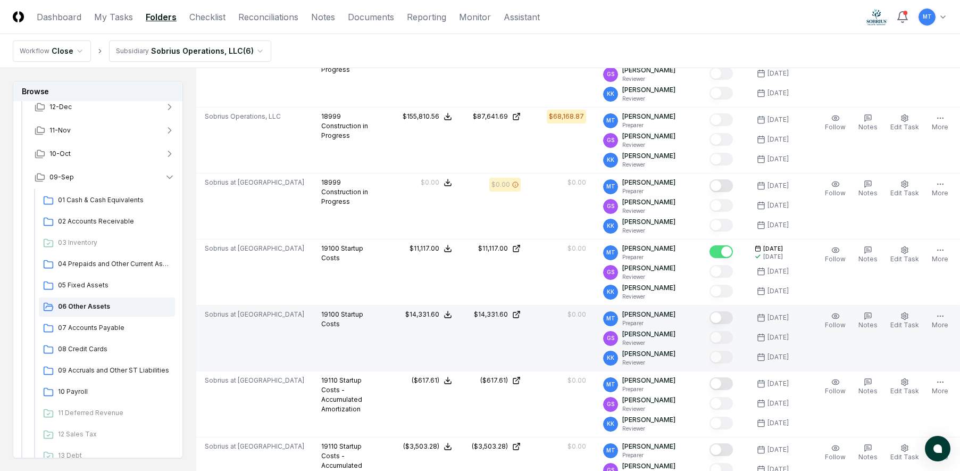
click at [719, 319] on button "Mark complete" at bounding box center [721, 317] width 23 height 13
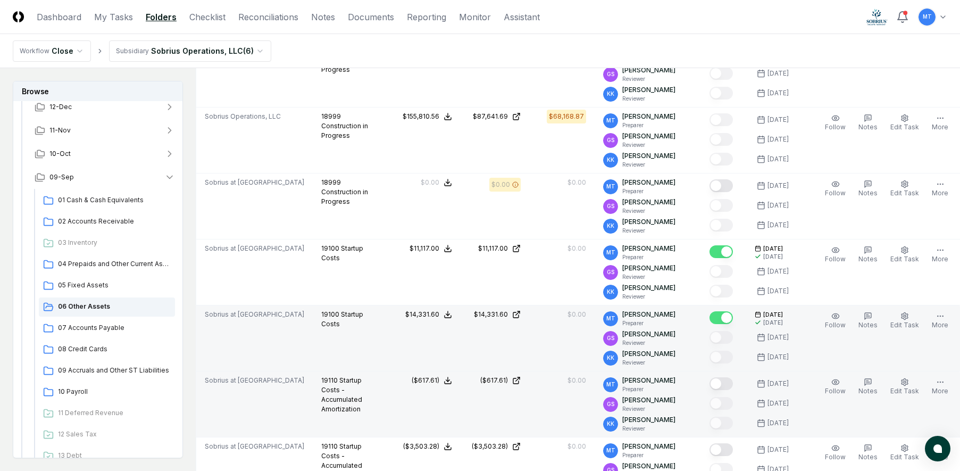
click at [721, 383] on button "Mark complete" at bounding box center [721, 383] width 23 height 13
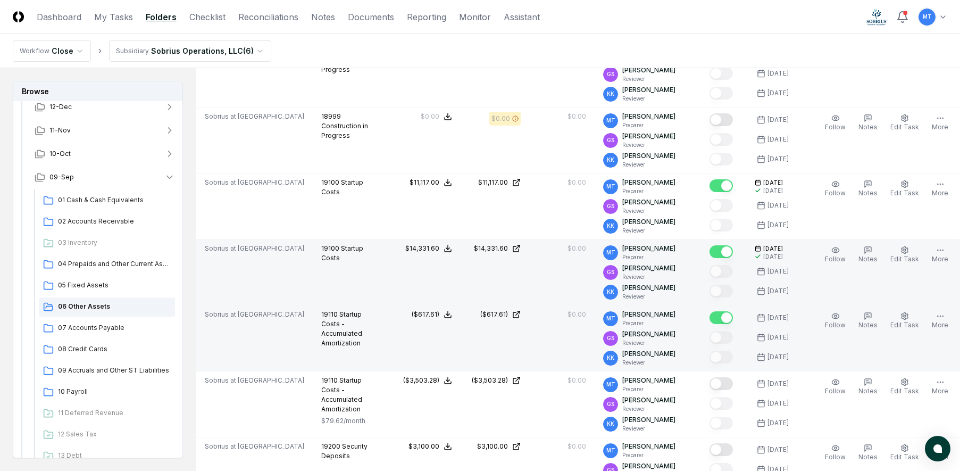
scroll to position [904, 0]
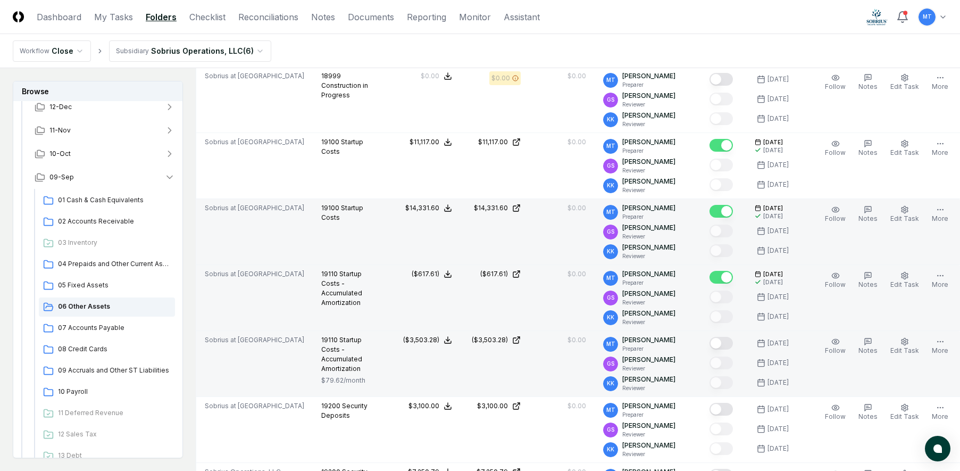
click at [716, 343] on button "Mark complete" at bounding box center [721, 343] width 23 height 13
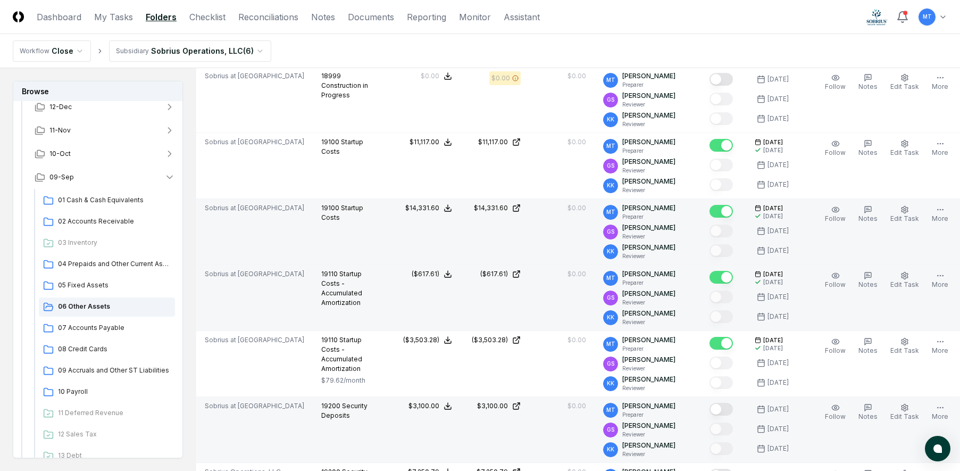
click at [718, 409] on button "Mark complete" at bounding box center [721, 409] width 23 height 13
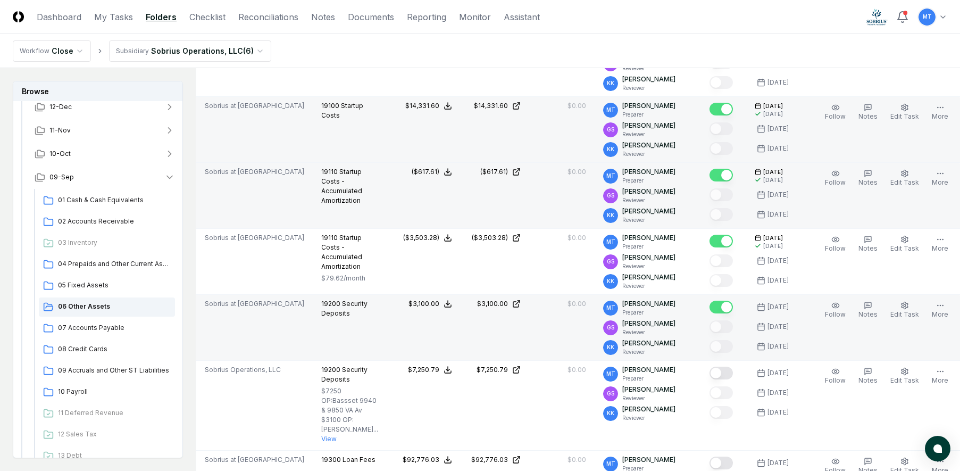
scroll to position [1011, 0]
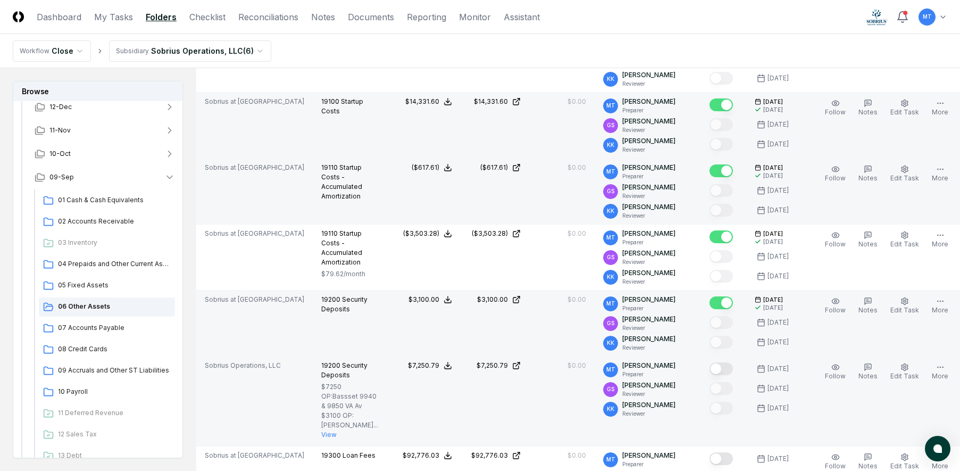
click at [716, 368] on button "Mark complete" at bounding box center [721, 368] width 23 height 13
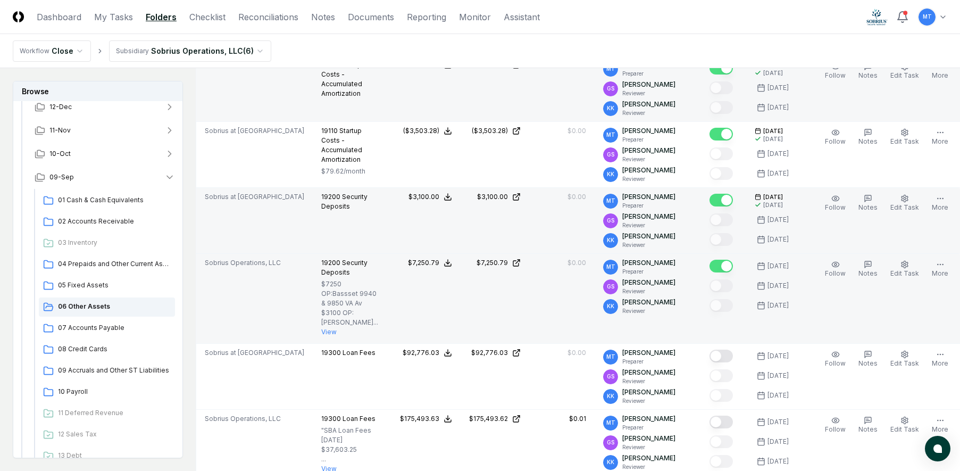
scroll to position [1117, 0]
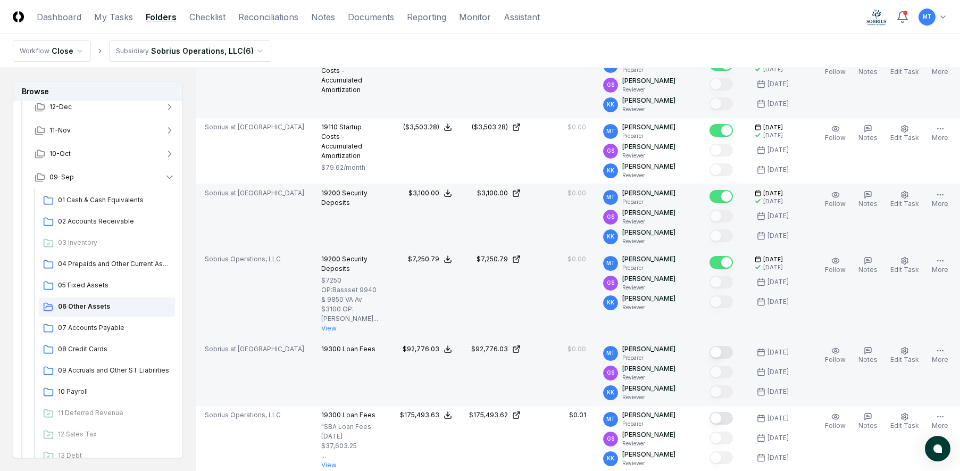
click at [718, 359] on button "Mark complete" at bounding box center [721, 352] width 23 height 13
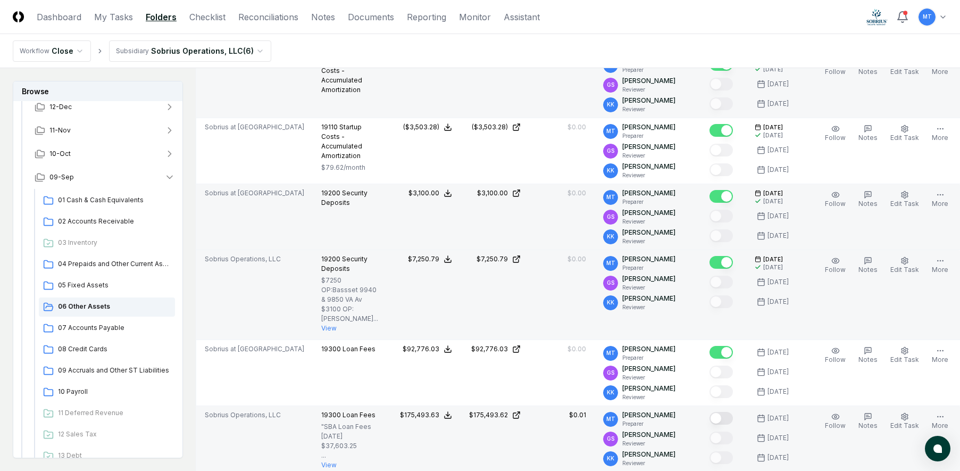
click at [719, 425] on button "Mark complete" at bounding box center [721, 418] width 23 height 13
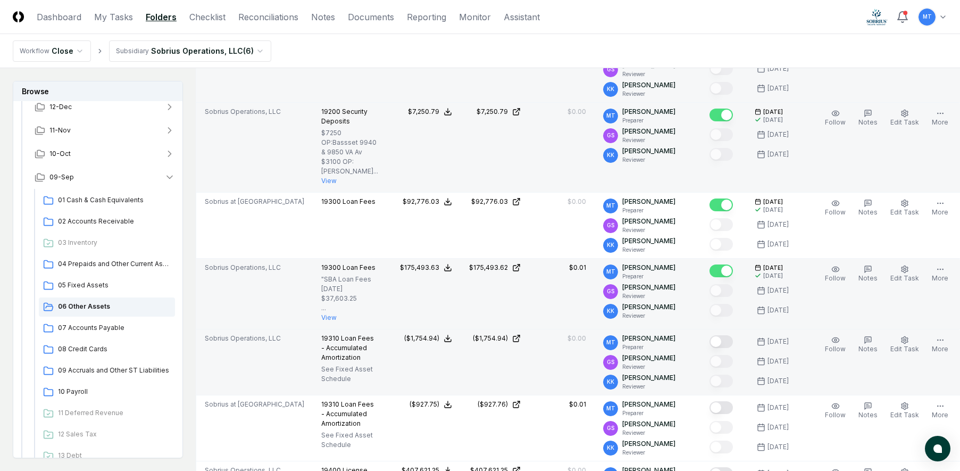
scroll to position [1277, 0]
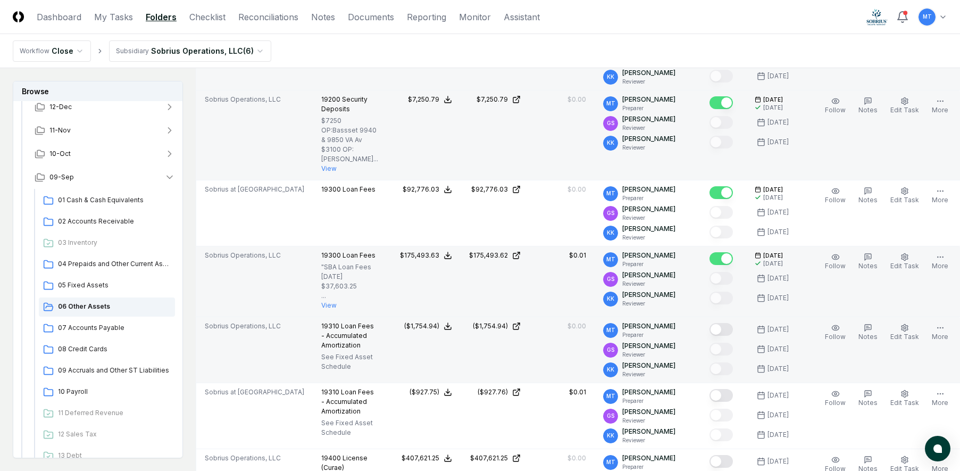
click at [717, 336] on button "Mark complete" at bounding box center [721, 329] width 23 height 13
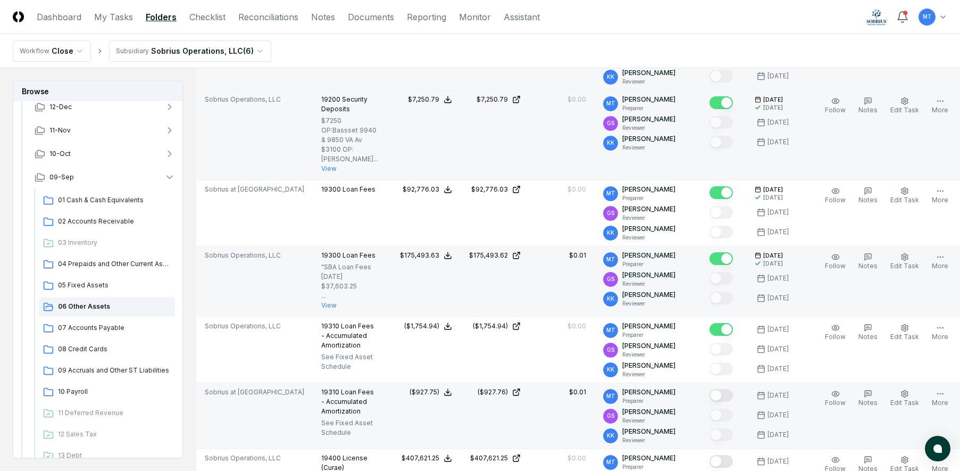
click at [720, 402] on button "Mark complete" at bounding box center [721, 395] width 23 height 13
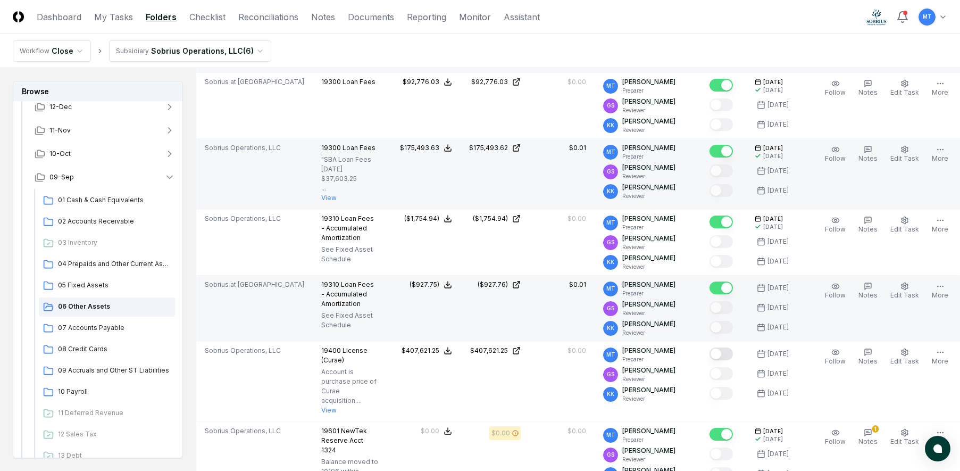
scroll to position [1436, 0]
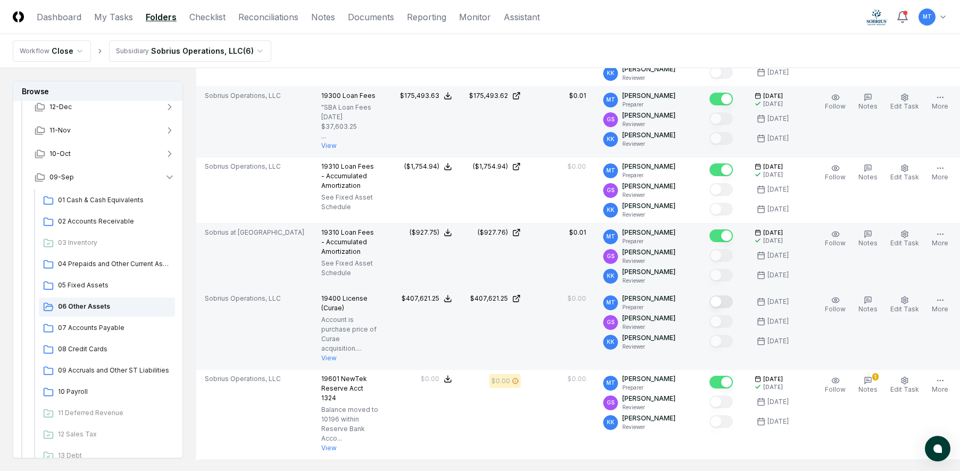
click at [719, 308] on button "Mark complete" at bounding box center [721, 301] width 23 height 13
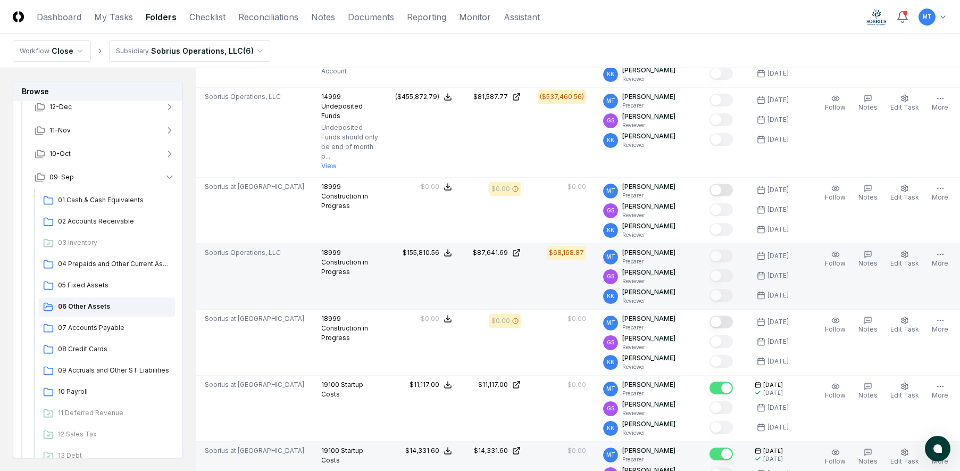
scroll to position [638, 0]
